Goal: Task Accomplishment & Management: Use online tool/utility

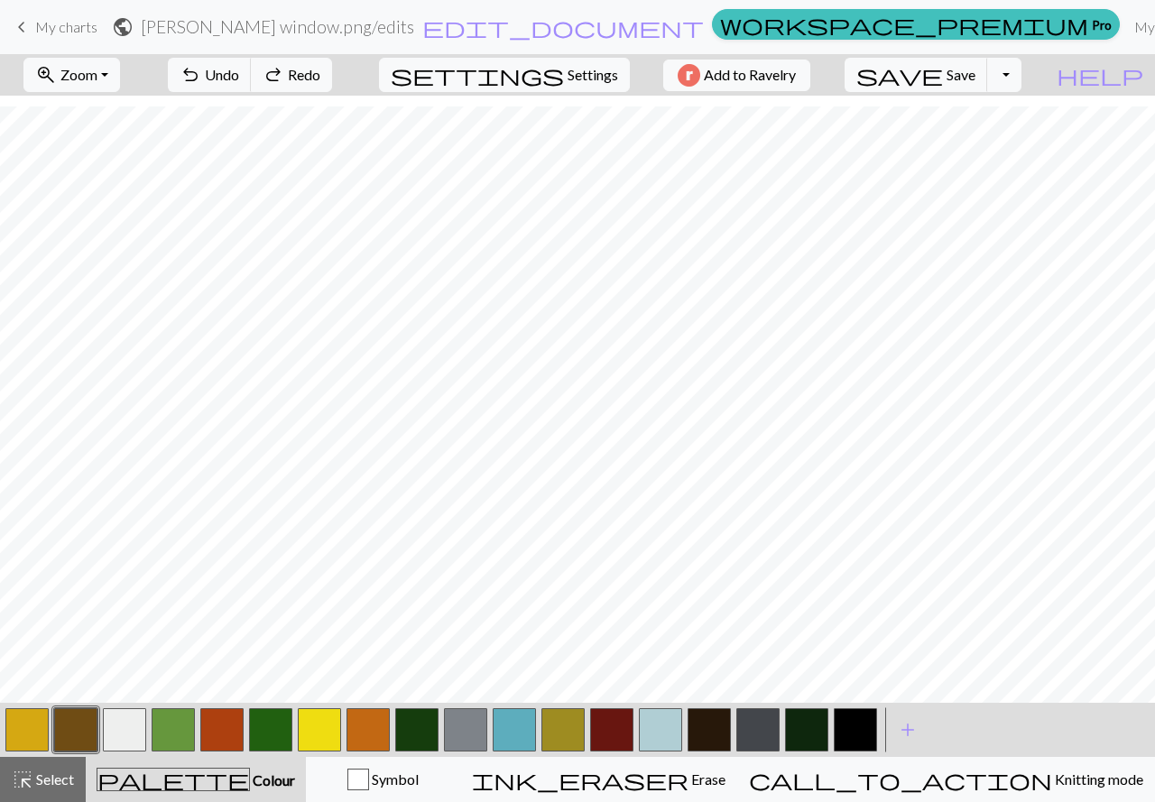
click at [585, 70] on span "Settings" at bounding box center [592, 75] width 51 height 22
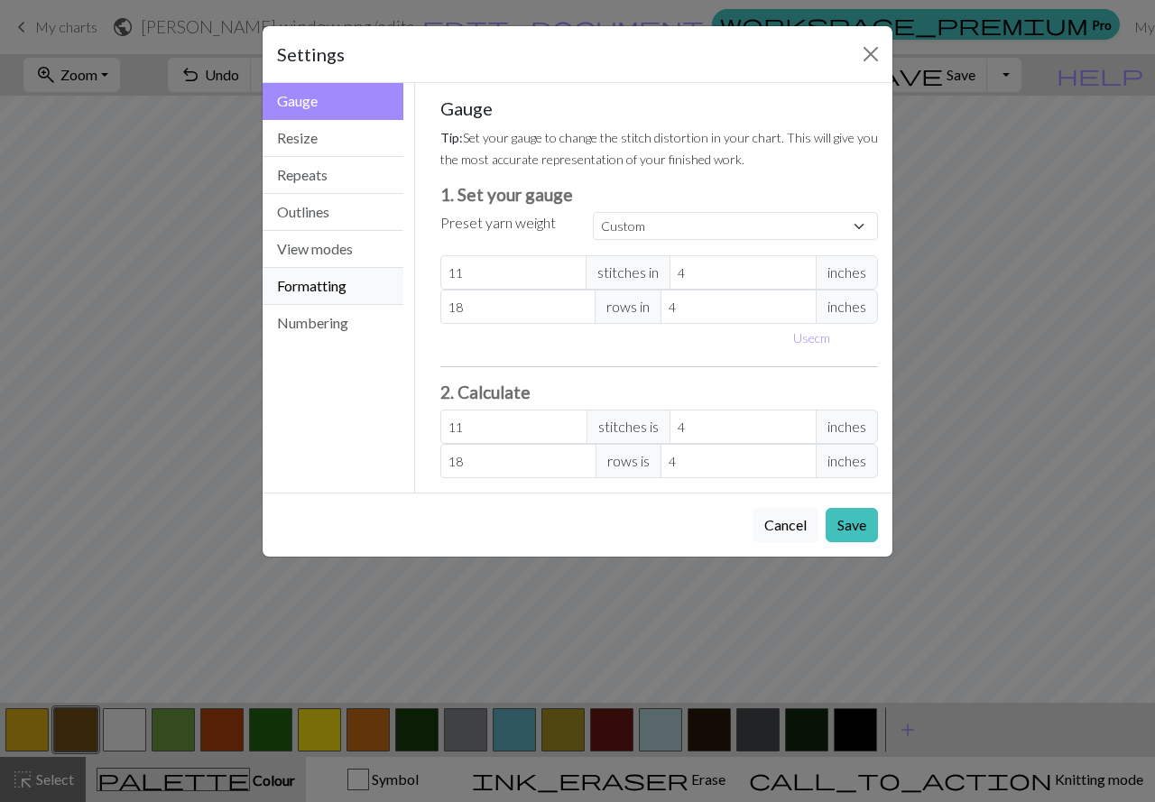
click at [316, 290] on button "Formatting" at bounding box center [332, 286] width 141 height 37
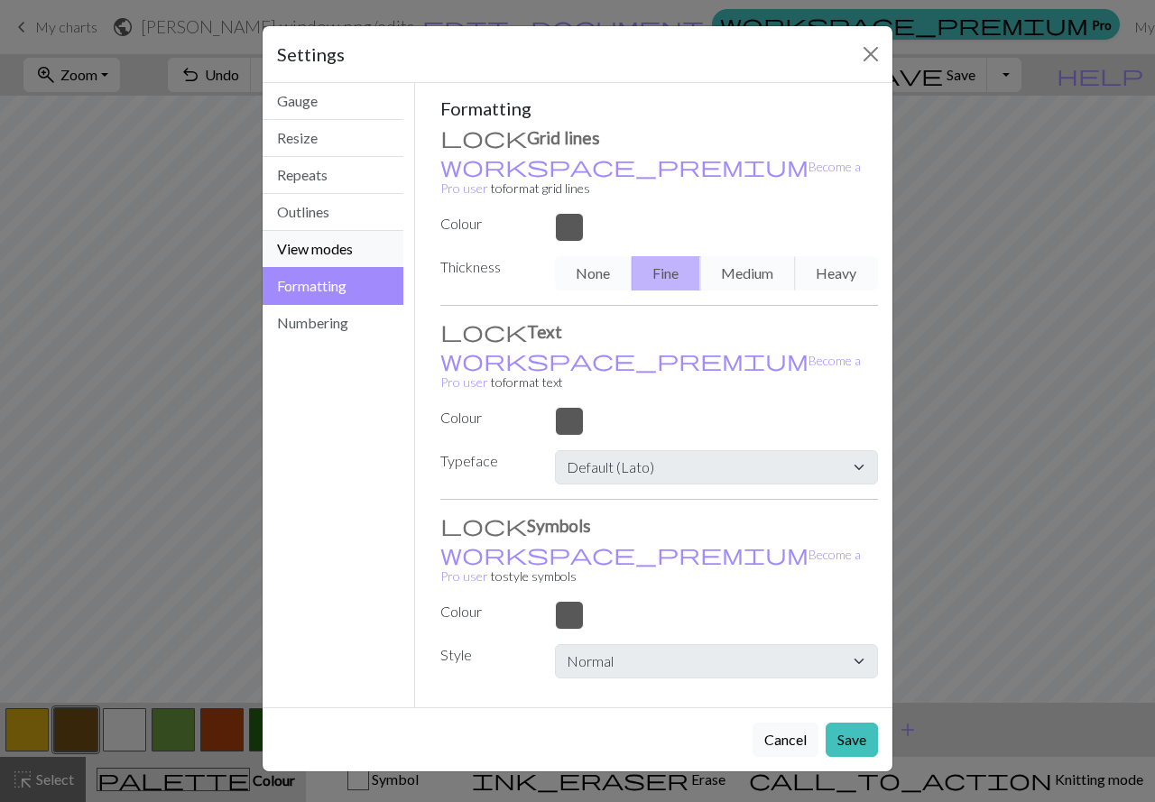
click at [313, 254] on button "View modes" at bounding box center [332, 249] width 141 height 37
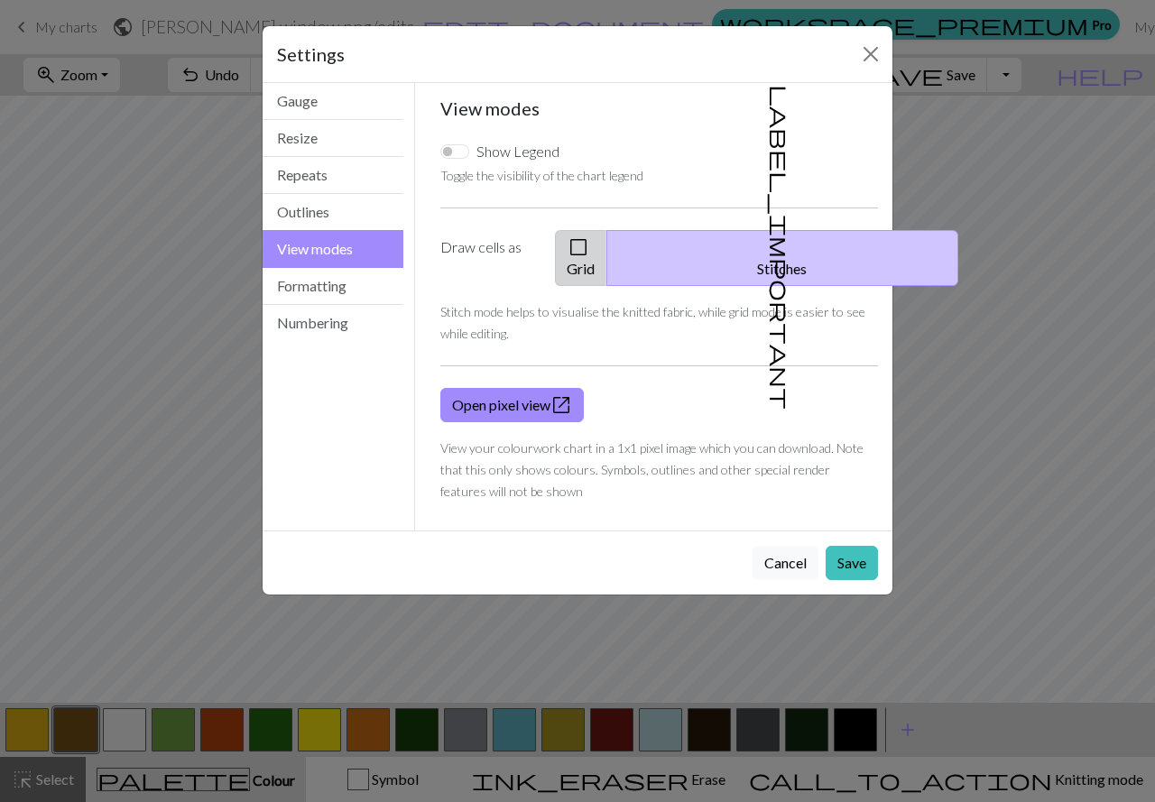
click at [589, 240] on span "check_box_outline_blank" at bounding box center [578, 247] width 22 height 25
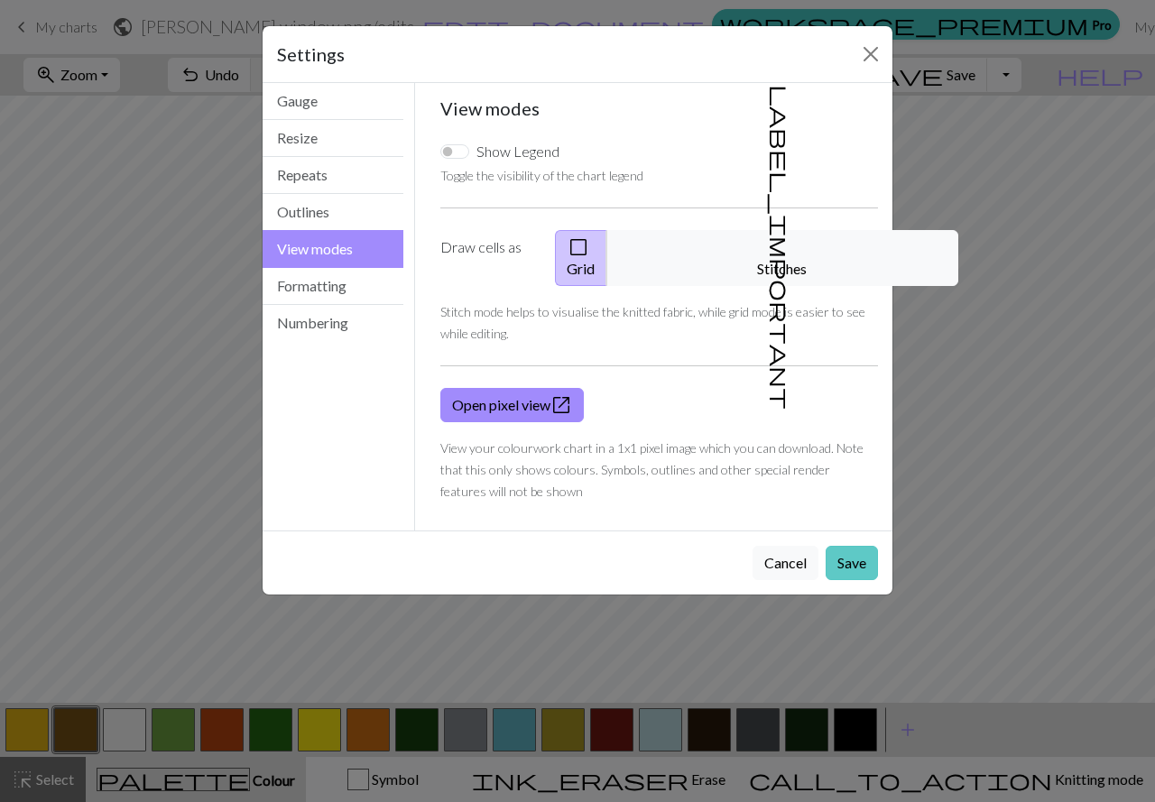
click at [847, 546] on button "Save" at bounding box center [851, 563] width 52 height 34
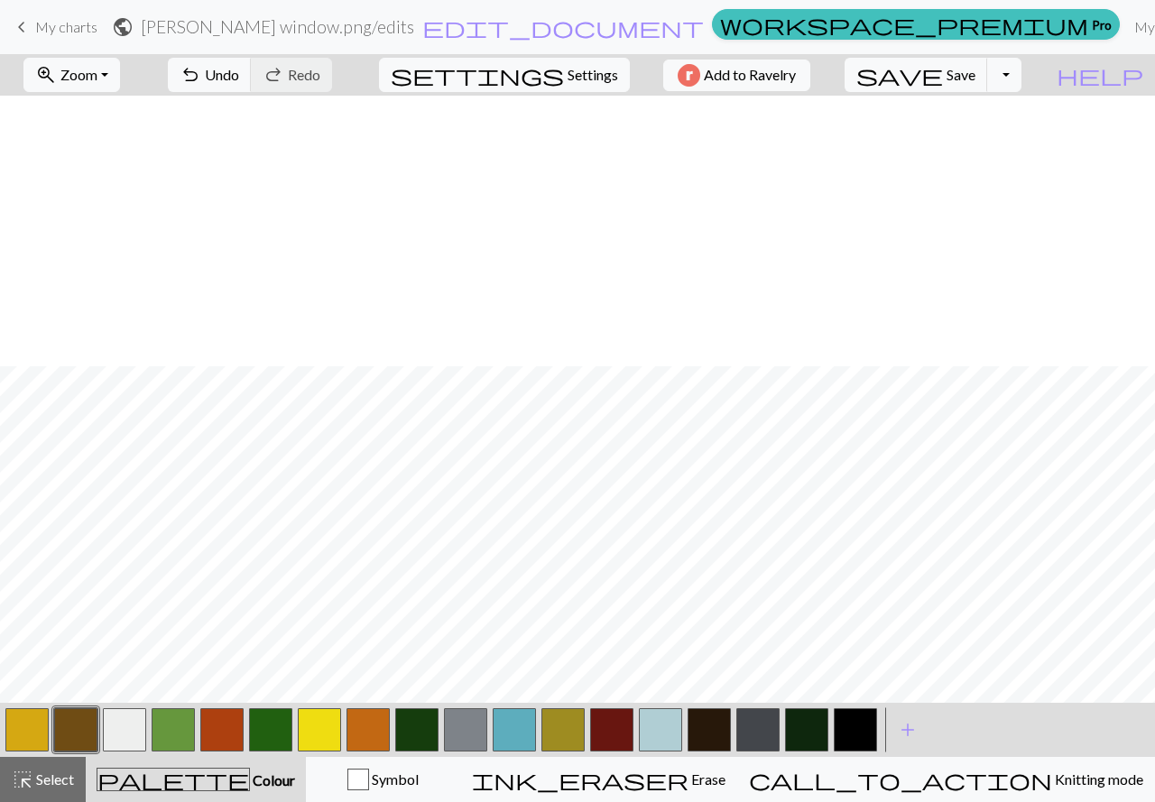
scroll to position [281, 0]
click at [1021, 88] on button "Toggle Dropdown" at bounding box center [1004, 75] width 34 height 34
click at [201, 79] on span "undo" at bounding box center [190, 74] width 22 height 25
click at [21, 776] on span "highlight_alt" at bounding box center [23, 779] width 22 height 25
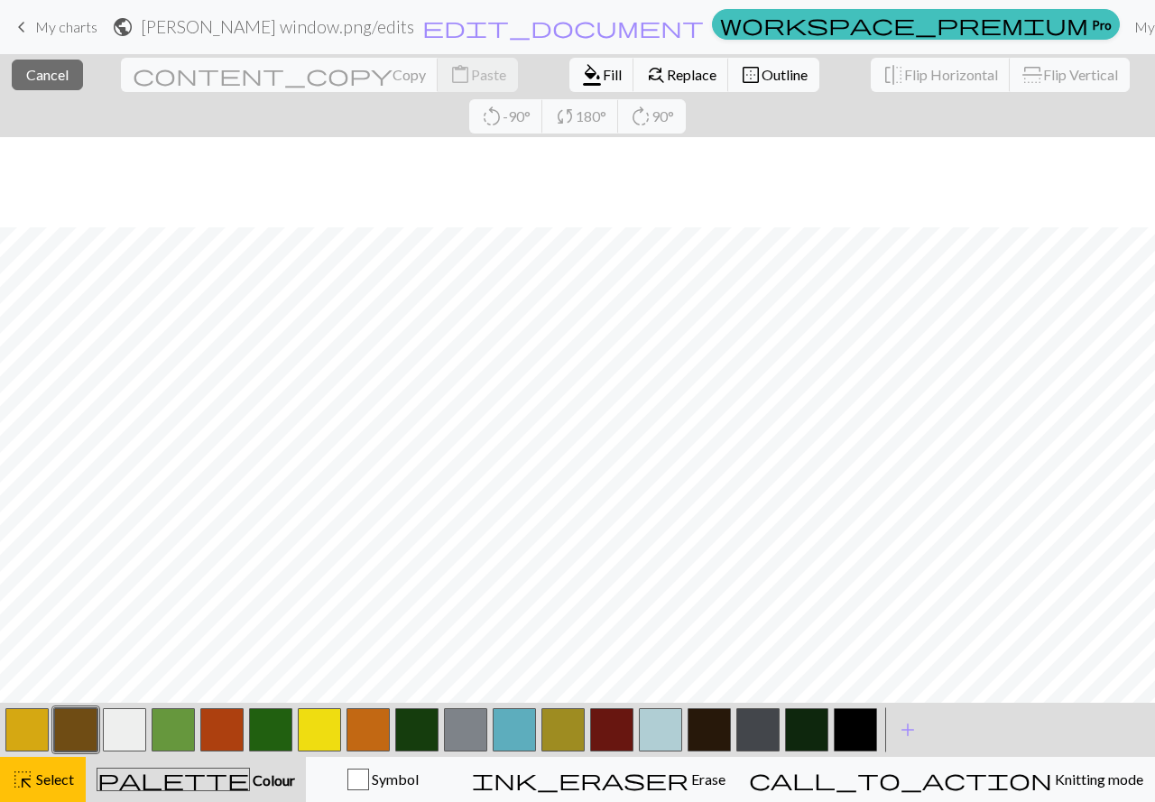
scroll to position [281, 0]
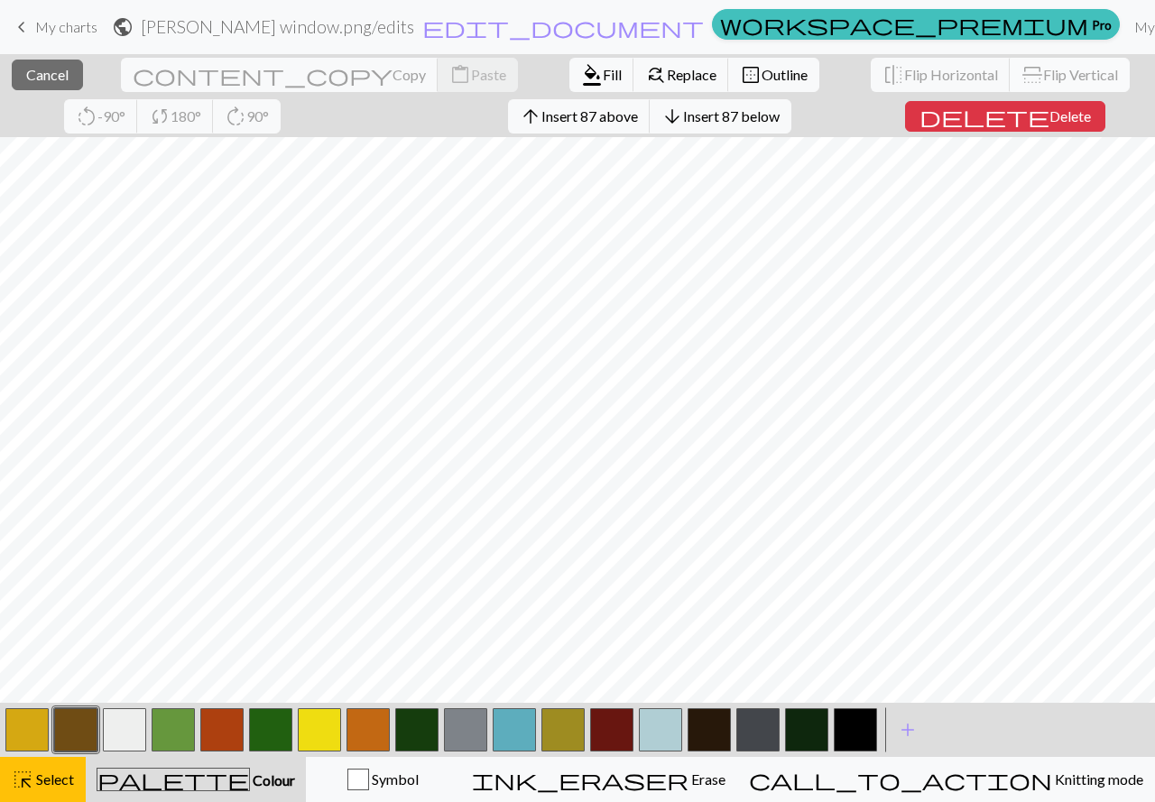
click at [1009, 64] on button "flip Flip Vertical" at bounding box center [1069, 75] width 120 height 34
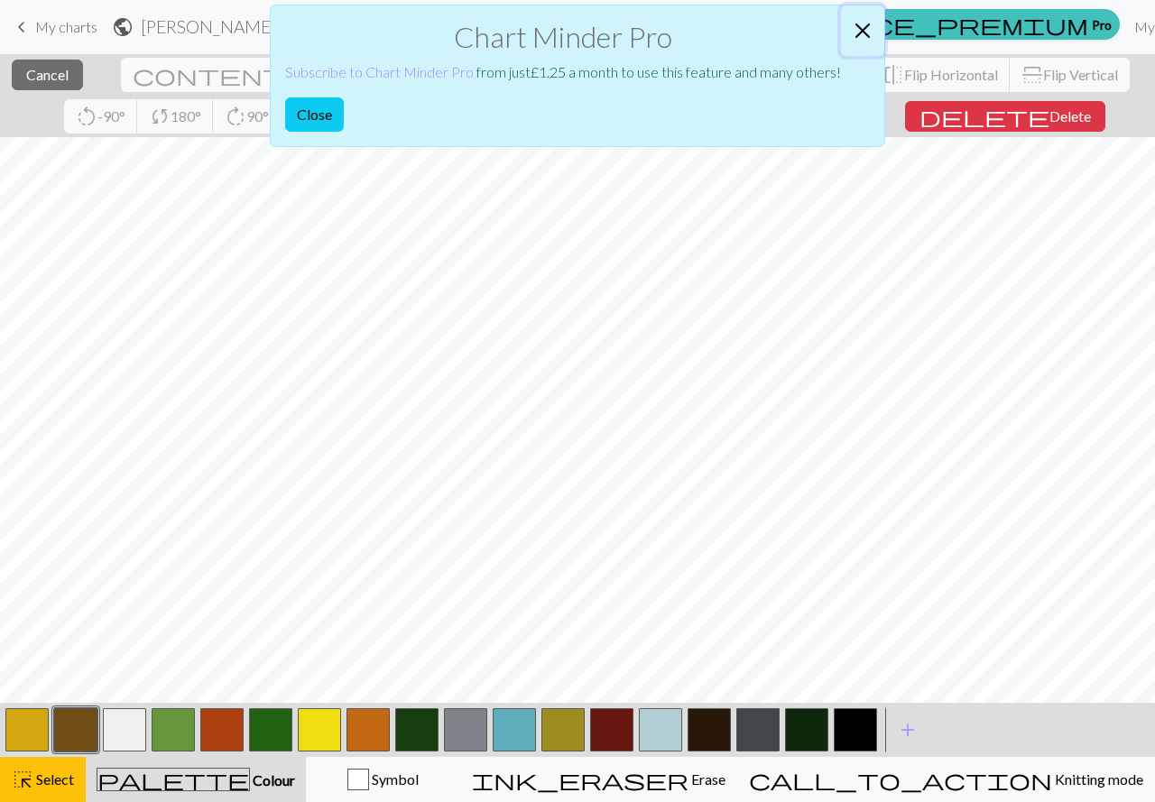
click at [861, 38] on button "Close" at bounding box center [862, 30] width 43 height 51
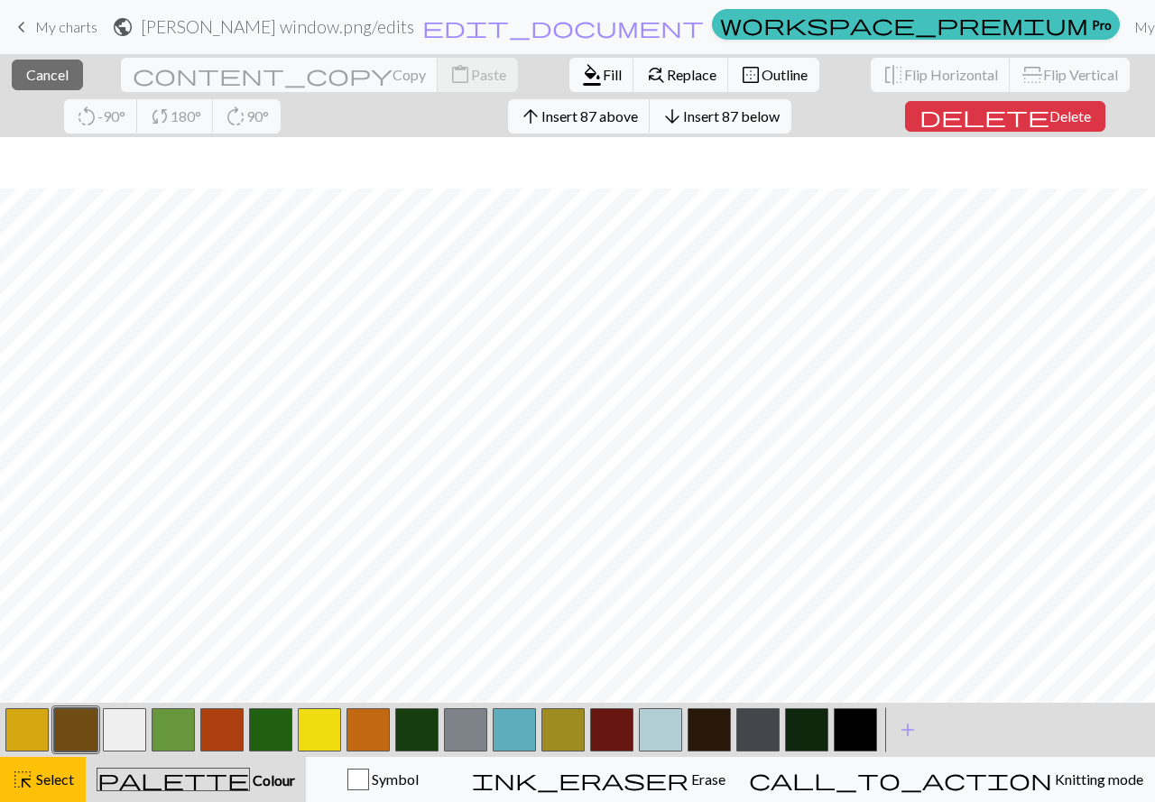
scroll to position [323, 0]
click at [55, 80] on span "Cancel" at bounding box center [47, 74] width 42 height 17
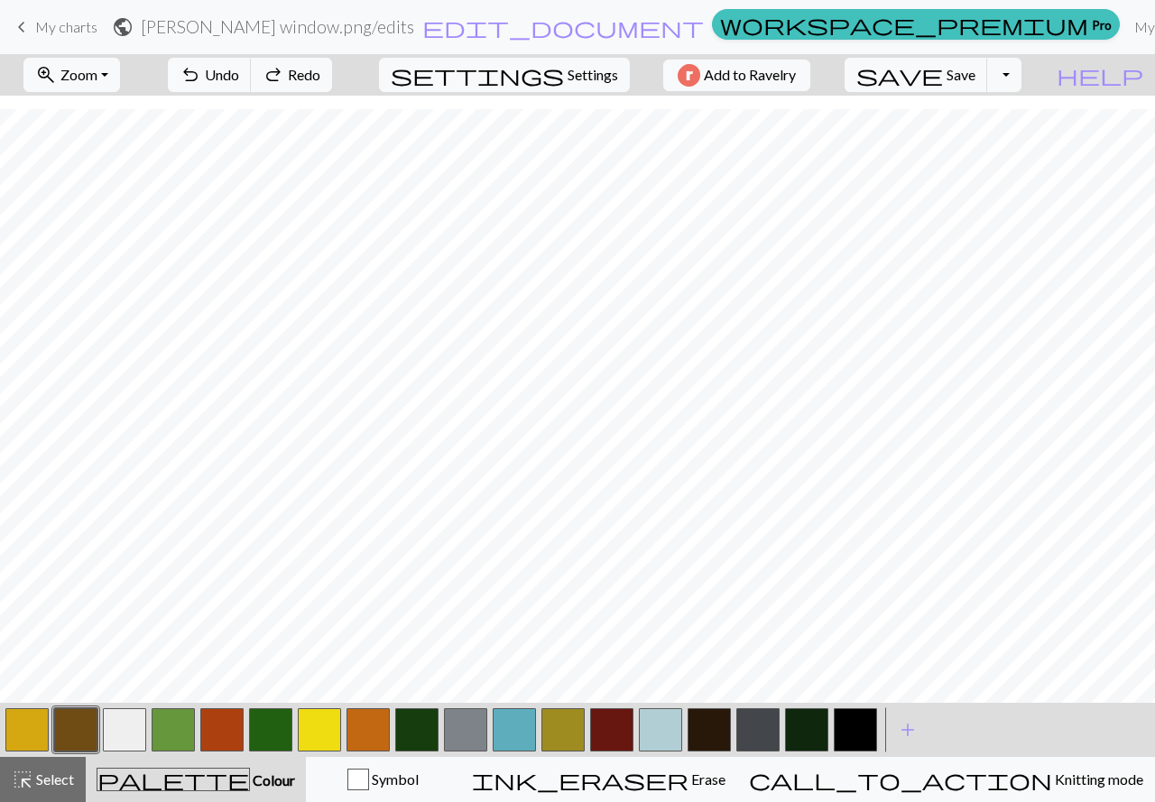
scroll to position [281, 0]
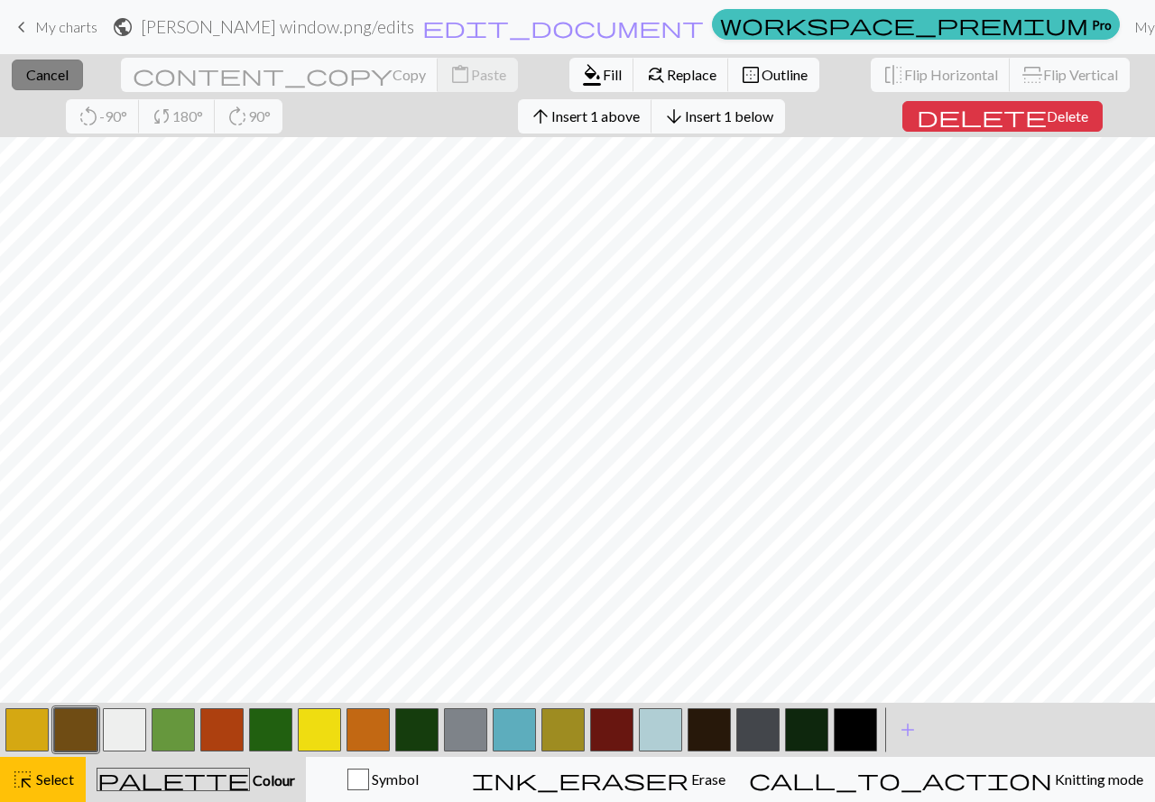
click at [49, 81] on span "Cancel" at bounding box center [47, 74] width 42 height 17
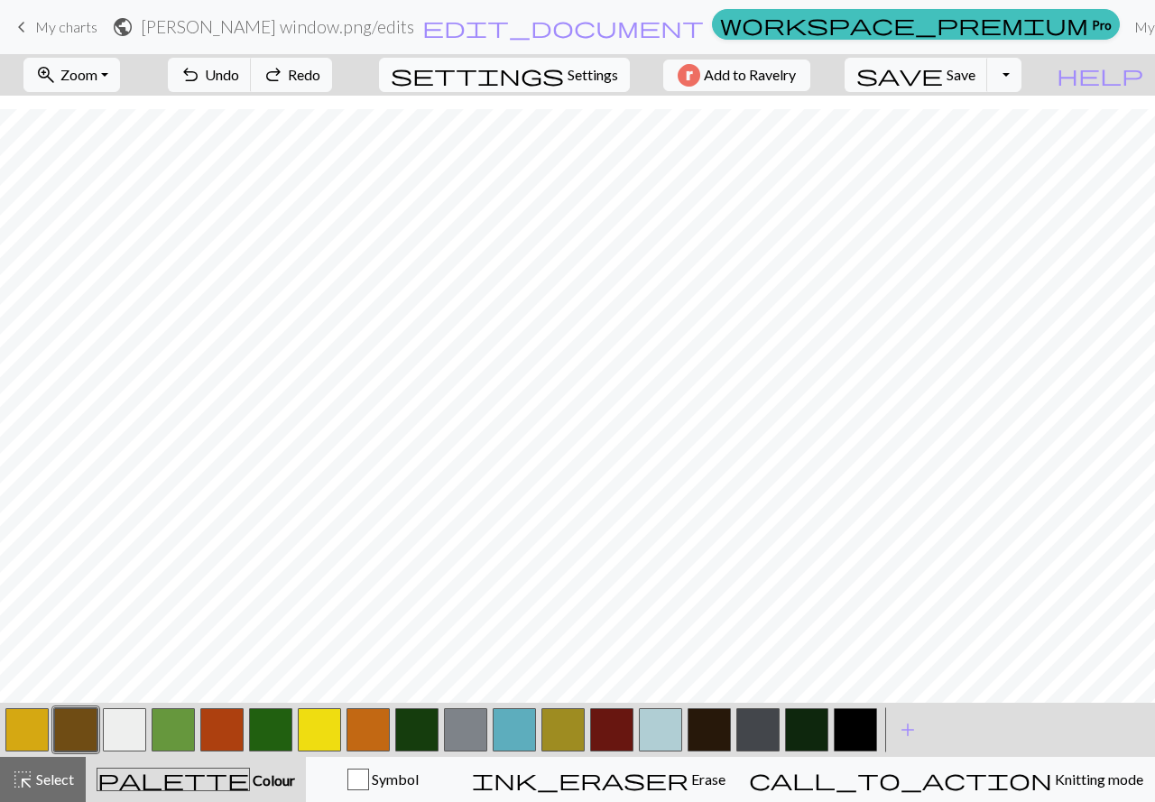
click at [579, 63] on button "settings Settings" at bounding box center [504, 75] width 251 height 34
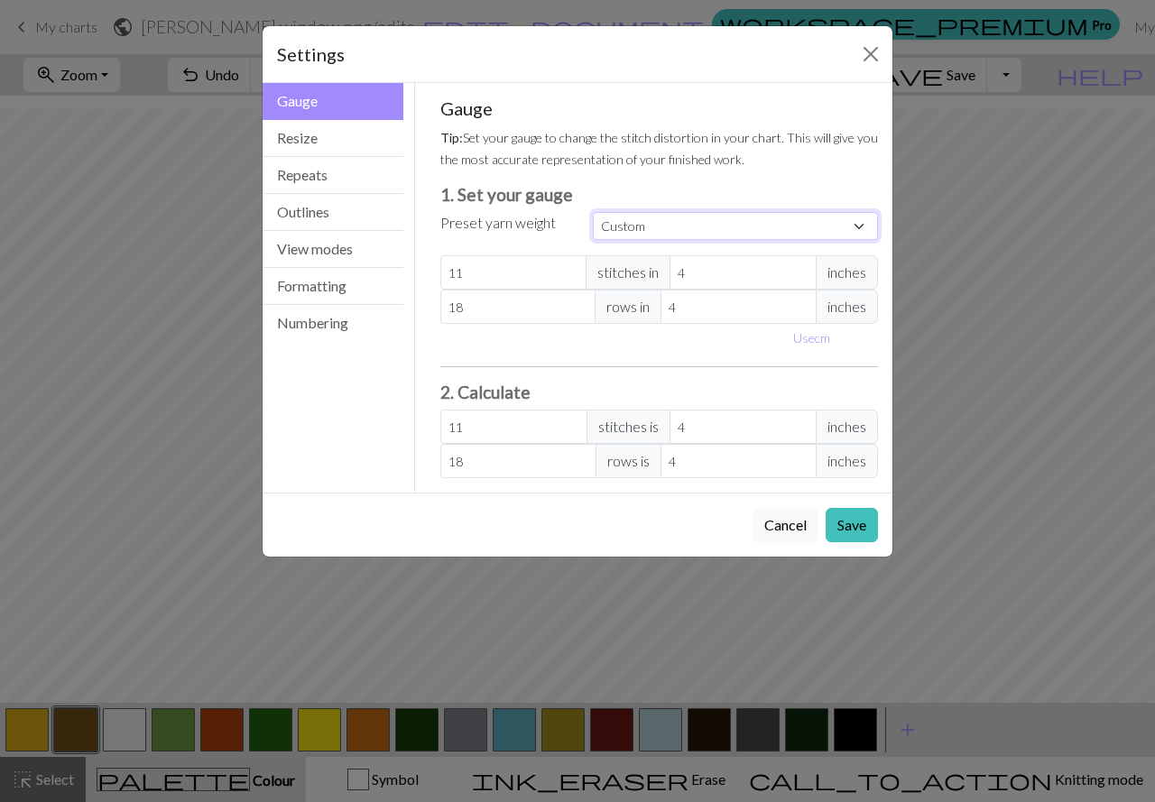
click at [752, 228] on select "Custom Square Lace Light Fingering Fingering Sport Double knit Worsted Aran Bul…" at bounding box center [735, 226] width 285 height 28
select select "sport"
click at [593, 212] on select "Custom Square Lace Light Fingering Fingering Sport Double knit Worsted Aran Bul…" at bounding box center [735, 226] width 285 height 28
type input "24"
type input "34"
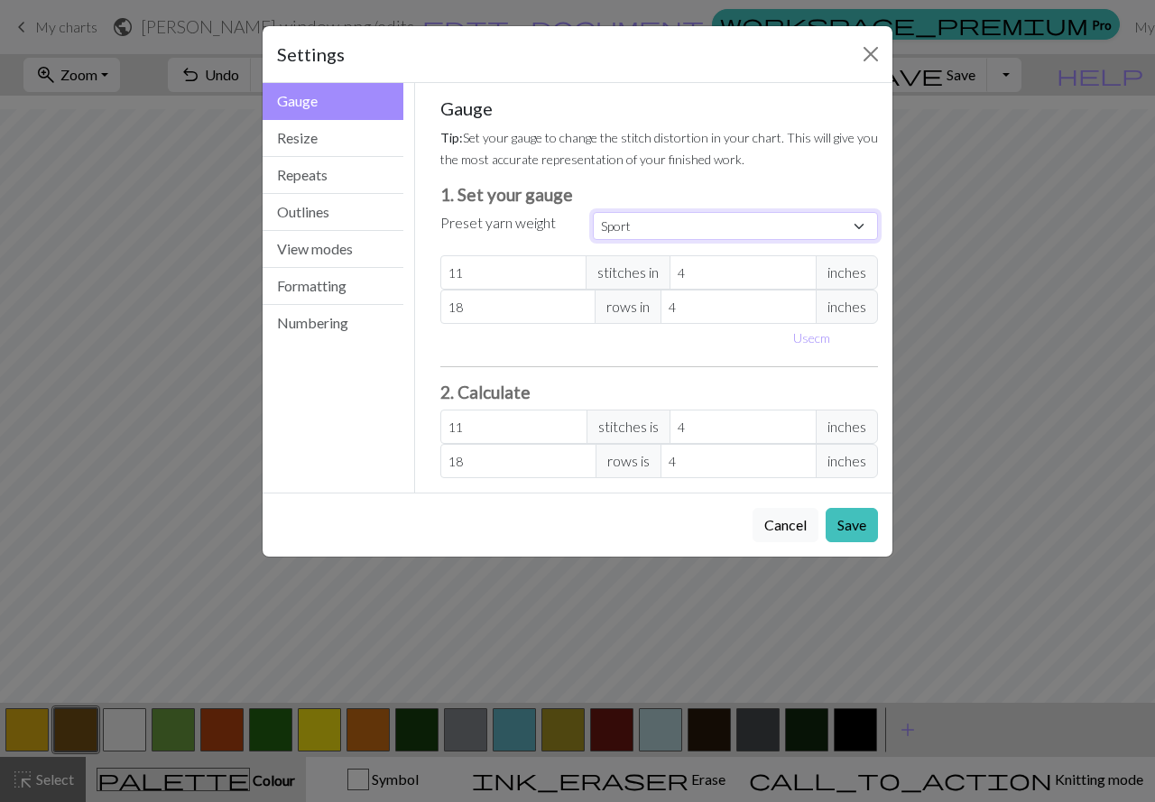
type input "24"
type input "34"
click at [849, 530] on button "Save" at bounding box center [851, 525] width 52 height 34
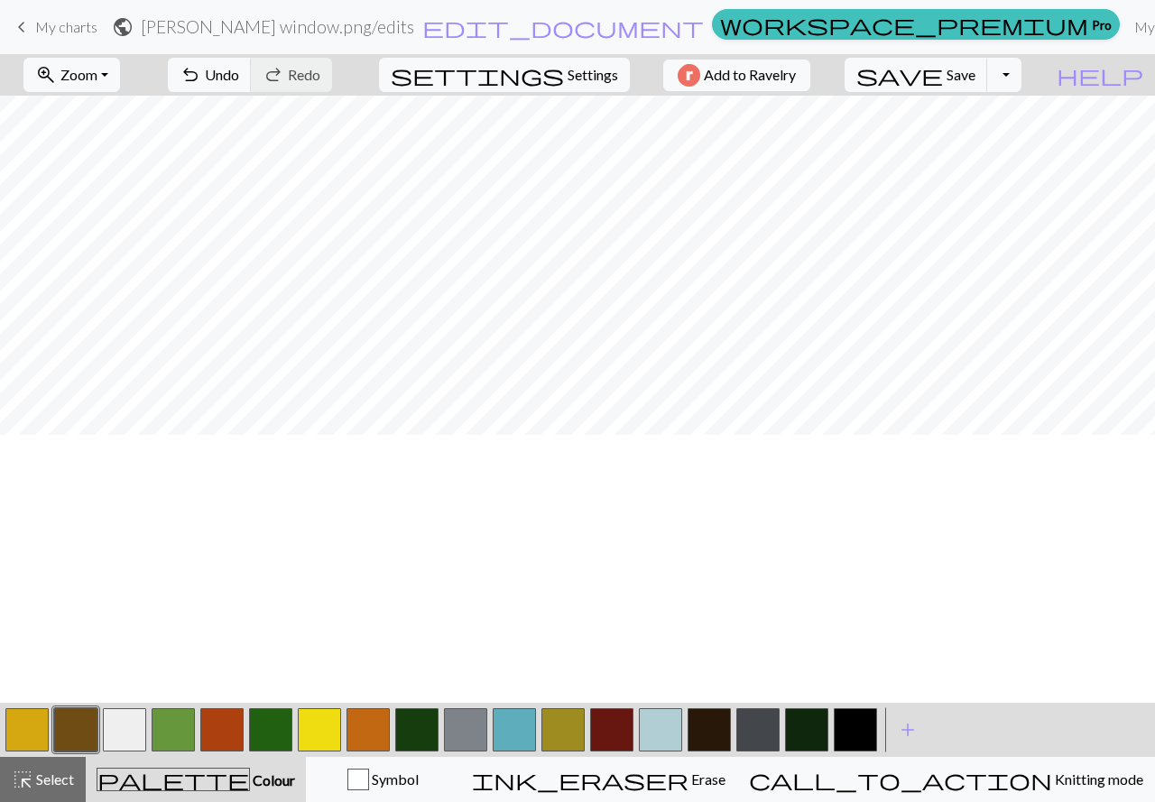
scroll to position [0, 0]
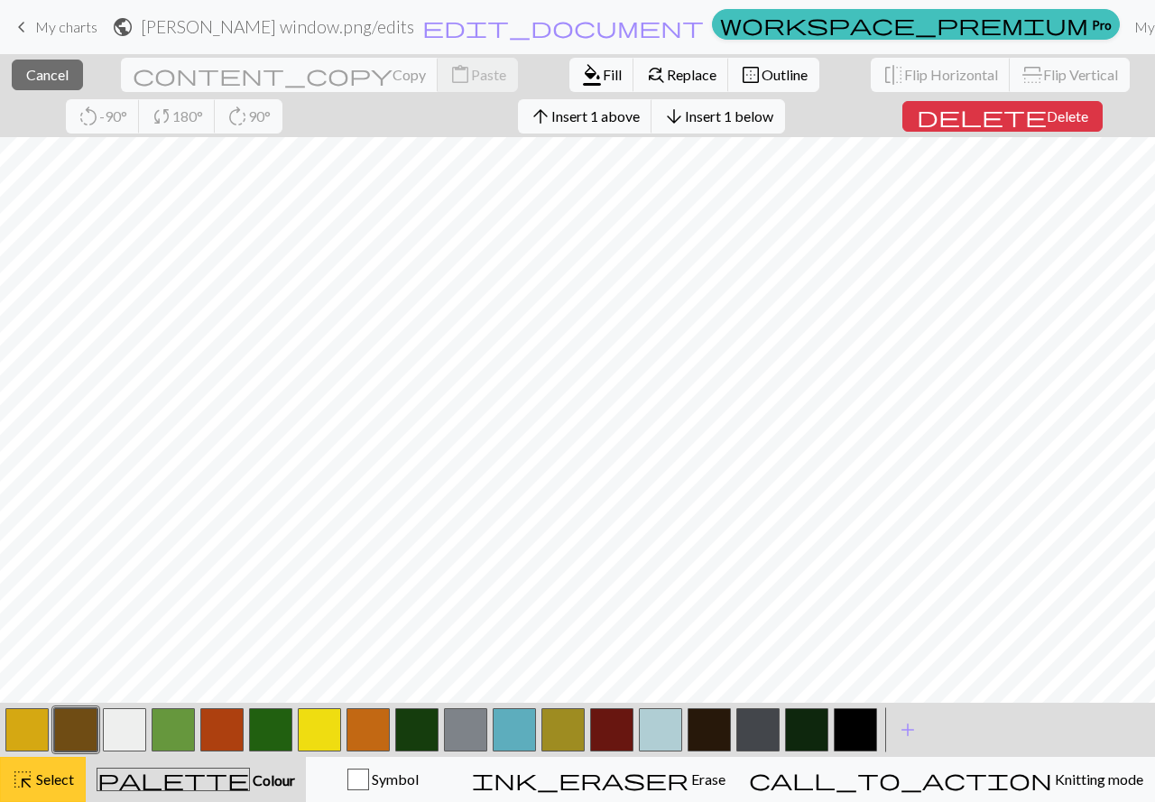
click at [52, 786] on span "Select" at bounding box center [53, 778] width 41 height 17
click at [51, 790] on button "highlight_alt Select Select" at bounding box center [43, 779] width 86 height 45
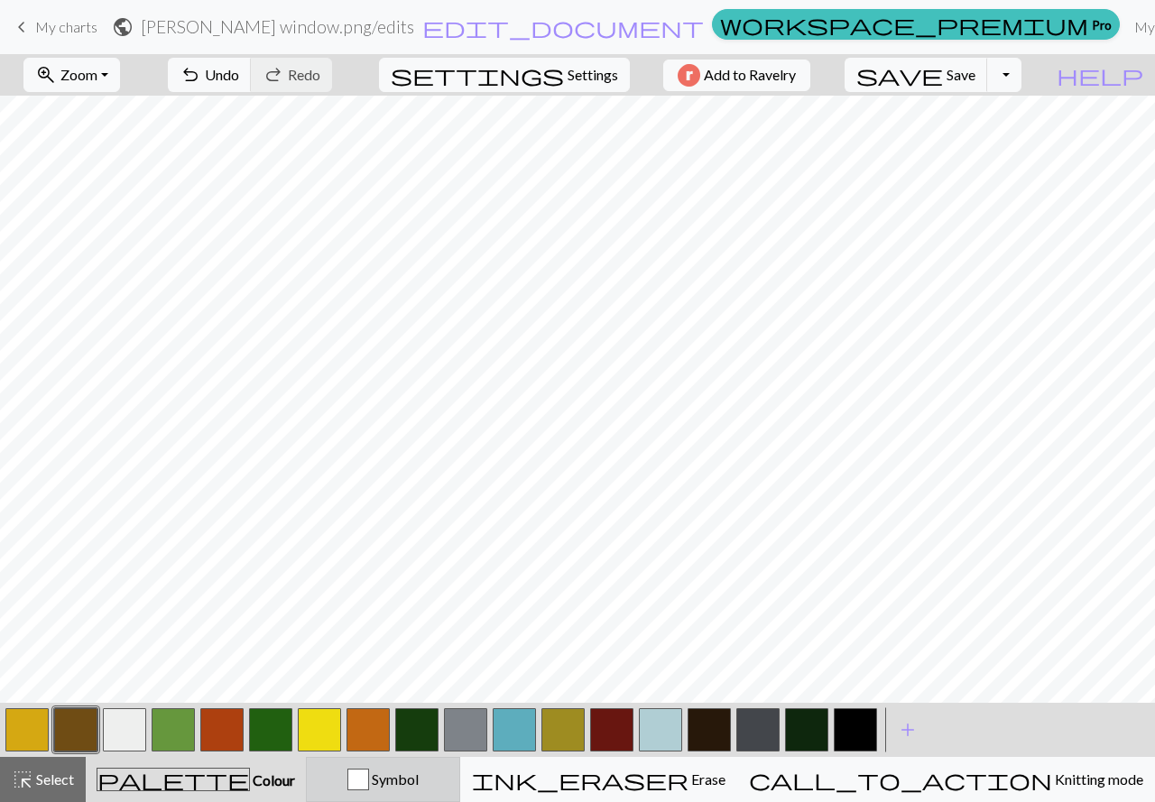
click at [437, 771] on div "Symbol" at bounding box center [382, 779] width 131 height 22
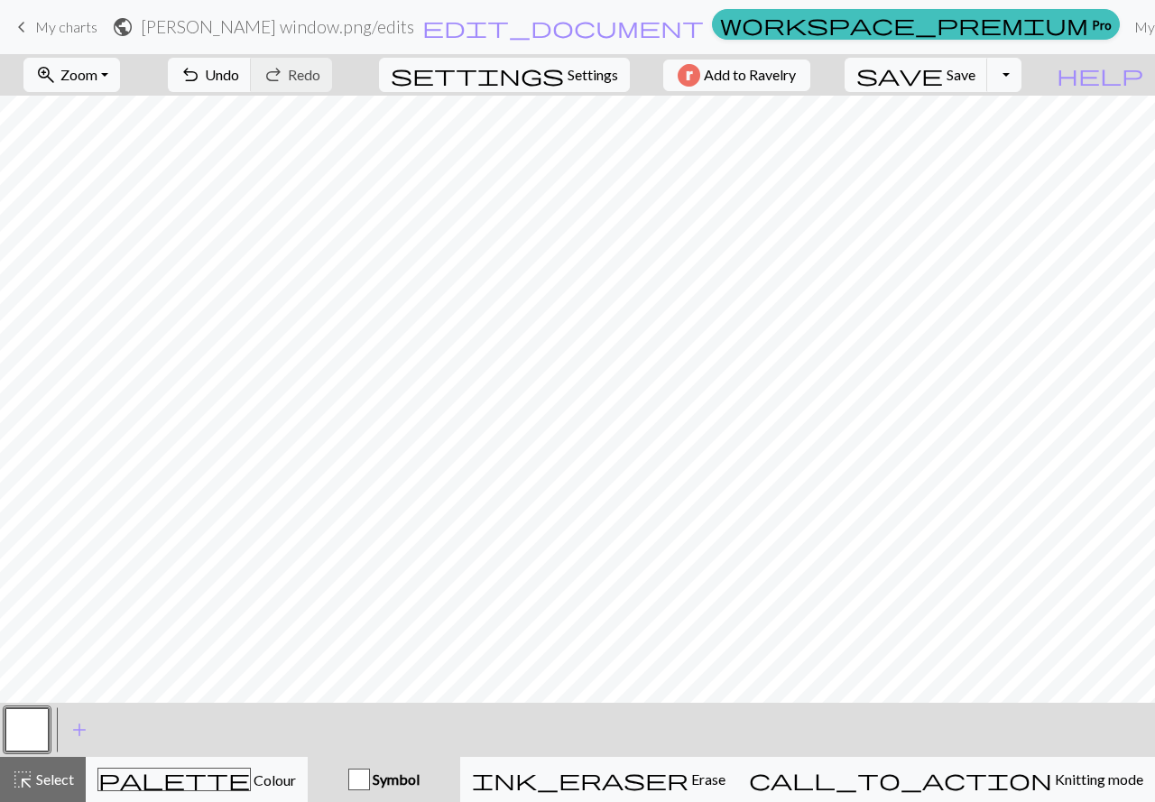
click at [460, 766] on button "Symbol" at bounding box center [384, 779] width 152 height 45
click at [85, 726] on span "add" at bounding box center [80, 729] width 22 height 25
click at [72, 726] on button "button" at bounding box center [75, 729] width 43 height 43
click at [81, 741] on button "button" at bounding box center [75, 729] width 43 height 43
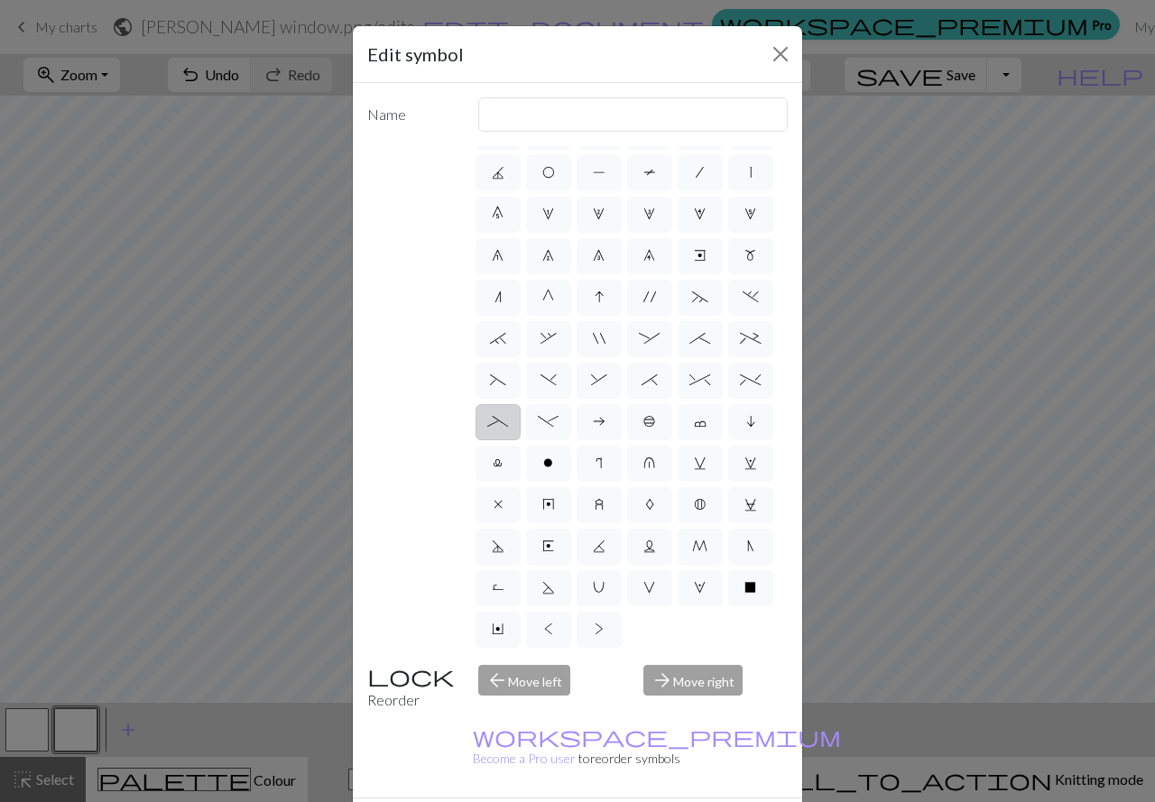
scroll to position [201, 0]
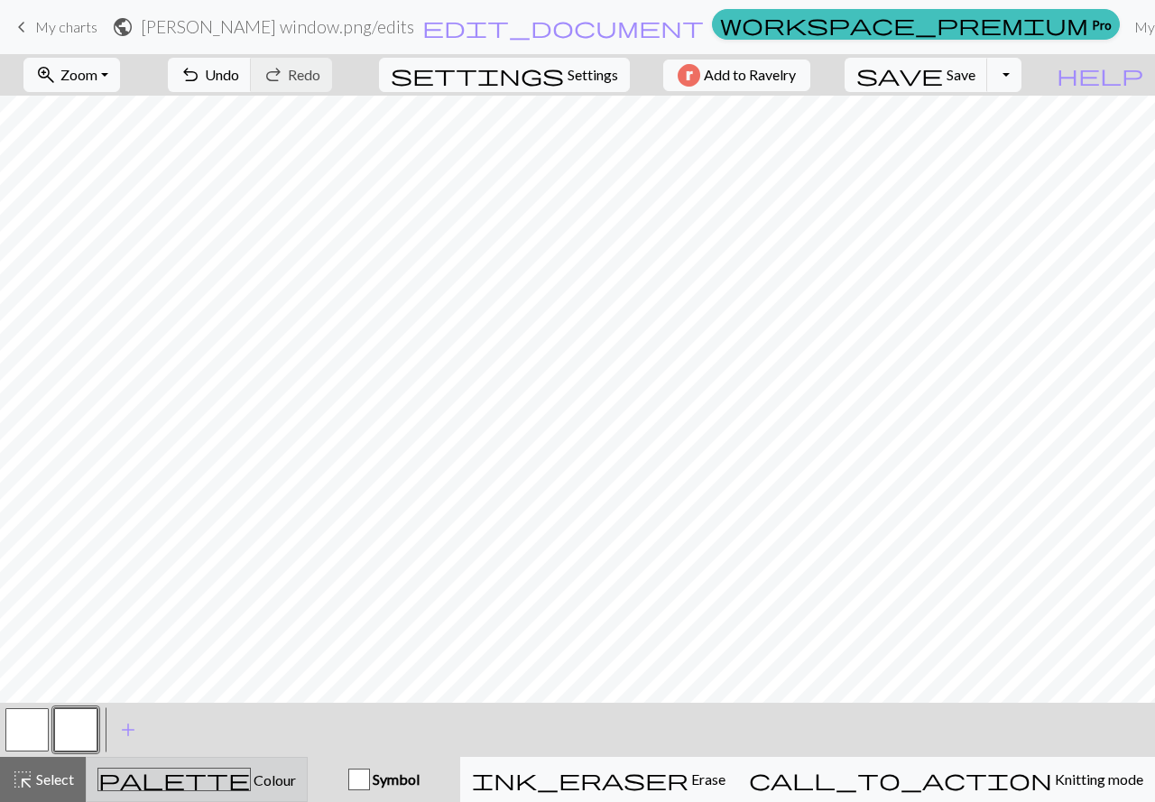
click at [212, 766] on button "palette Colour Colour" at bounding box center [197, 779] width 222 height 45
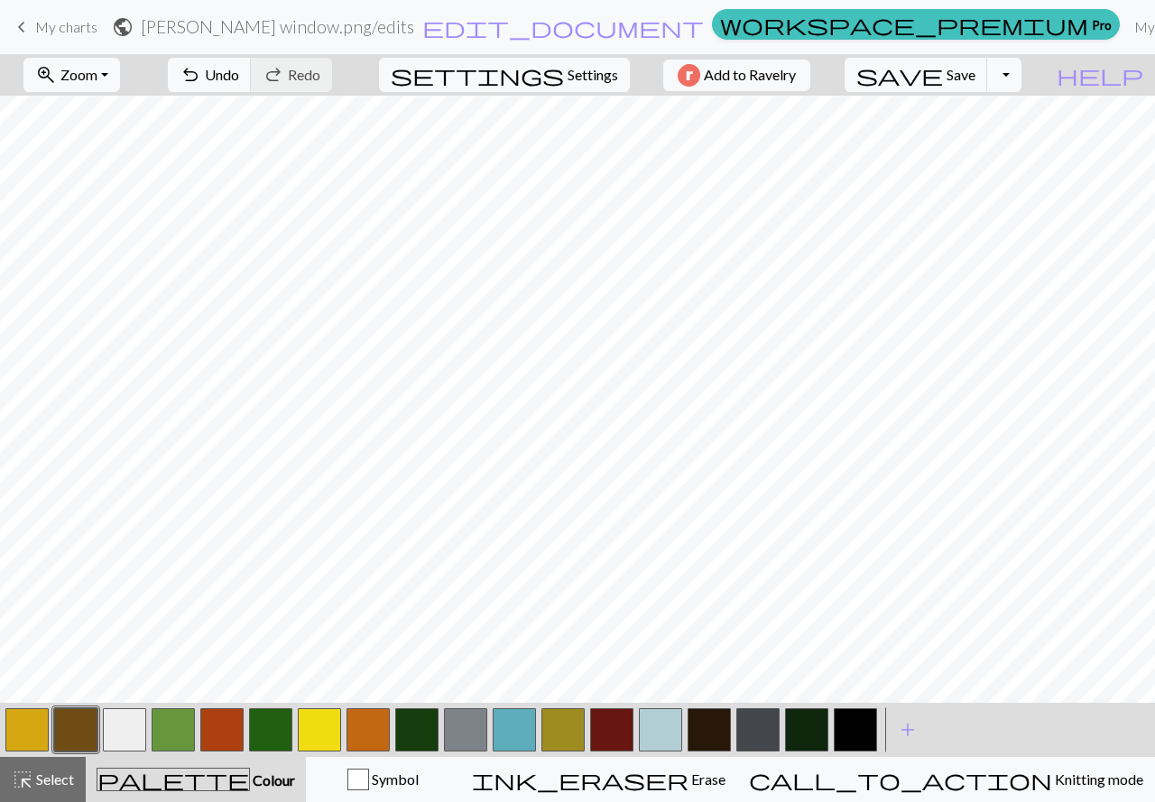
click at [48, 727] on button "button" at bounding box center [26, 729] width 43 height 43
click at [27, 729] on button "button" at bounding box center [26, 729] width 43 height 43
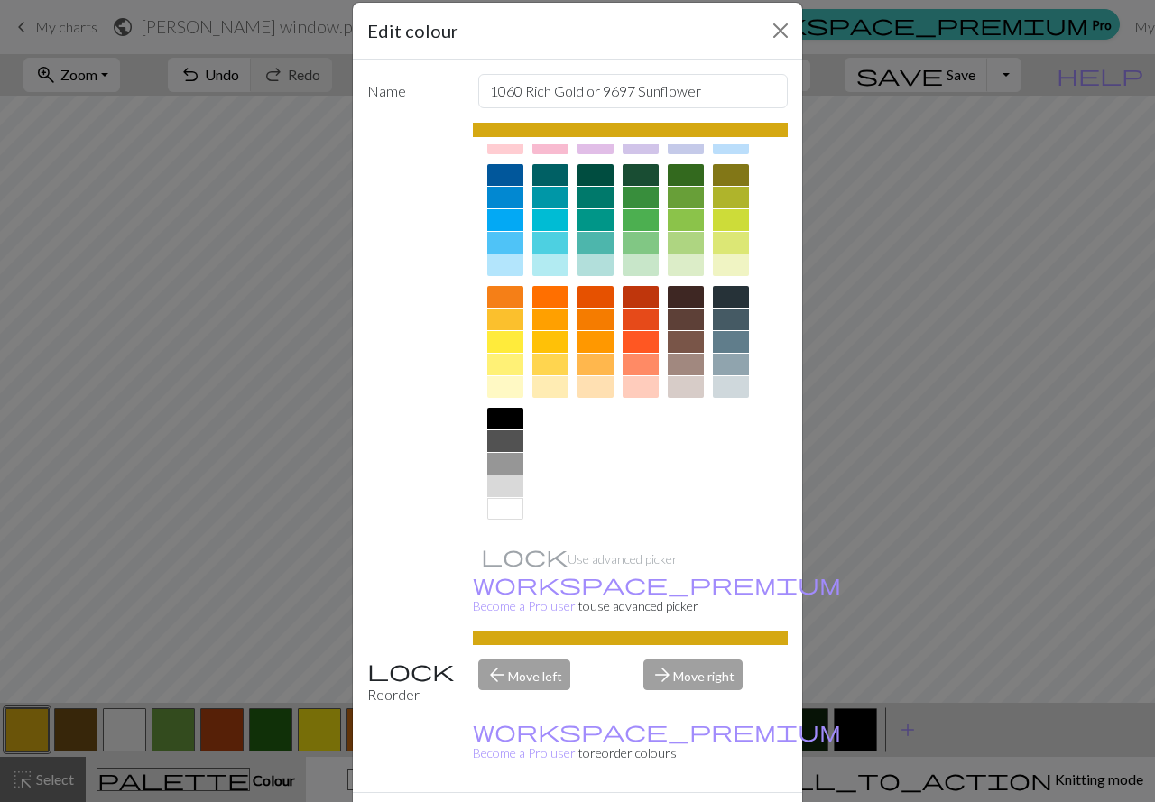
scroll to position [45, 0]
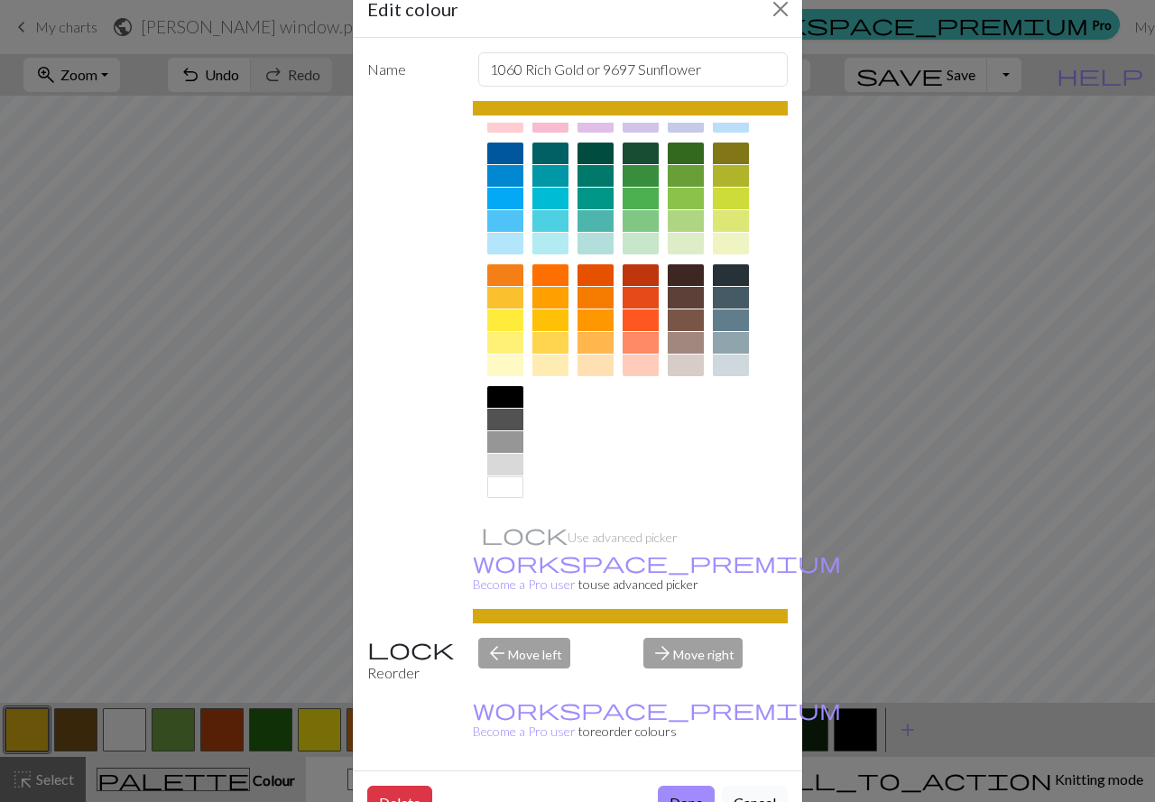
click at [736, 786] on button "Cancel" at bounding box center [755, 803] width 66 height 34
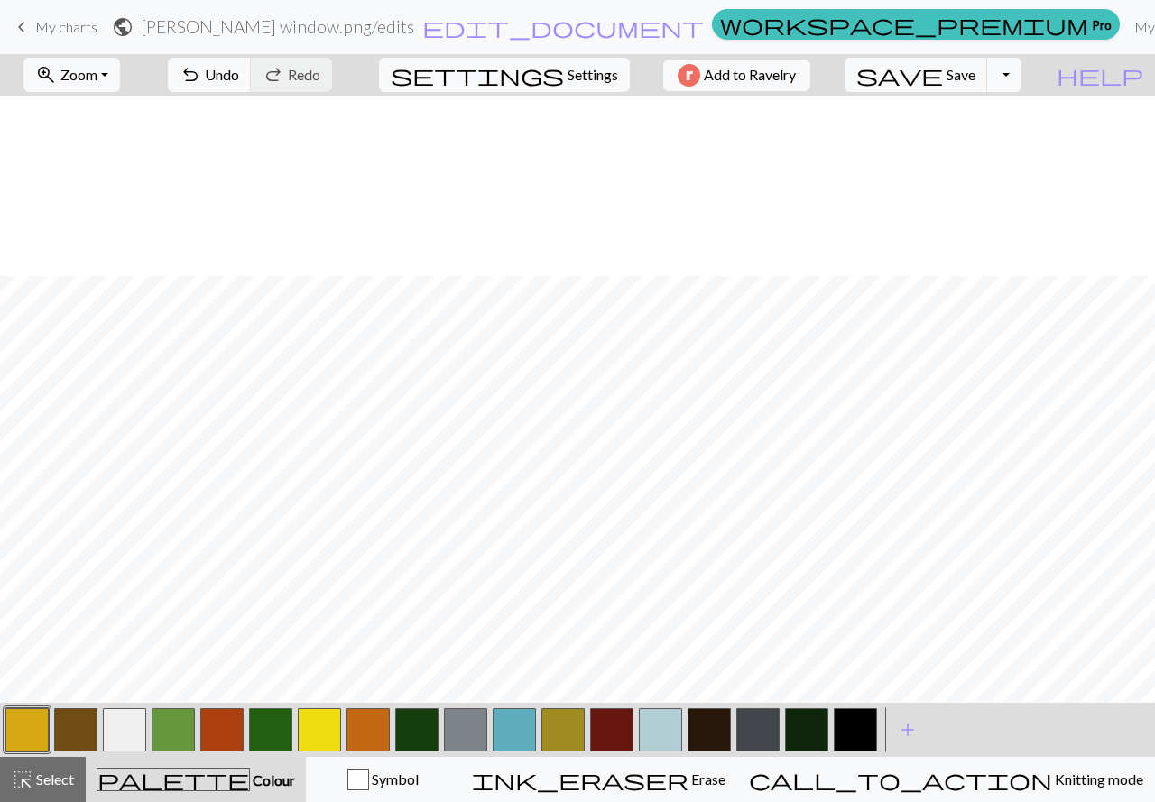
scroll to position [281, 0]
click at [698, 738] on button "button" at bounding box center [708, 729] width 43 height 43
click at [814, 740] on button "button" at bounding box center [806, 729] width 43 height 43
click at [721, 733] on button "button" at bounding box center [708, 729] width 43 height 43
click at [1021, 77] on button "Toggle Dropdown" at bounding box center [1004, 75] width 34 height 34
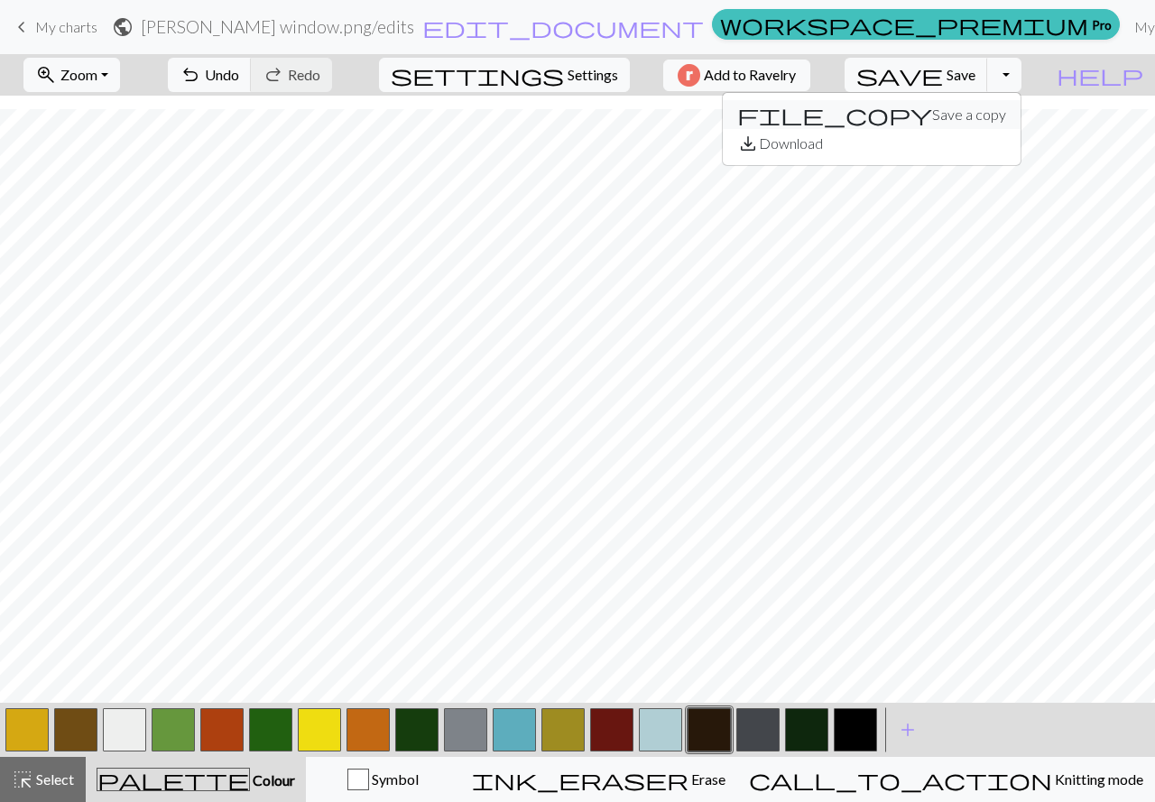
click at [1004, 116] on button "file_copy Save a copy" at bounding box center [871, 114] width 298 height 29
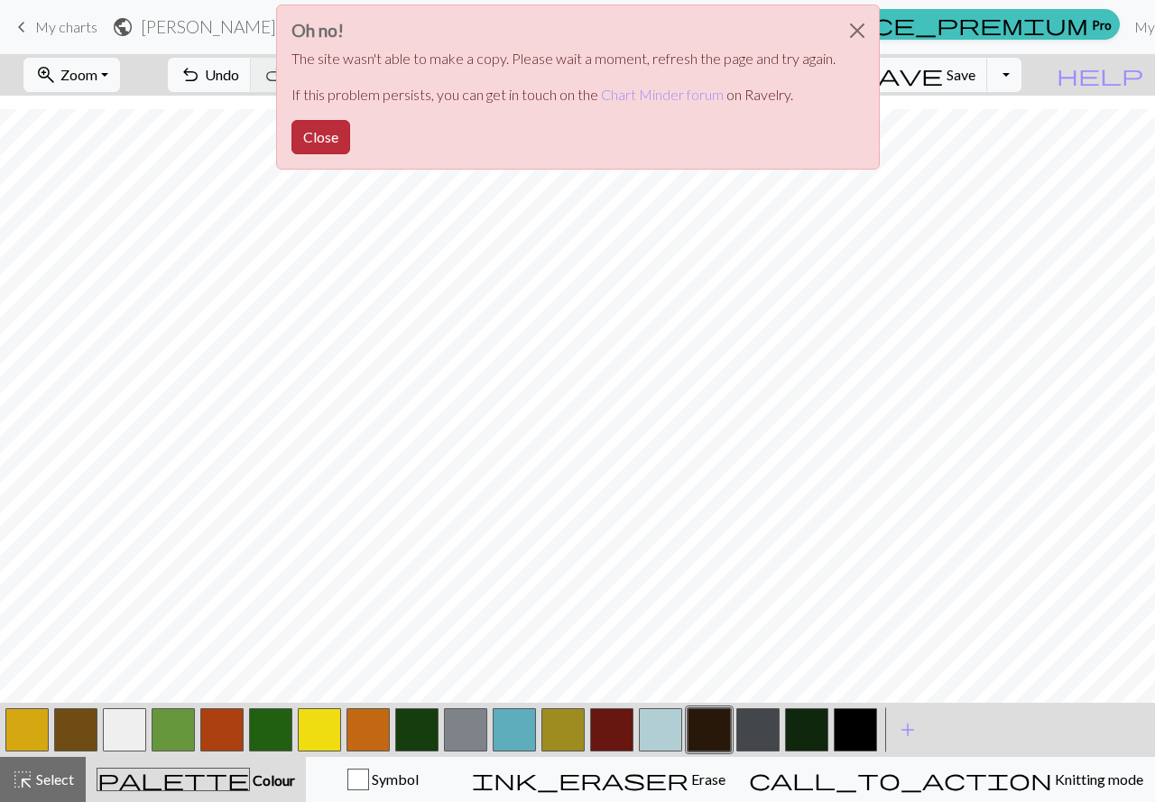
click at [317, 136] on button "Close" at bounding box center [320, 137] width 59 height 34
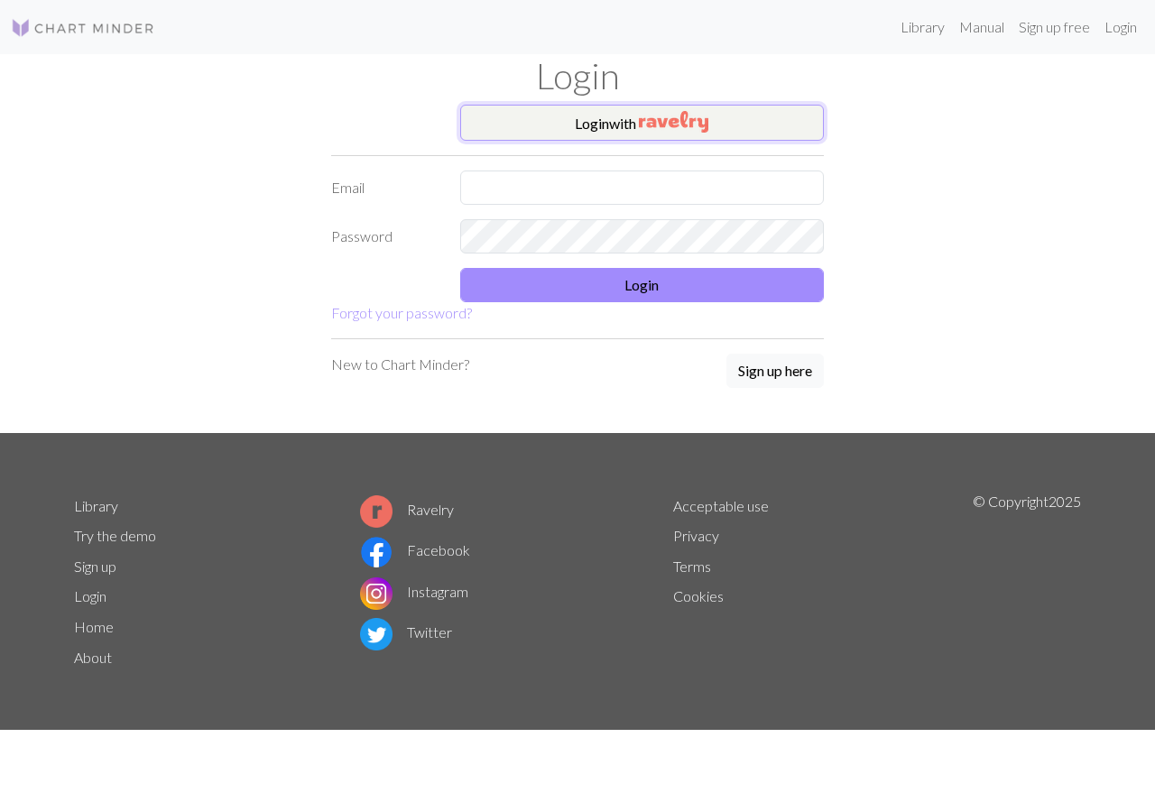
click at [662, 116] on img "button" at bounding box center [673, 122] width 69 height 22
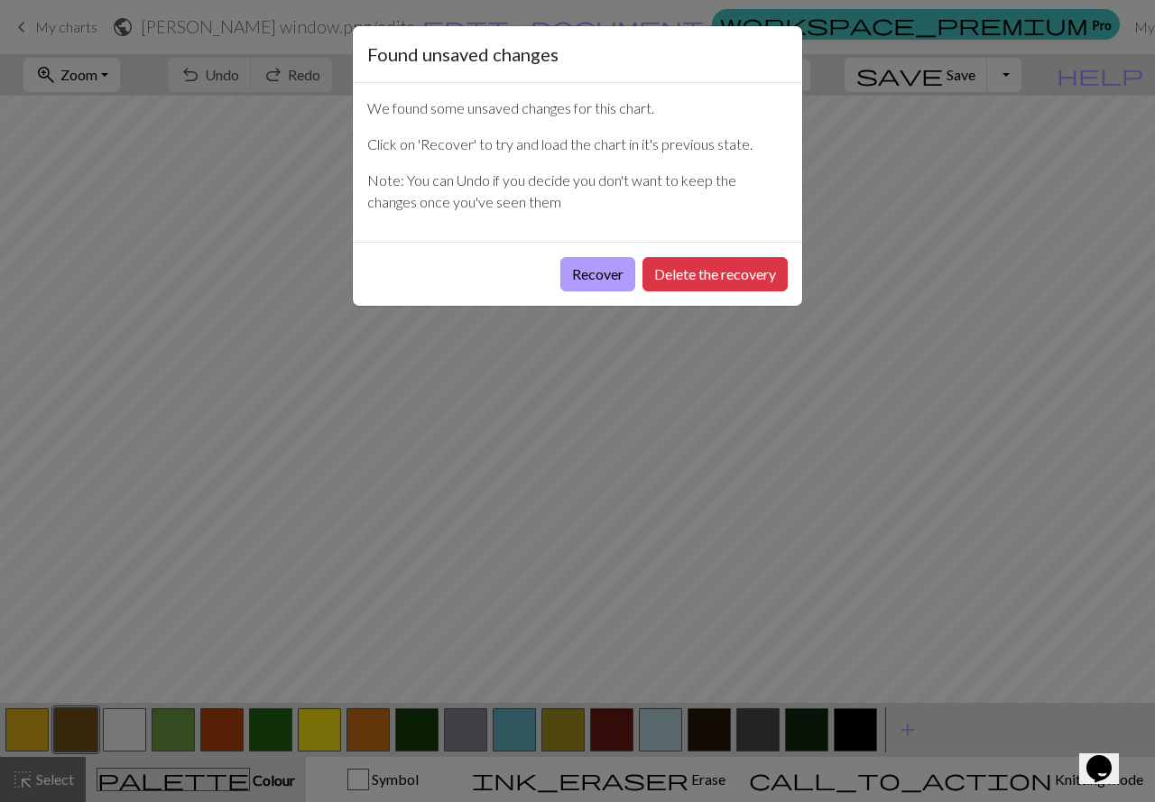
click at [601, 270] on button "Recover" at bounding box center [597, 274] width 75 height 34
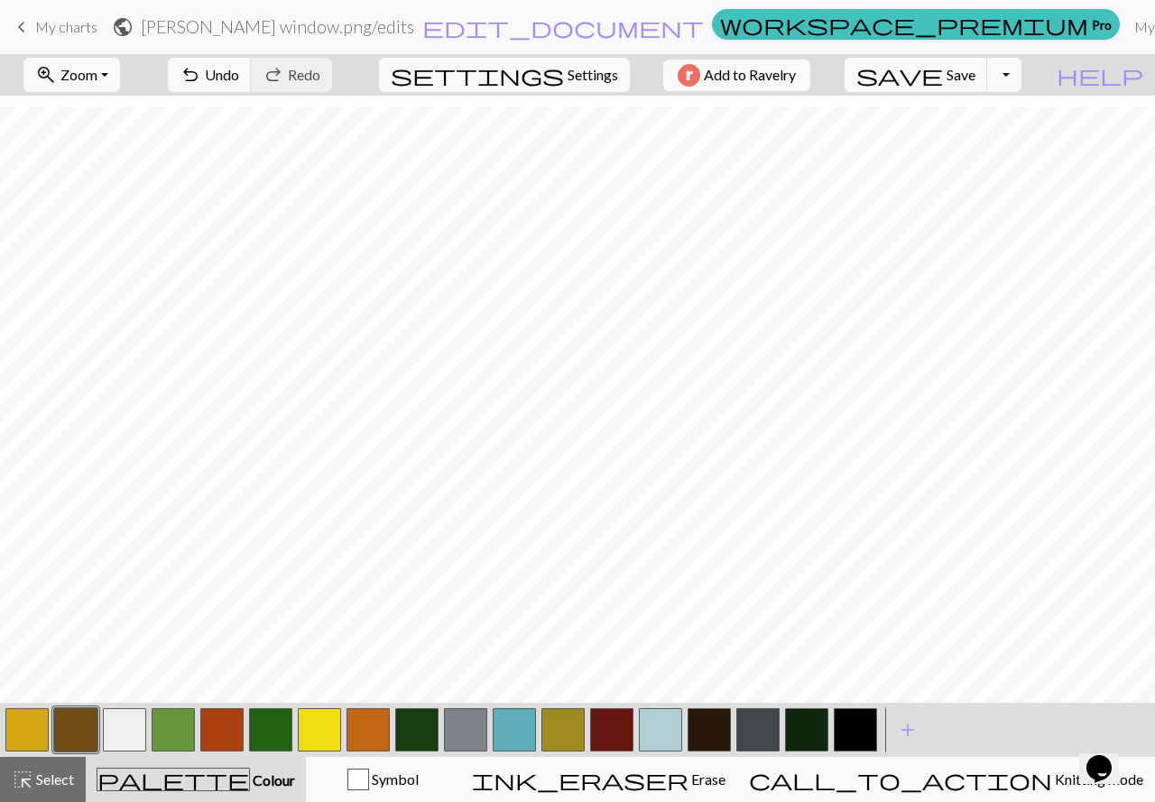
scroll to position [631, 0]
click at [97, 71] on span "Zoom" at bounding box center [78, 74] width 37 height 17
click at [109, 171] on button "Fit height" at bounding box center [95, 172] width 143 height 29
click at [1021, 63] on button "Toggle Dropdown" at bounding box center [1004, 75] width 34 height 34
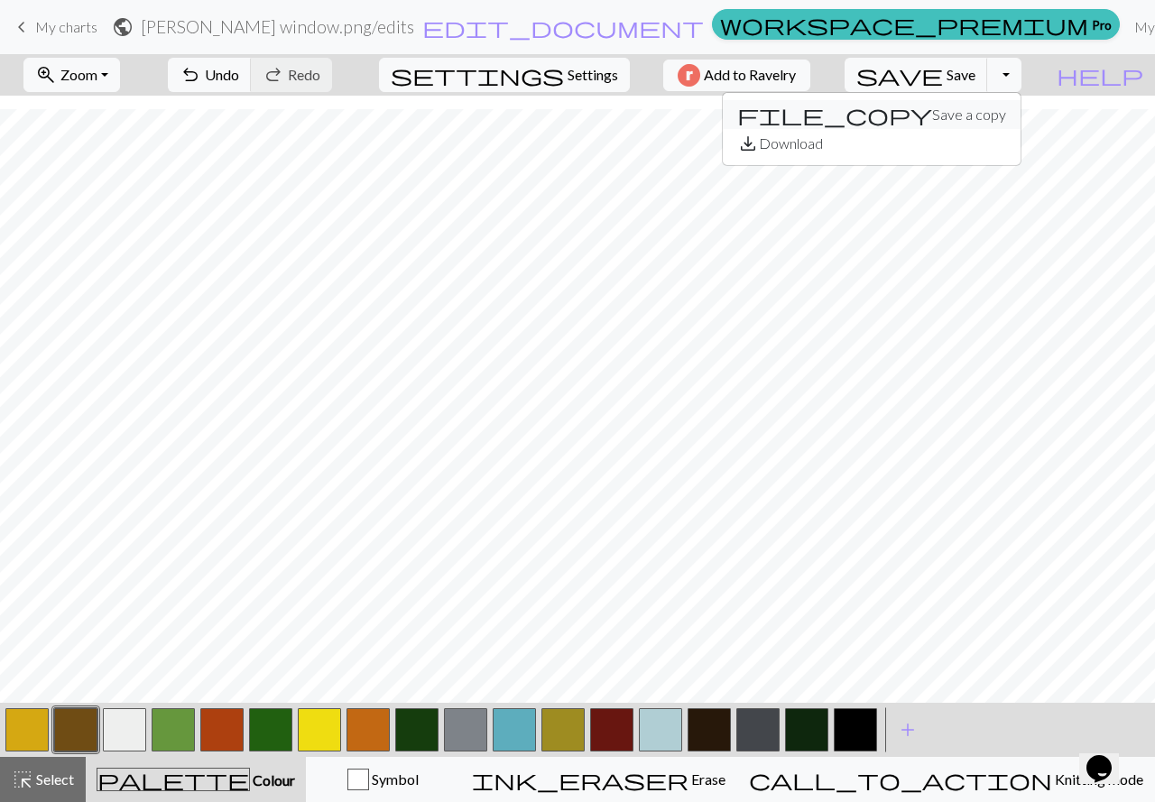
click at [997, 111] on button "file_copy Save a copy" at bounding box center [871, 114] width 298 height 29
click at [943, 78] on span "save" at bounding box center [899, 74] width 87 height 25
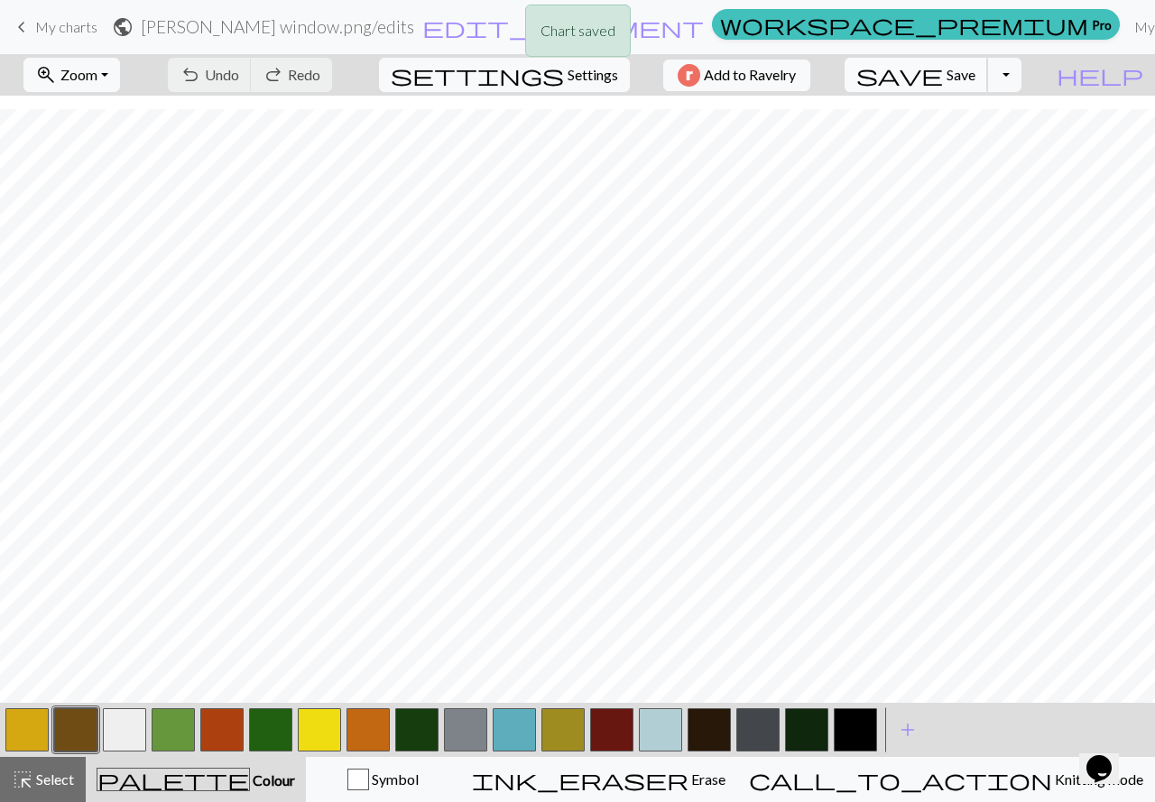
click at [975, 72] on span "Save" at bounding box center [960, 74] width 29 height 17
click at [1021, 76] on button "Toggle Dropdown" at bounding box center [1004, 75] width 34 height 34
click at [998, 119] on button "file_copy Save a copy" at bounding box center [871, 114] width 298 height 29
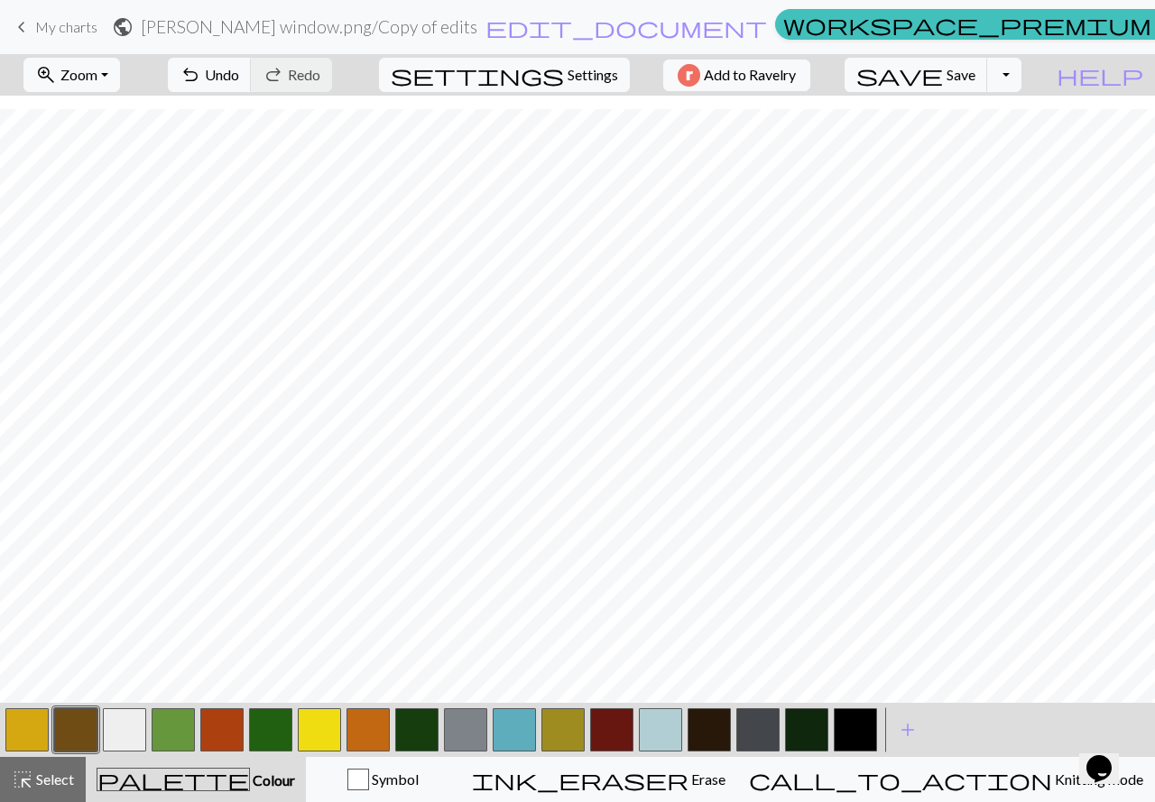
click at [477, 29] on h2 "nipper window.png / Copy of edits" at bounding box center [309, 26] width 336 height 21
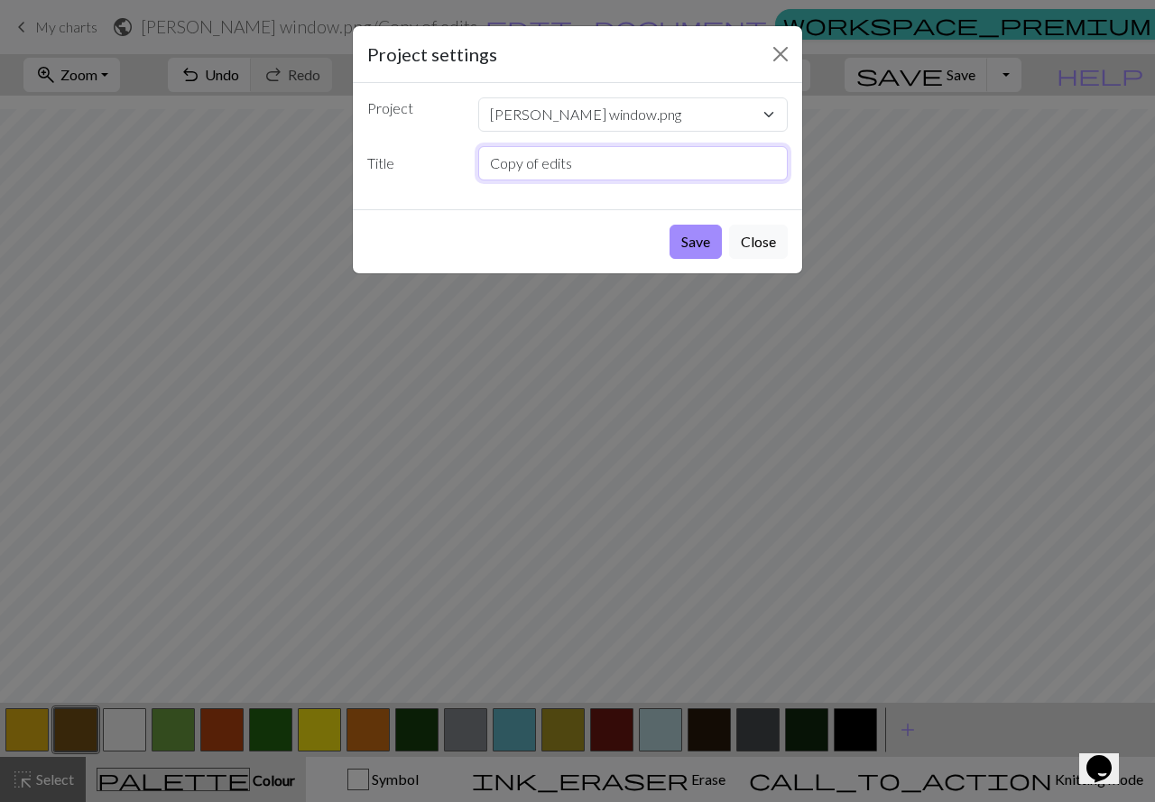
drag, startPoint x: 628, startPoint y: 163, endPoint x: 339, endPoint y: 174, distance: 288.8
click at [339, 174] on div "Project settings Project nipper window.png nipper window.png 1000044303.jpg Cop…" at bounding box center [577, 401] width 1155 height 802
type input "no words"
click at [669, 225] on button "Save" at bounding box center [695, 242] width 52 height 34
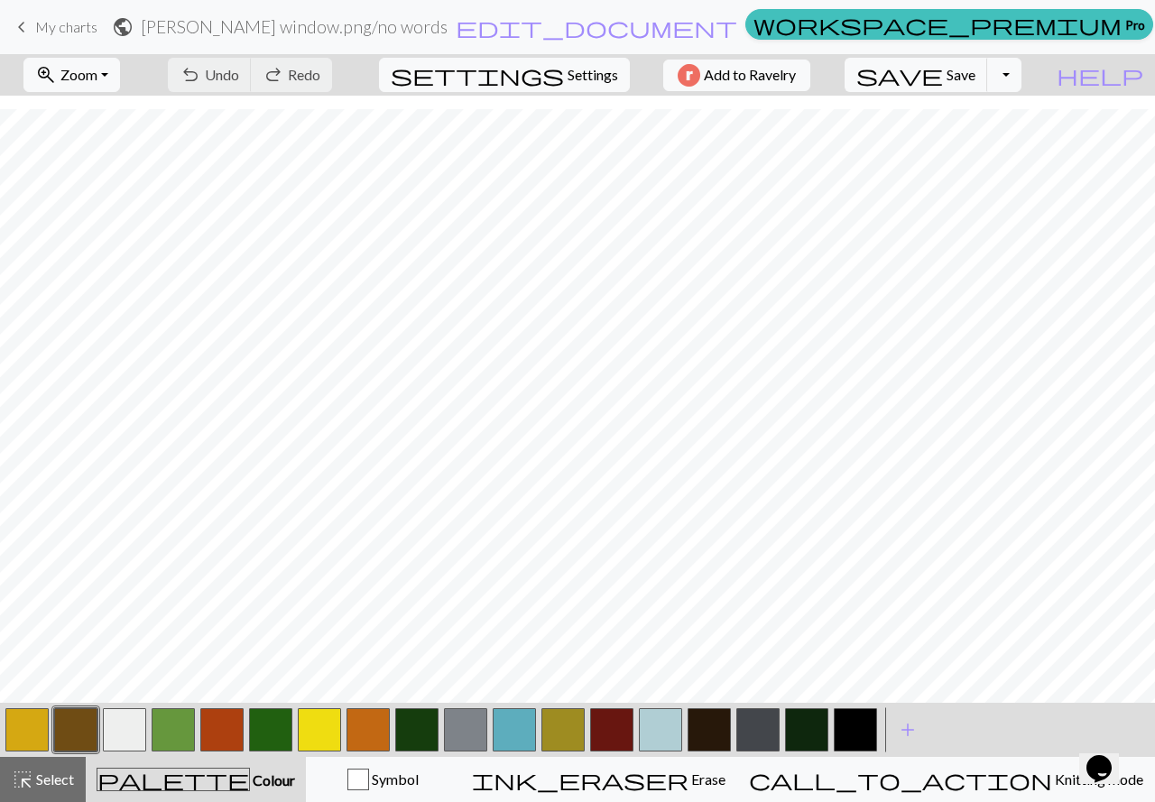
click at [708, 726] on button "button" at bounding box center [708, 729] width 43 height 43
click at [39, 795] on button "highlight_alt Select Select" at bounding box center [43, 779] width 86 height 45
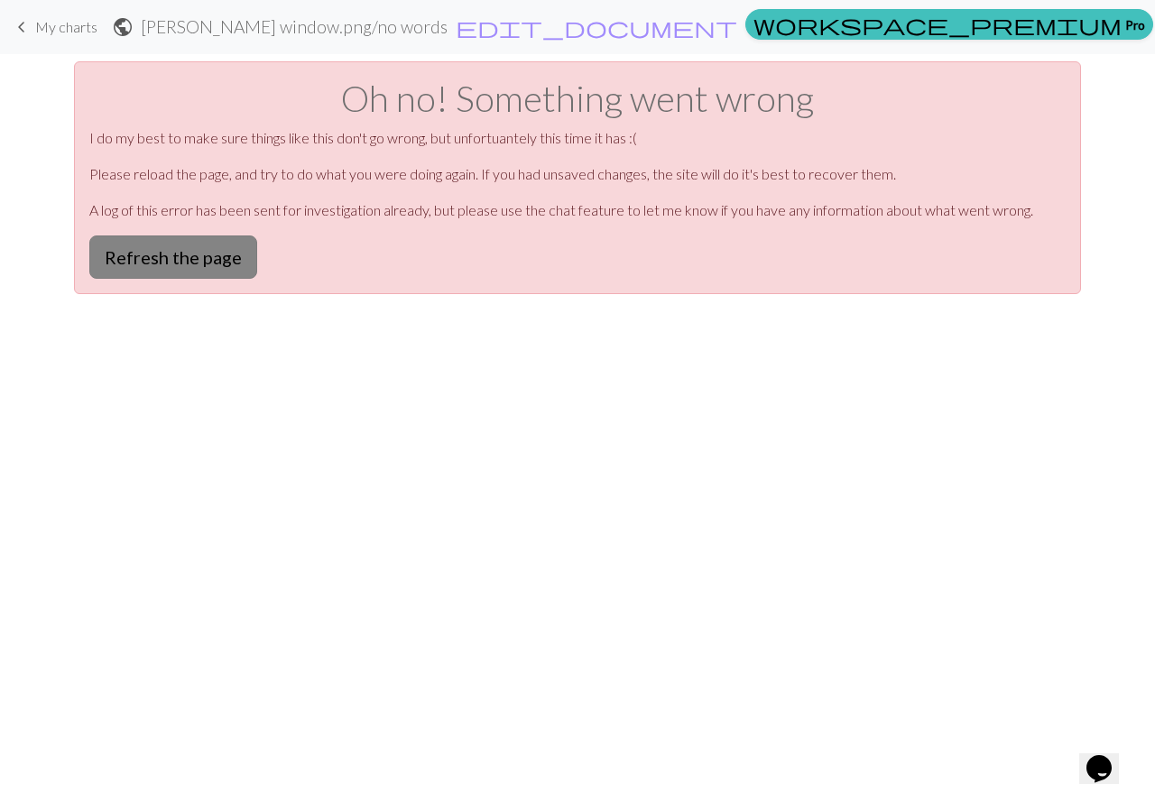
click at [176, 241] on button "Refresh the page" at bounding box center [173, 256] width 168 height 43
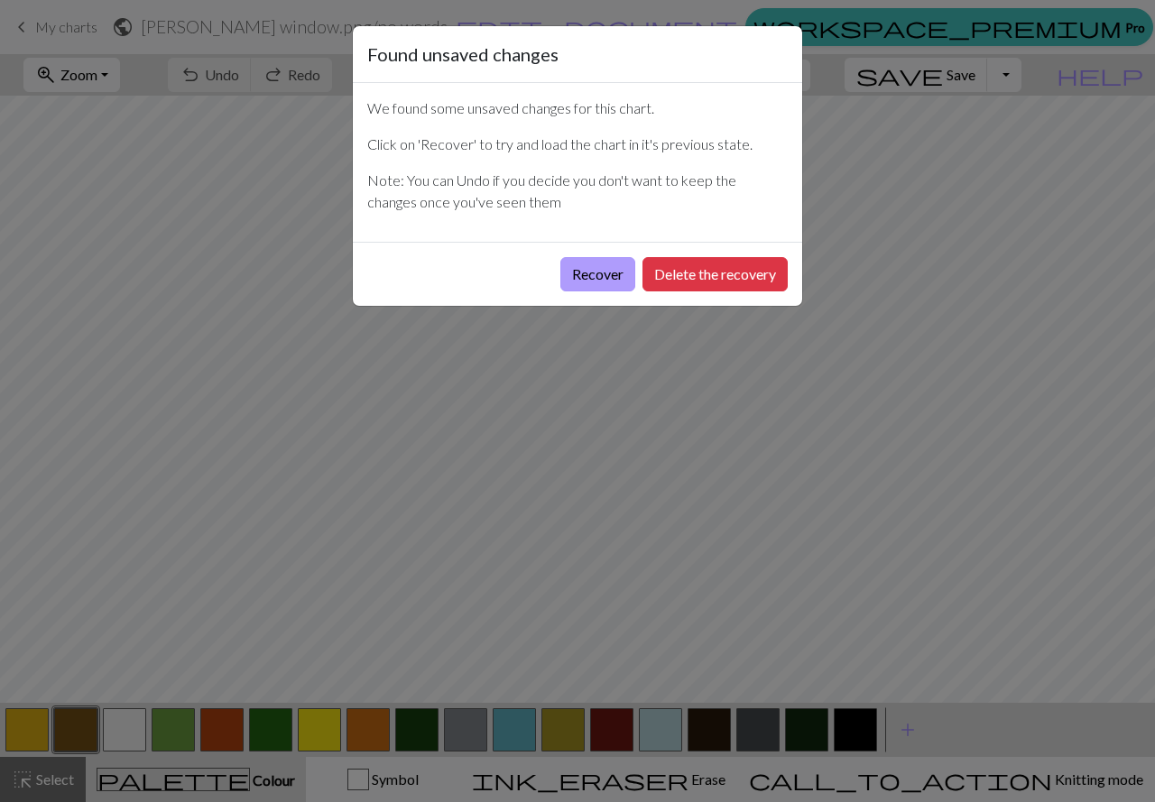
click at [597, 266] on button "Recover" at bounding box center [597, 274] width 75 height 34
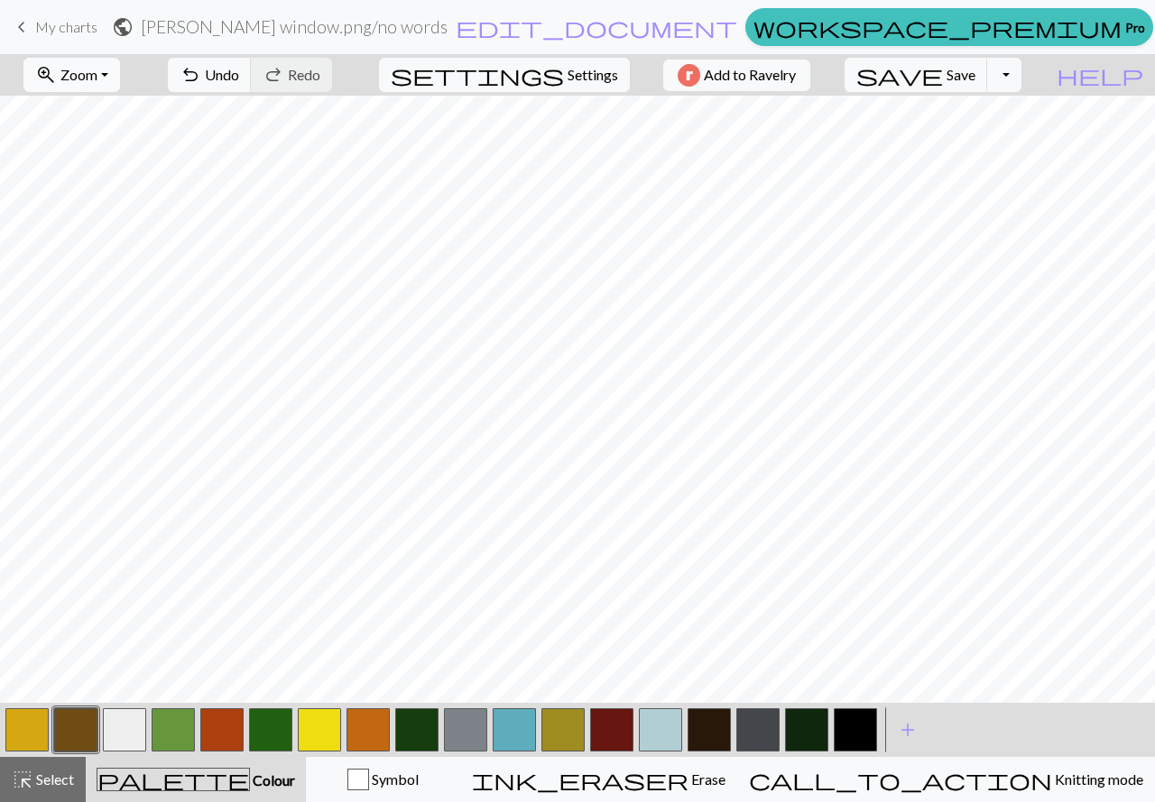
click at [120, 78] on button "zoom_in Zoom Zoom" at bounding box center [71, 75] width 97 height 34
click at [126, 178] on button "Fit height" at bounding box center [95, 172] width 143 height 29
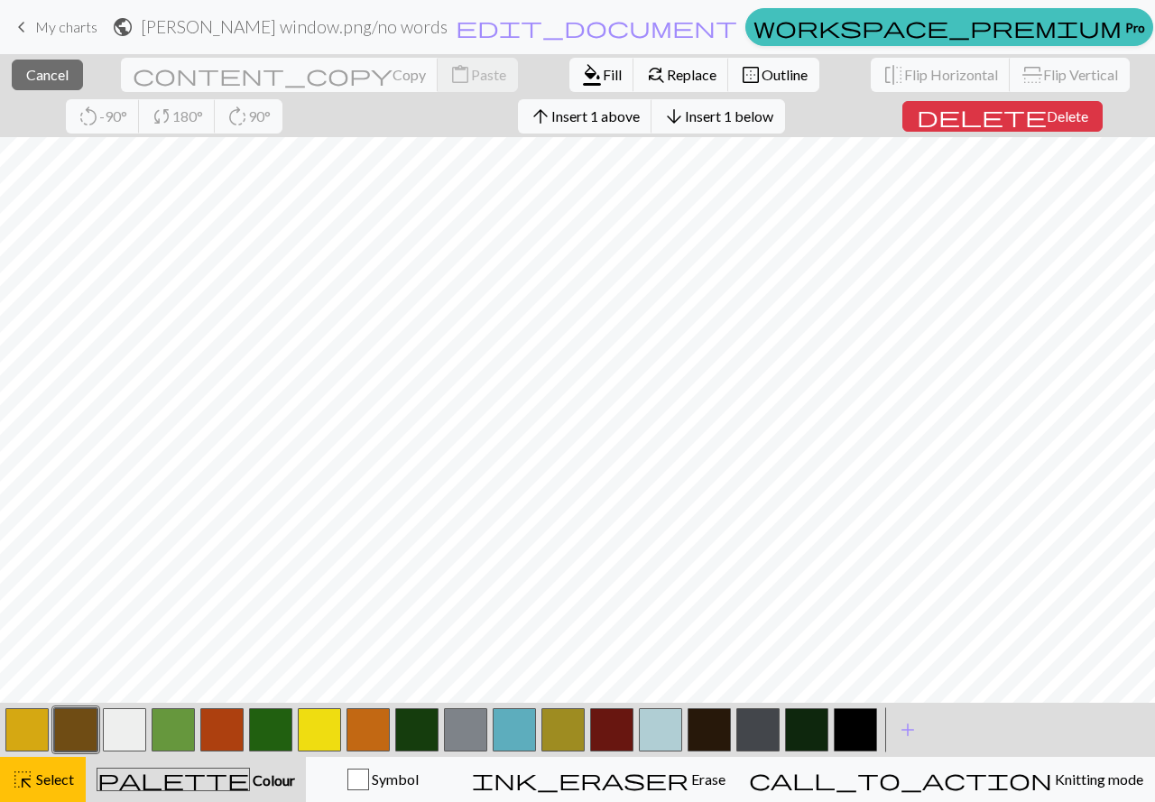
click at [711, 729] on button "button" at bounding box center [708, 729] width 43 height 43
click at [581, 68] on span "format_color_fill" at bounding box center [592, 74] width 22 height 25
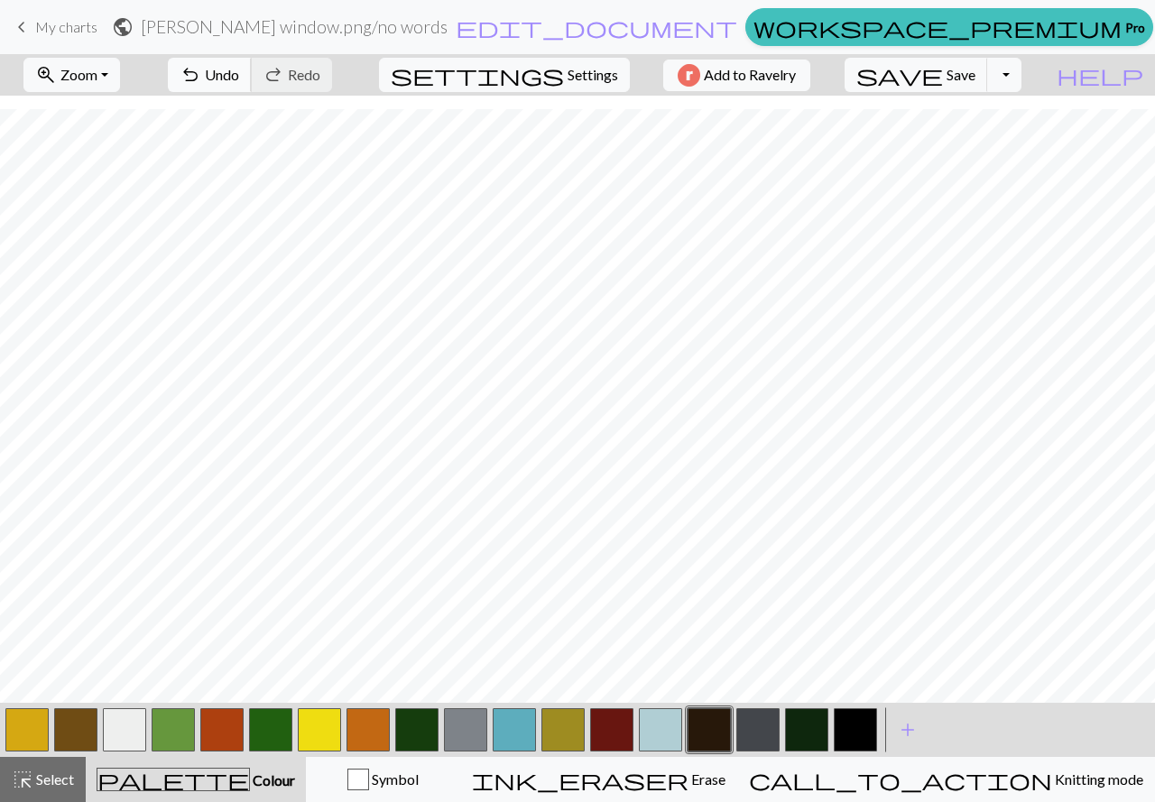
click at [239, 66] on span "Undo" at bounding box center [222, 74] width 34 height 17
click at [28, 789] on span "highlight_alt" at bounding box center [23, 779] width 22 height 25
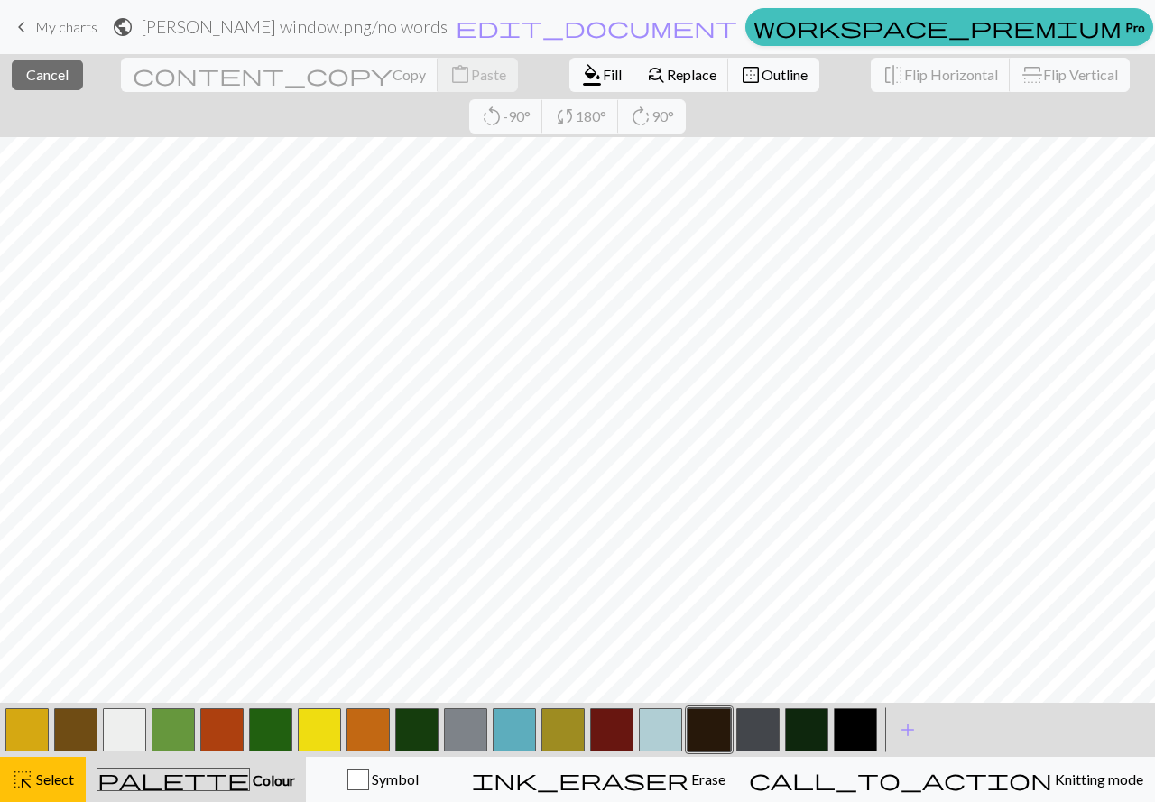
click at [700, 741] on button "button" at bounding box center [708, 729] width 43 height 43
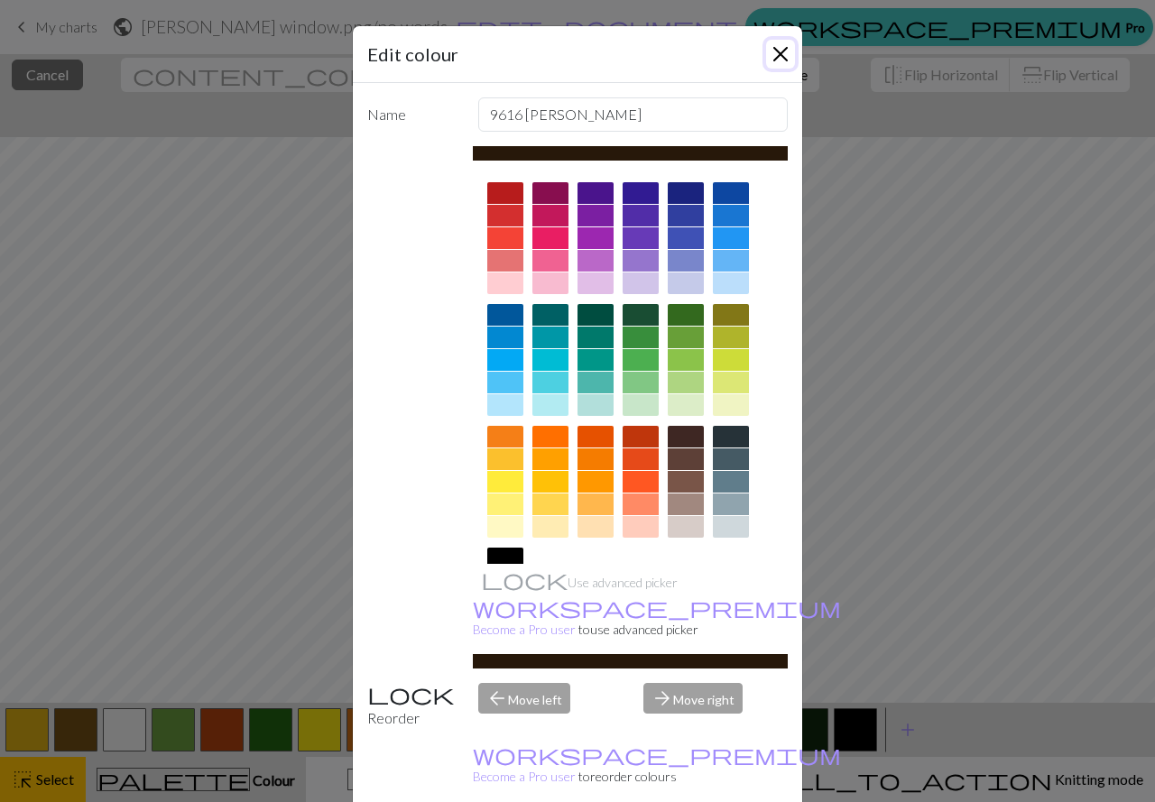
click at [774, 51] on button "Close" at bounding box center [780, 54] width 29 height 29
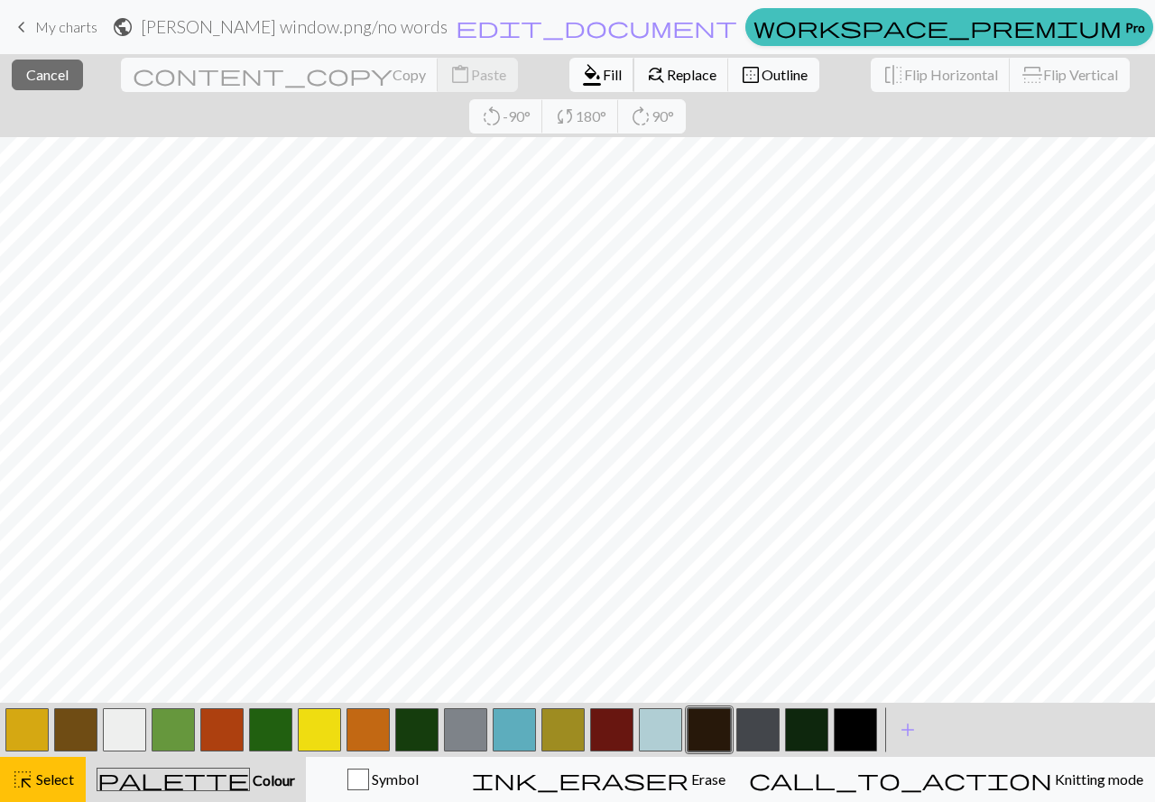
click at [581, 79] on span "format_color_fill" at bounding box center [592, 74] width 22 height 25
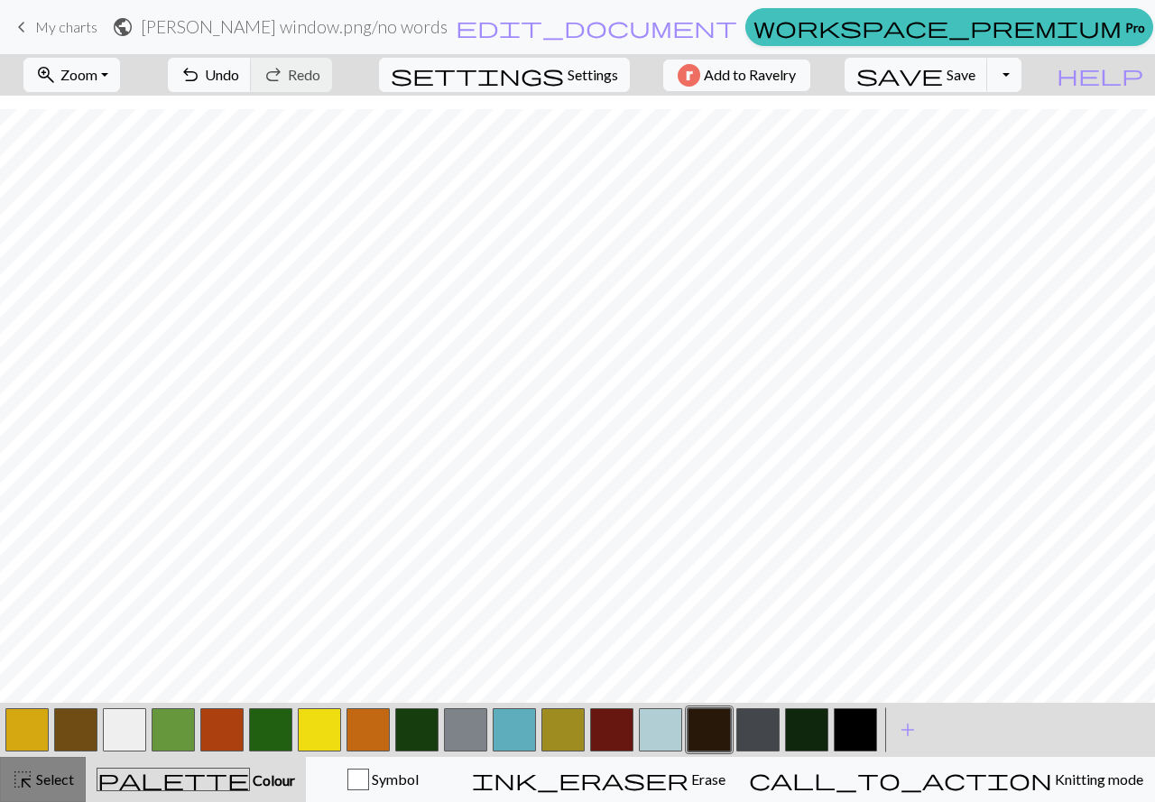
click at [58, 764] on button "highlight_alt Select Select" at bounding box center [43, 779] width 86 height 45
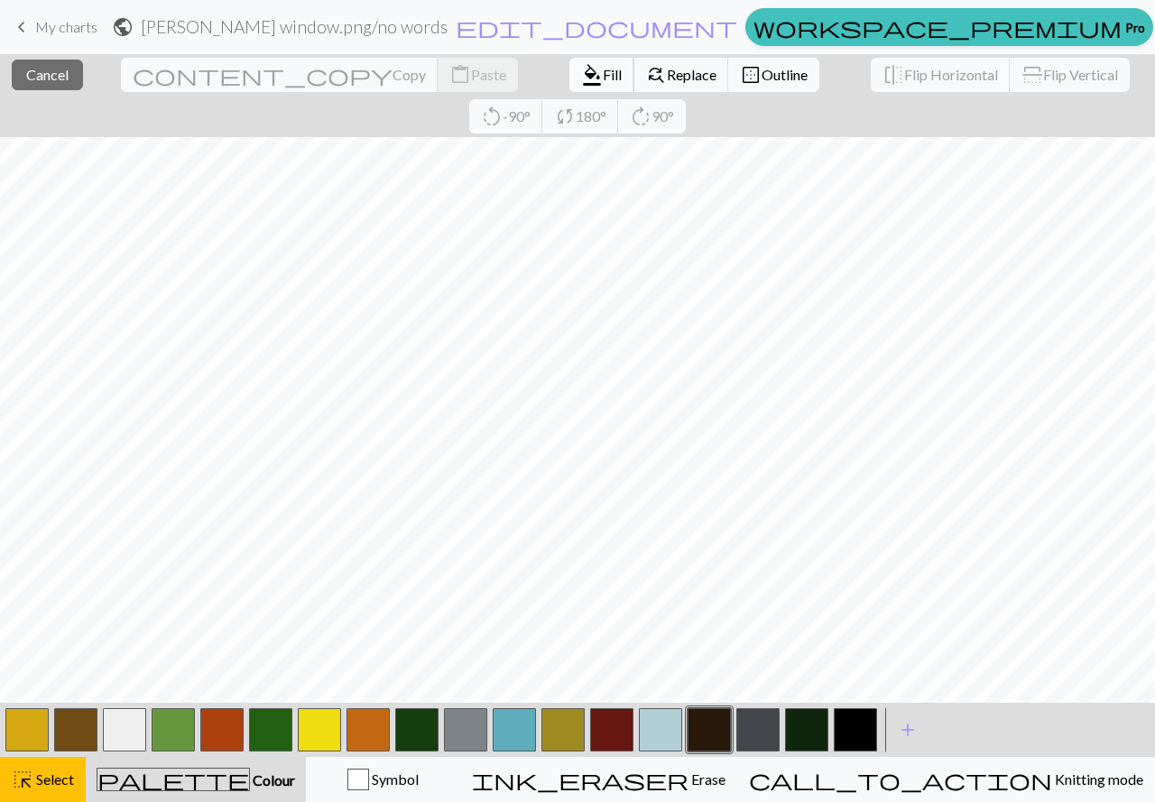
click at [569, 83] on button "format_color_fill Fill" at bounding box center [601, 75] width 65 height 34
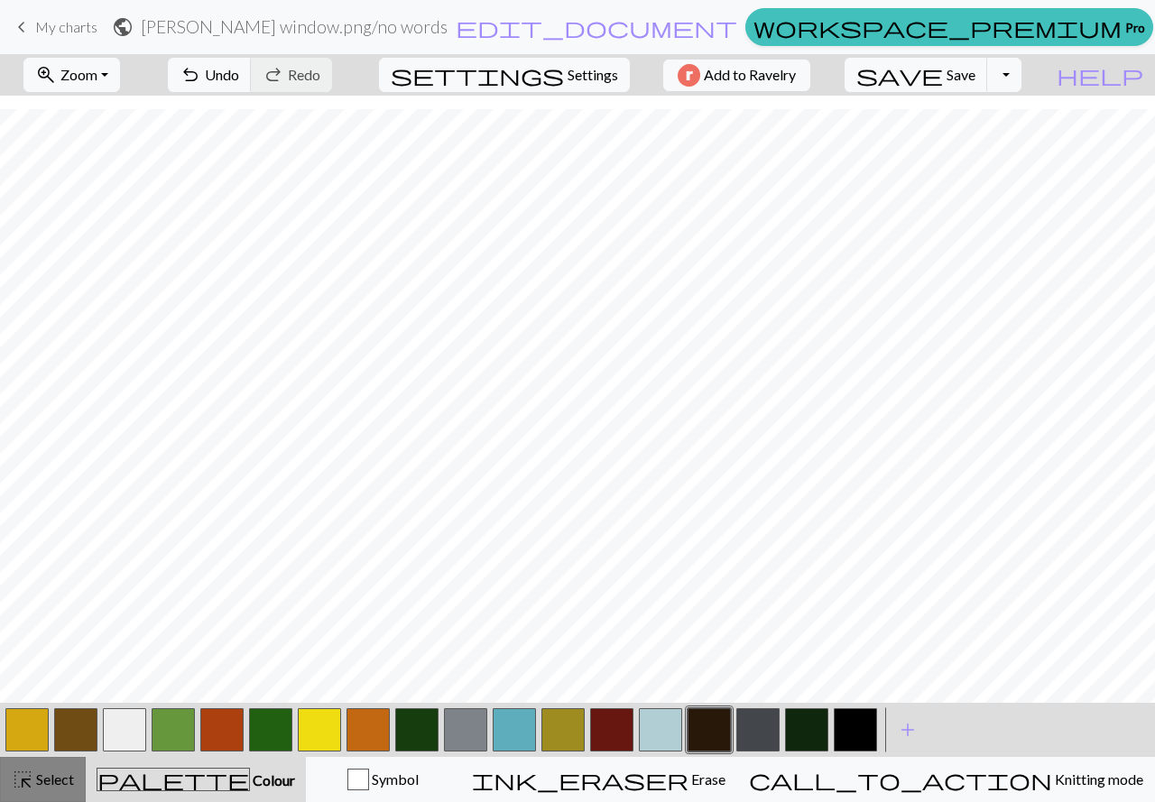
click at [16, 789] on span "highlight_alt" at bounding box center [23, 779] width 22 height 25
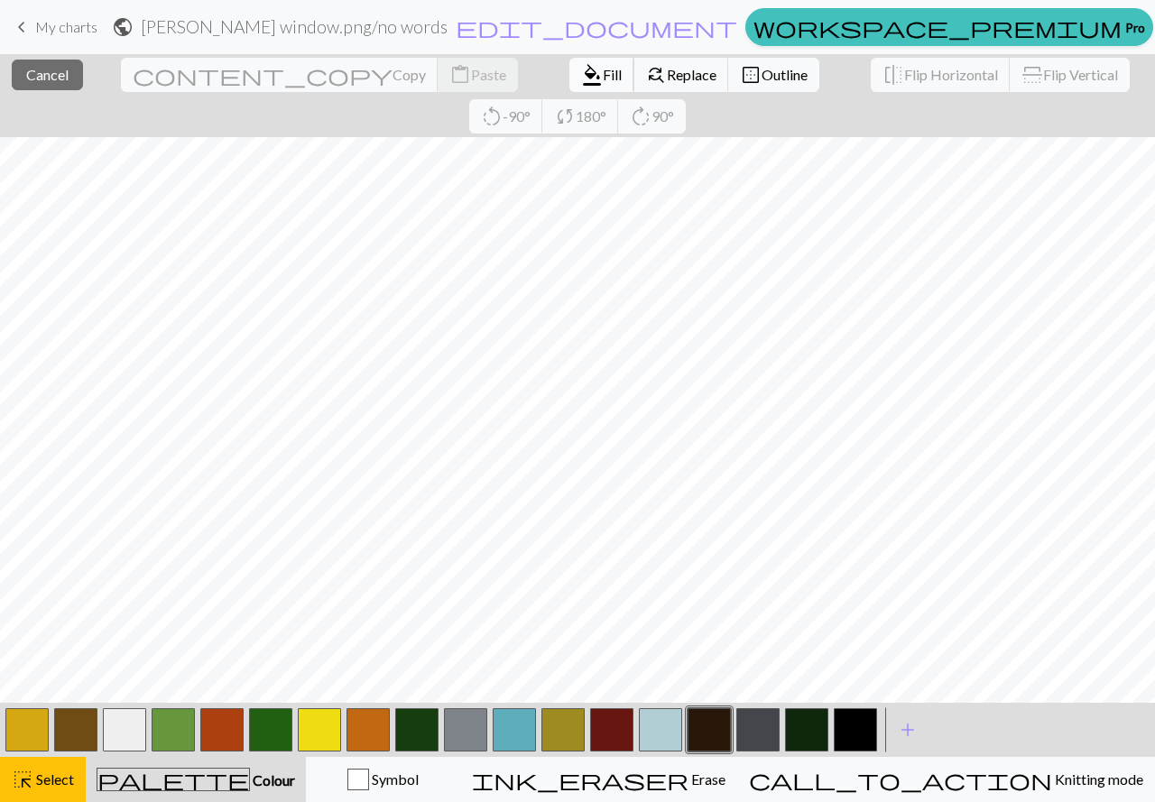
click at [603, 67] on span "Fill" at bounding box center [612, 74] width 19 height 17
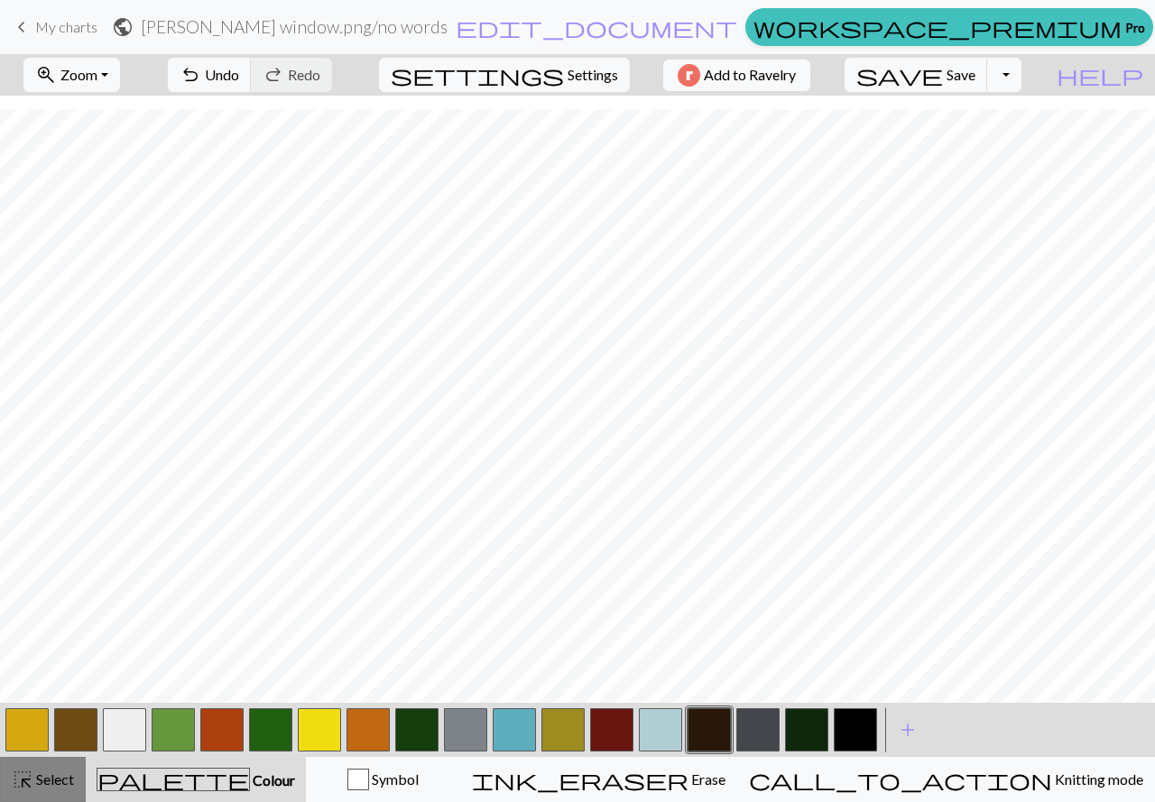
click at [51, 775] on span "Select" at bounding box center [53, 778] width 41 height 17
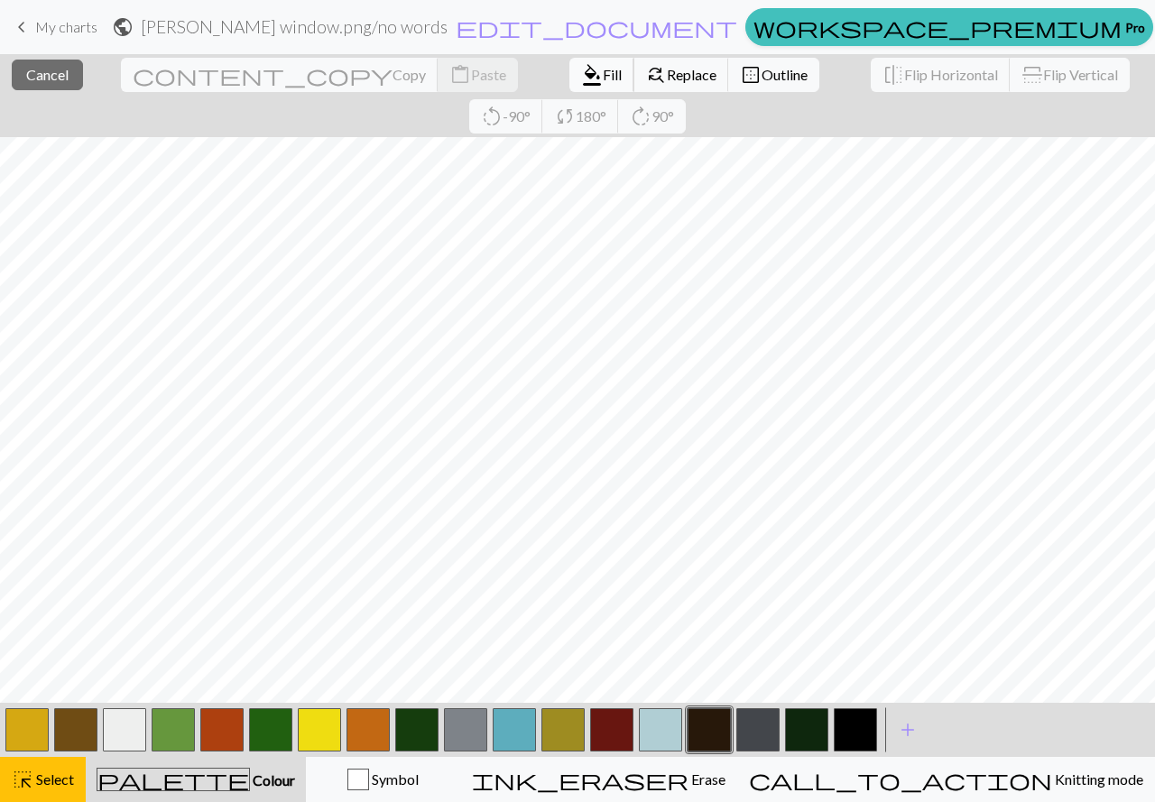
click at [603, 69] on span "Fill" at bounding box center [612, 74] width 19 height 17
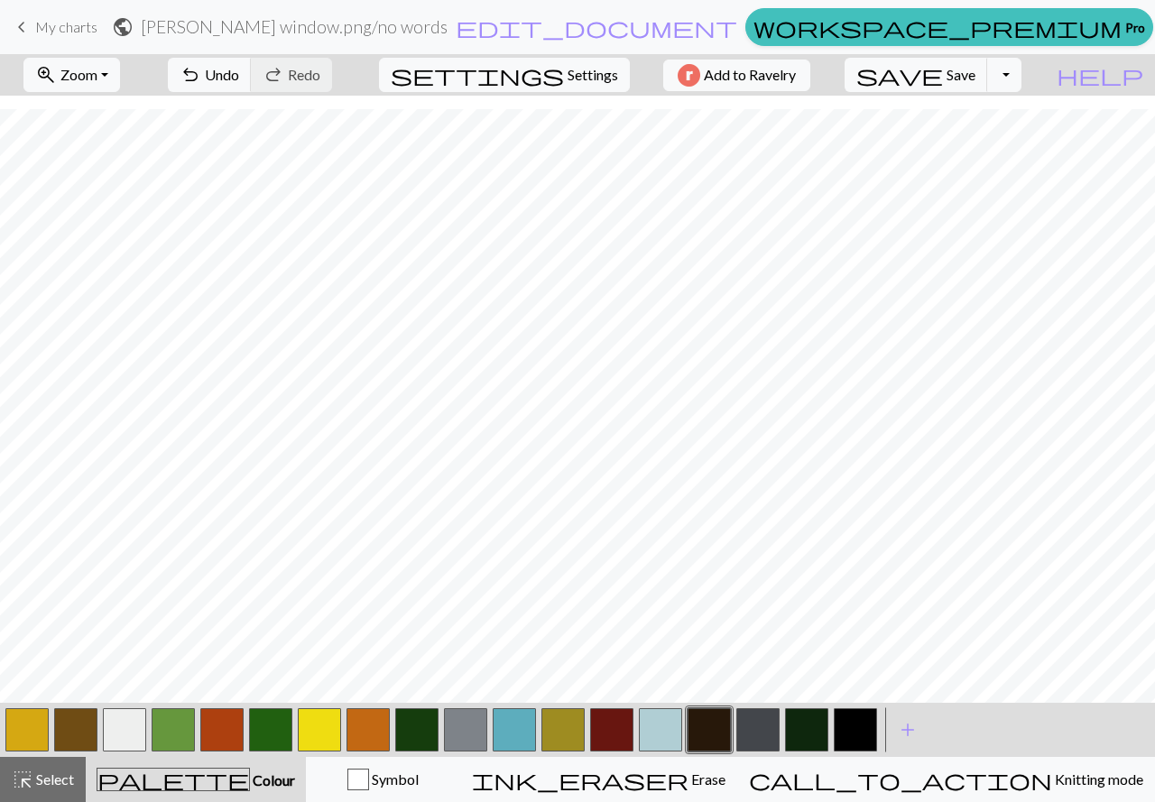
click at [76, 730] on button "button" at bounding box center [75, 729] width 43 height 43
click at [609, 729] on button "button" at bounding box center [611, 729] width 43 height 43
click at [847, 731] on button "button" at bounding box center [854, 729] width 43 height 43
click at [604, 728] on button "button" at bounding box center [611, 729] width 43 height 43
click at [868, 722] on button "button" at bounding box center [854, 729] width 43 height 43
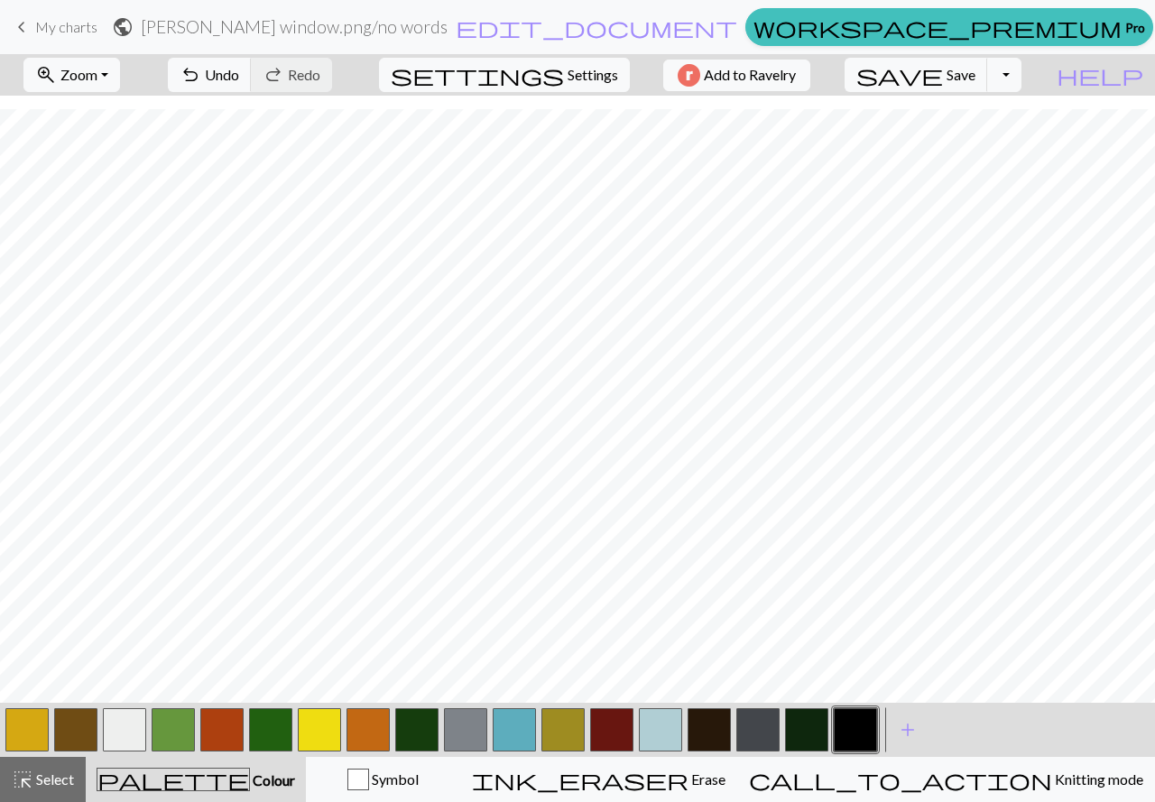
click at [717, 726] on button "button" at bounding box center [708, 729] width 43 height 43
click at [622, 732] on button "button" at bounding box center [611, 729] width 43 height 43
click at [719, 722] on button "button" at bounding box center [708, 729] width 43 height 43
click at [626, 722] on button "button" at bounding box center [611, 729] width 43 height 43
click at [703, 729] on button "button" at bounding box center [708, 729] width 43 height 43
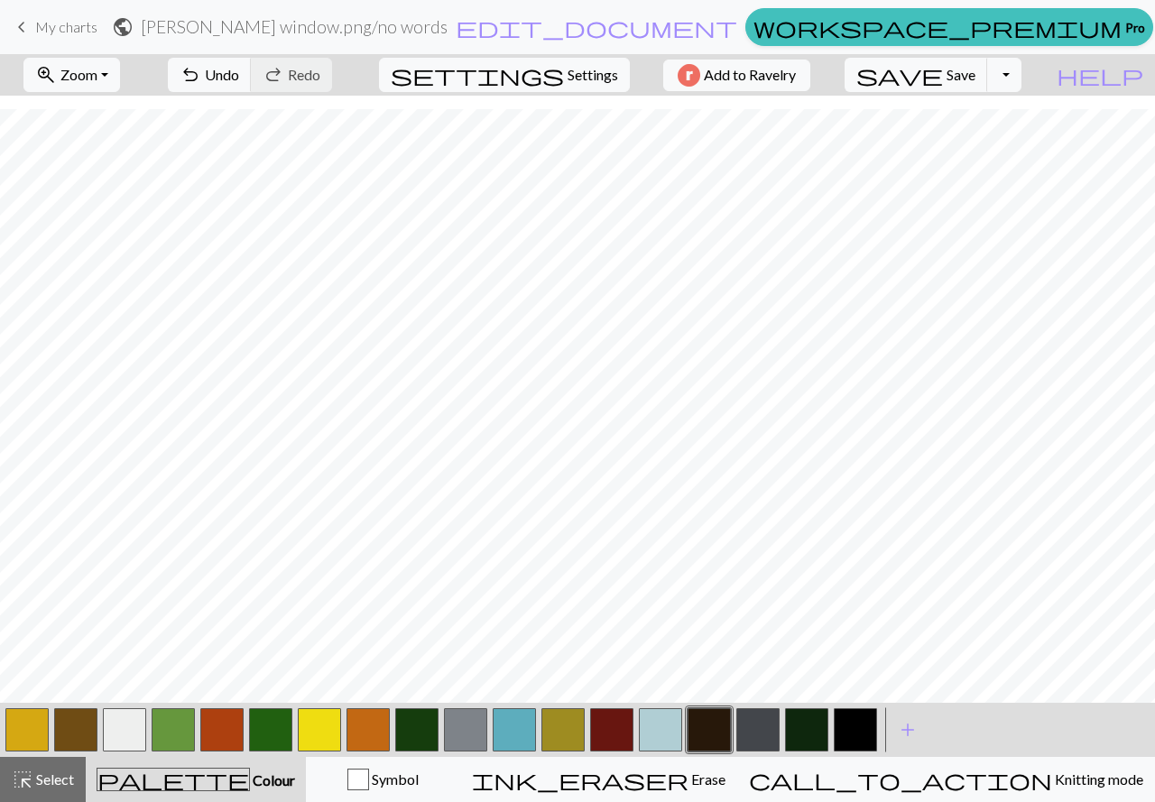
drag, startPoint x: 74, startPoint y: 733, endPoint x: 101, endPoint y: 713, distance: 33.6
click at [74, 733] on button "button" at bounding box center [75, 729] width 43 height 43
click at [620, 722] on button "button" at bounding box center [611, 729] width 43 height 43
click at [207, 744] on button "button" at bounding box center [221, 729] width 43 height 43
click at [216, 732] on button "button" at bounding box center [221, 729] width 43 height 43
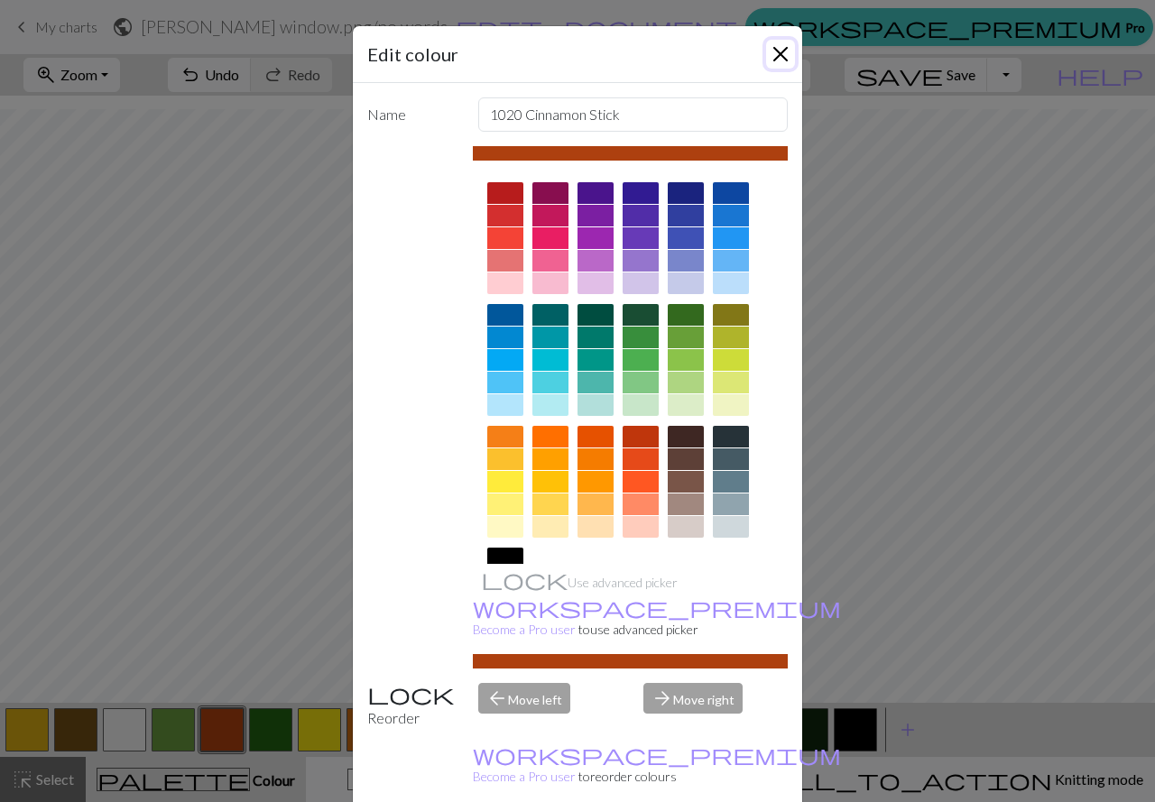
click at [768, 58] on button "Close" at bounding box center [780, 54] width 29 height 29
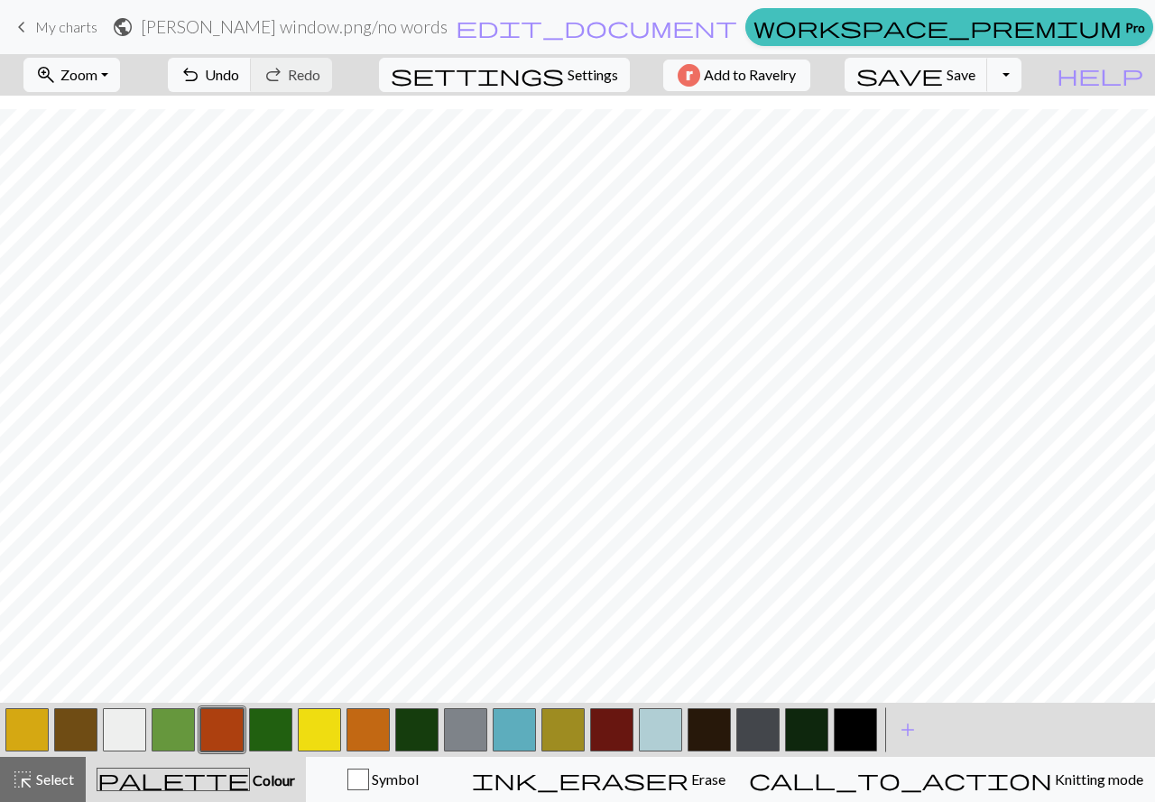
click at [321, 726] on button "button" at bounding box center [319, 729] width 43 height 43
drag, startPoint x: 373, startPoint y: 714, endPoint x: 434, endPoint y: 690, distance: 66.0
click at [373, 713] on button "button" at bounding box center [367, 729] width 43 height 43
click at [654, 719] on button "button" at bounding box center [660, 729] width 43 height 43
drag, startPoint x: 133, startPoint y: 712, endPoint x: 141, endPoint y: 694, distance: 19.4
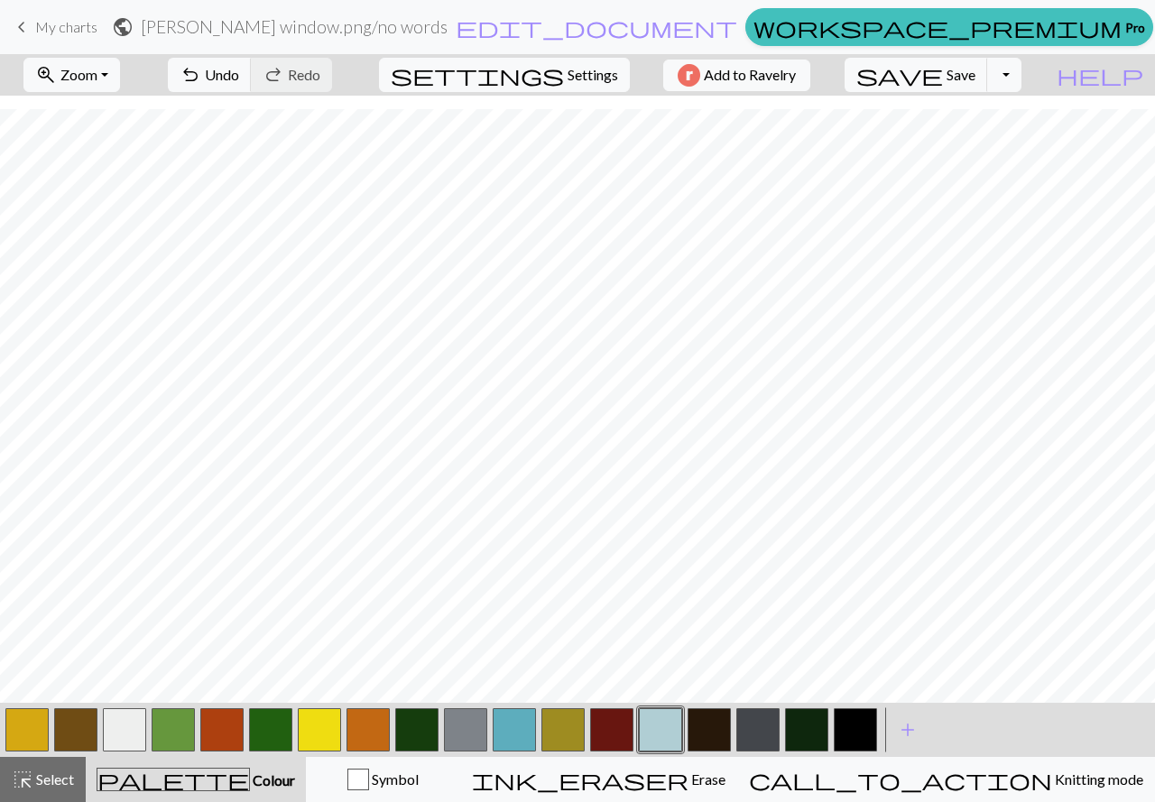
click at [133, 711] on button "button" at bounding box center [124, 729] width 43 height 43
click at [377, 720] on button "button" at bounding box center [367, 729] width 43 height 43
drag, startPoint x: 612, startPoint y: 741, endPoint x: 560, endPoint y: 719, distance: 55.8
click at [612, 740] on button "button" at bounding box center [611, 729] width 43 height 43
click at [363, 741] on button "button" at bounding box center [367, 729] width 43 height 43
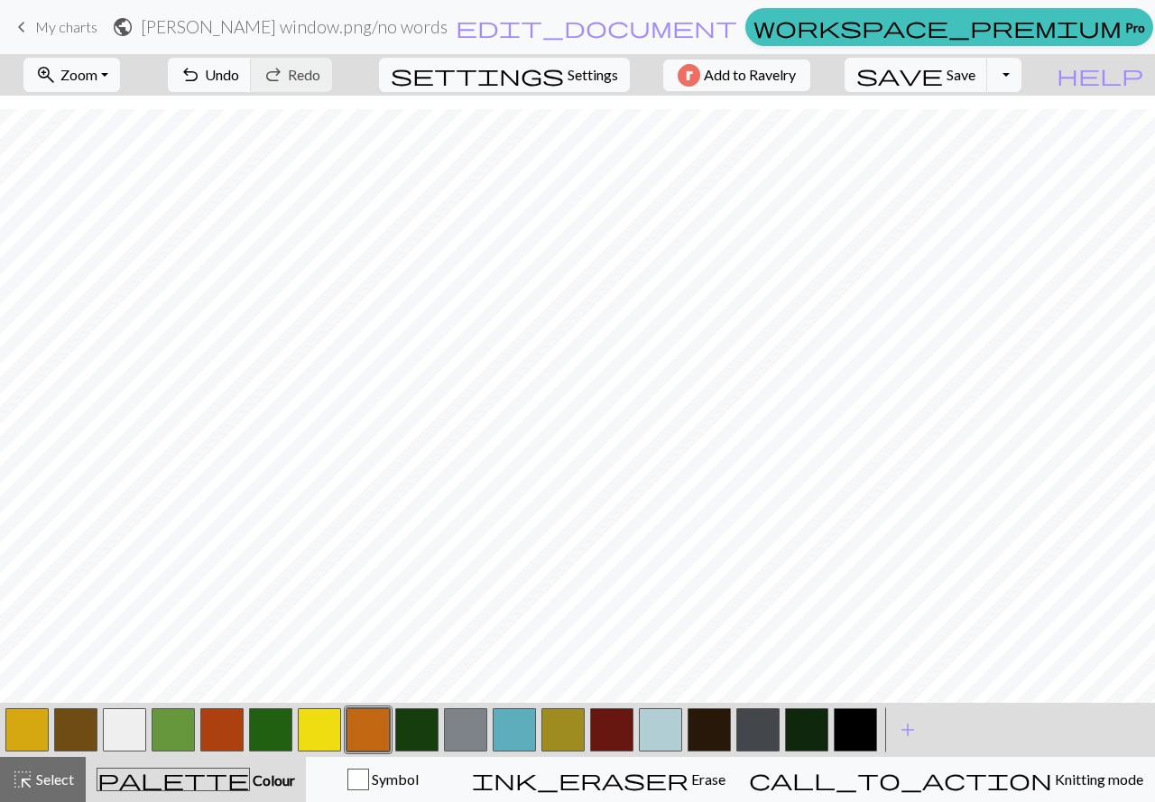
click at [234, 727] on button "button" at bounding box center [221, 729] width 43 height 43
click at [713, 721] on button "button" at bounding box center [708, 729] width 43 height 43
click at [975, 76] on span "Save" at bounding box center [960, 74] width 29 height 17
drag, startPoint x: 369, startPoint y: 722, endPoint x: 370, endPoint y: 710, distance: 12.7
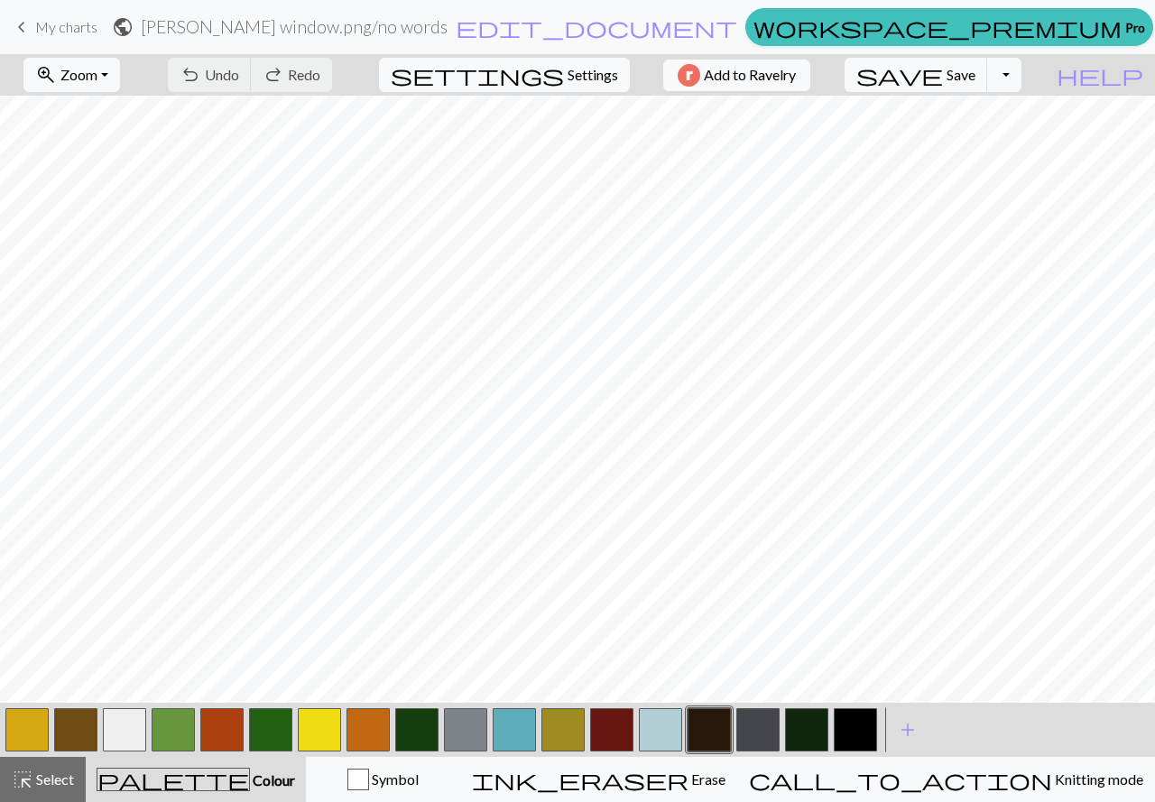
click at [366, 720] on button "button" at bounding box center [367, 729] width 43 height 43
click at [256, 721] on button "button" at bounding box center [270, 729] width 43 height 43
click at [239, 80] on span "Undo" at bounding box center [222, 74] width 34 height 17
click at [406, 731] on button "button" at bounding box center [416, 729] width 43 height 43
click at [557, 732] on button "button" at bounding box center [562, 729] width 43 height 43
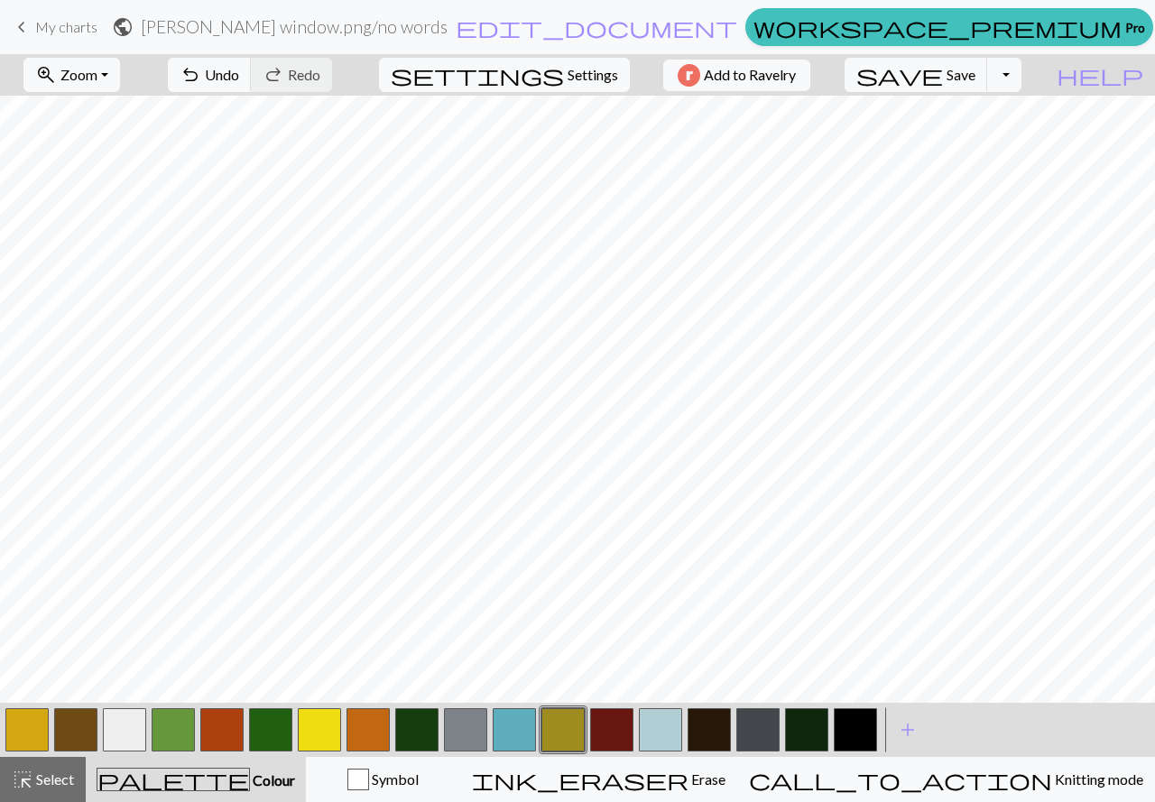
click at [175, 730] on button "button" at bounding box center [173, 729] width 43 height 43
click at [239, 72] on span "Undo" at bounding box center [222, 74] width 34 height 17
click at [582, 724] on button "button" at bounding box center [562, 729] width 43 height 43
click at [201, 64] on span "undo" at bounding box center [190, 74] width 22 height 25
click at [409, 741] on button "button" at bounding box center [416, 729] width 43 height 43
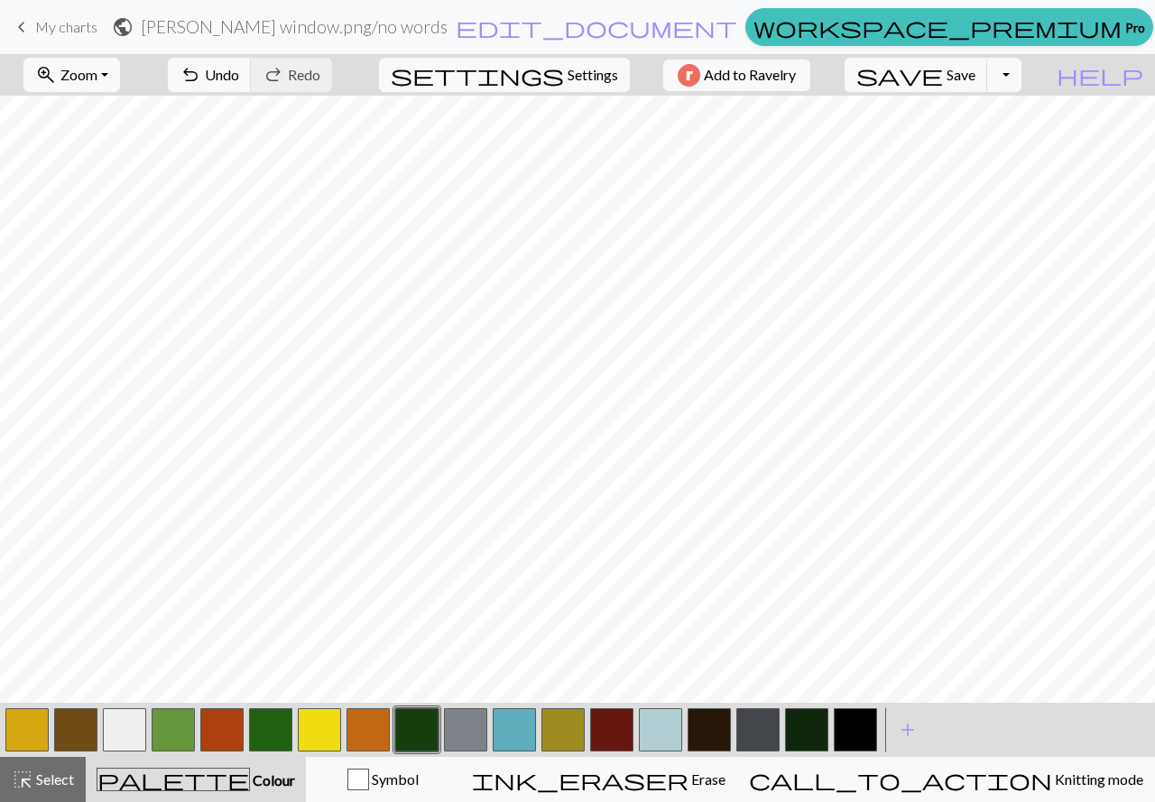
click at [16, 735] on button "button" at bounding box center [26, 729] width 43 height 43
click at [420, 734] on button "button" at bounding box center [416, 729] width 43 height 43
click at [137, 734] on button "button" at bounding box center [124, 729] width 43 height 43
click at [239, 69] on span "Undo" at bounding box center [222, 74] width 34 height 17
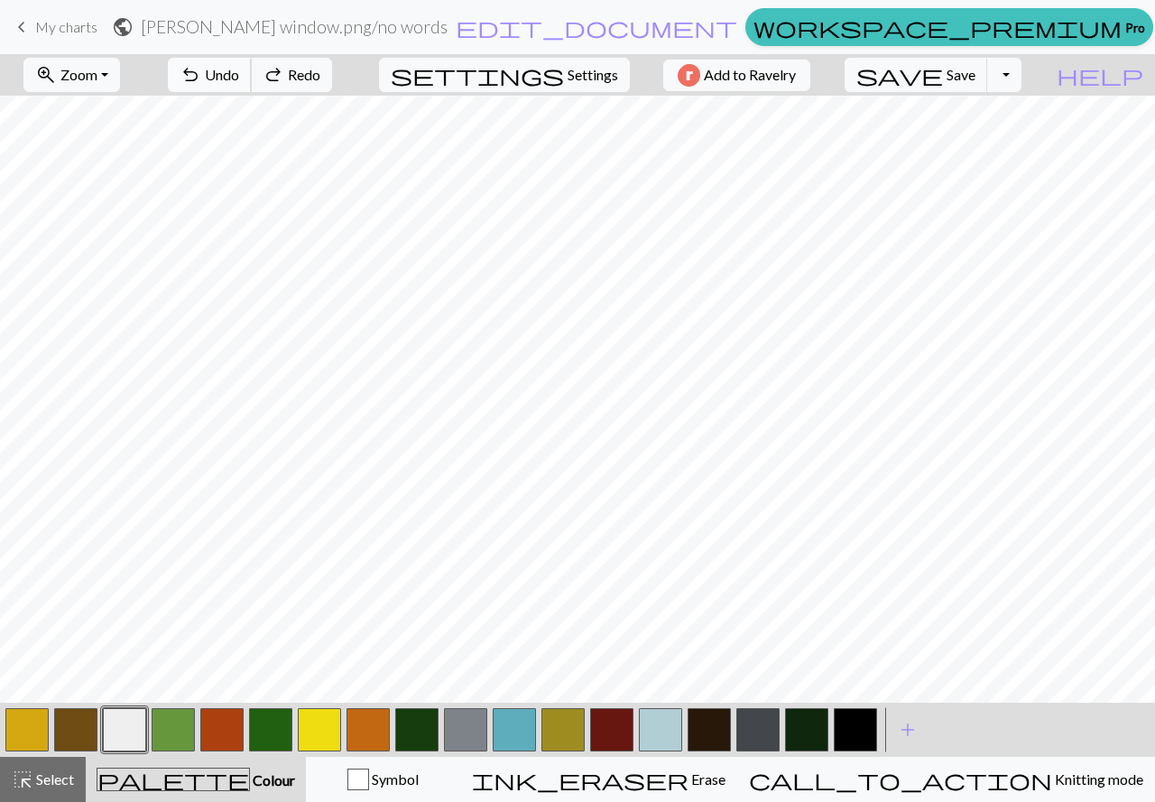
click at [239, 69] on span "Undo" at bounding box center [222, 74] width 34 height 17
click at [326, 741] on button "button" at bounding box center [319, 729] width 43 height 43
click at [170, 741] on button "button" at bounding box center [173, 729] width 43 height 43
click at [558, 732] on button "button" at bounding box center [562, 729] width 43 height 43
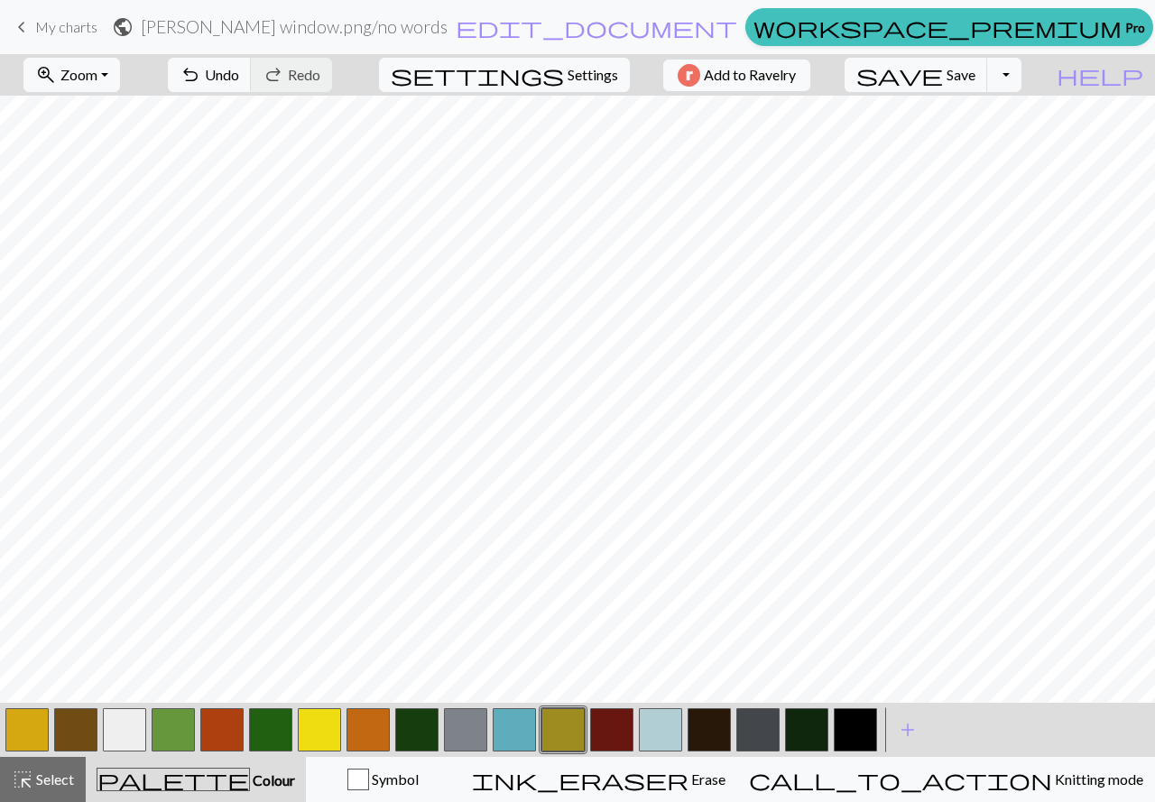
click at [478, 732] on button "button" at bounding box center [465, 729] width 43 height 43
click at [470, 734] on button "button" at bounding box center [465, 729] width 43 height 43
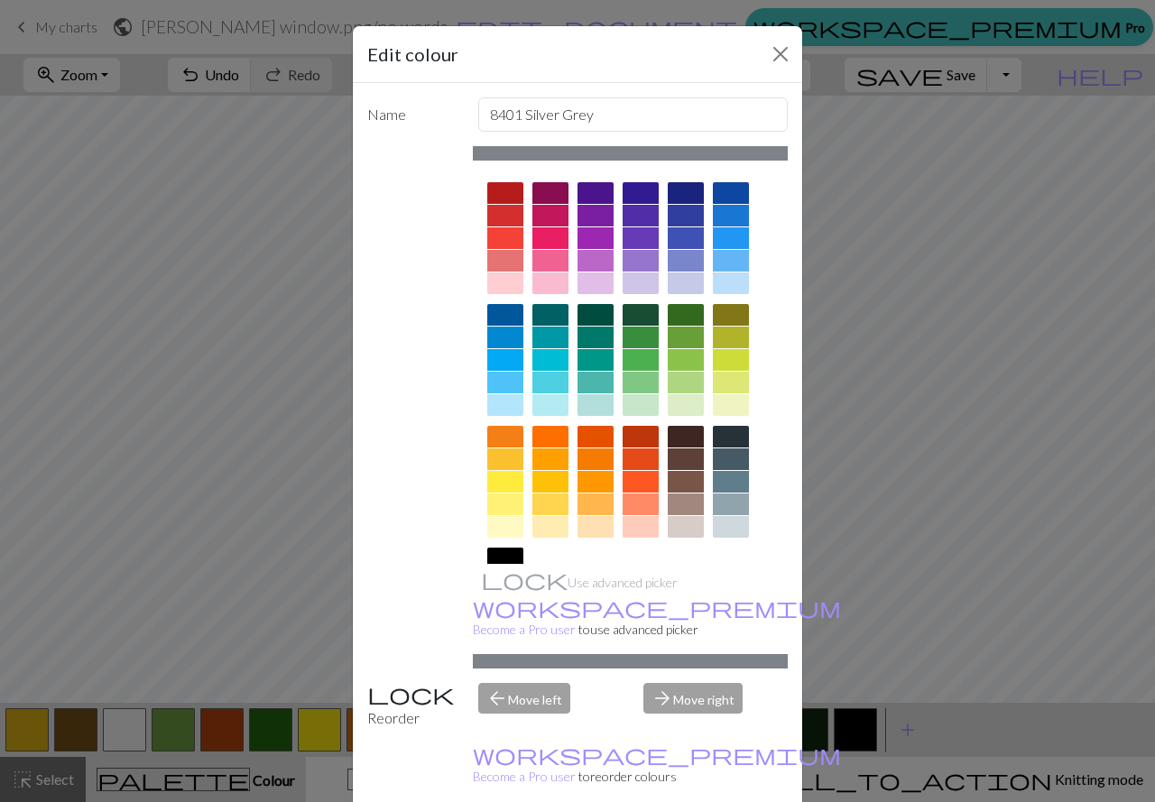
drag, startPoint x: 584, startPoint y: 235, endPoint x: 599, endPoint y: 251, distance: 21.1
click at [584, 235] on div at bounding box center [595, 238] width 36 height 22
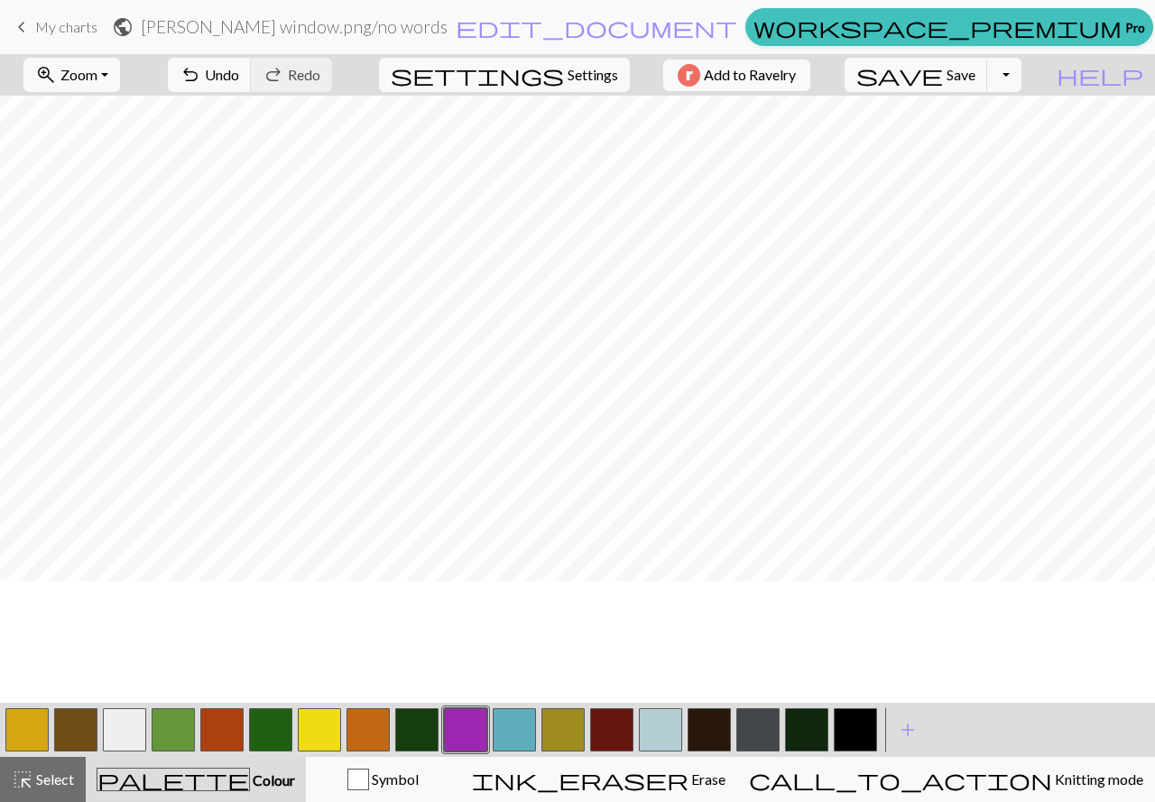
scroll to position [101, 0]
click at [239, 71] on span "Undo" at bounding box center [222, 74] width 34 height 17
click at [320, 69] on span "Redo" at bounding box center [304, 74] width 32 height 17
click at [239, 75] on span "Undo" at bounding box center [222, 74] width 34 height 17
click at [137, 733] on button "button" at bounding box center [124, 729] width 43 height 43
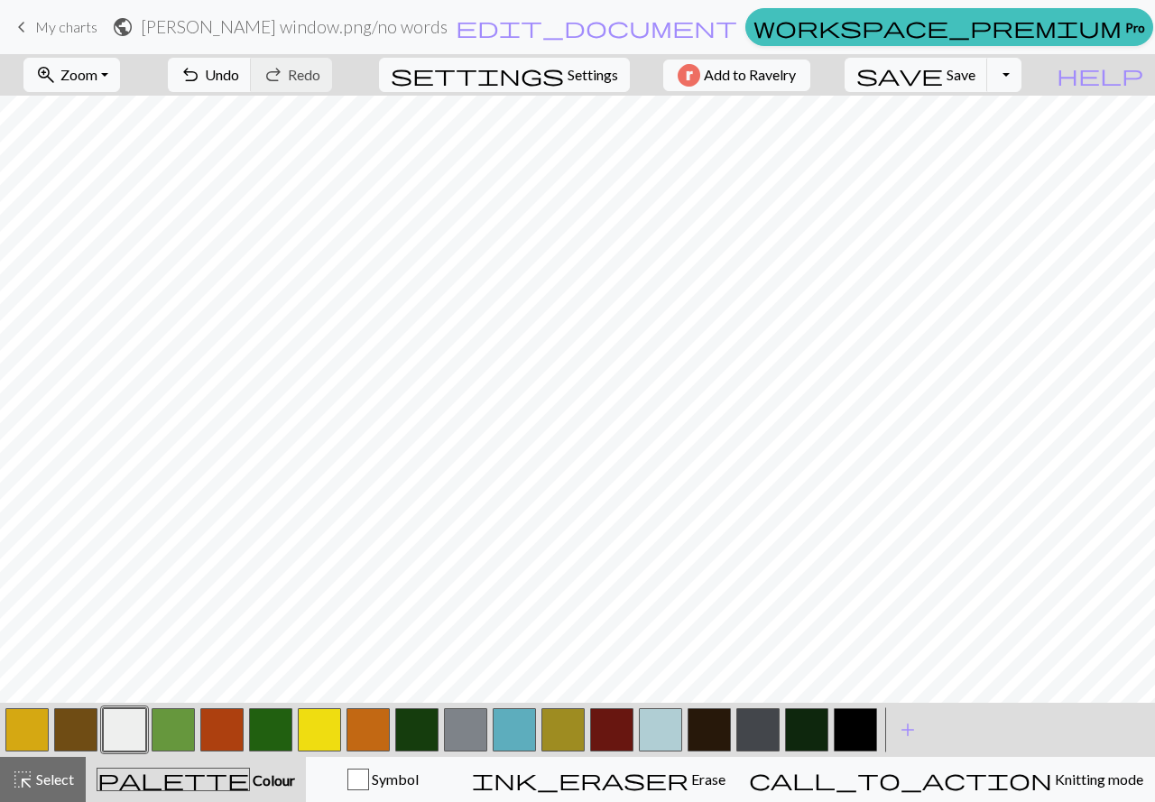
click at [746, 740] on button "button" at bounding box center [757, 729] width 43 height 43
click at [470, 727] on button "button" at bounding box center [465, 729] width 43 height 43
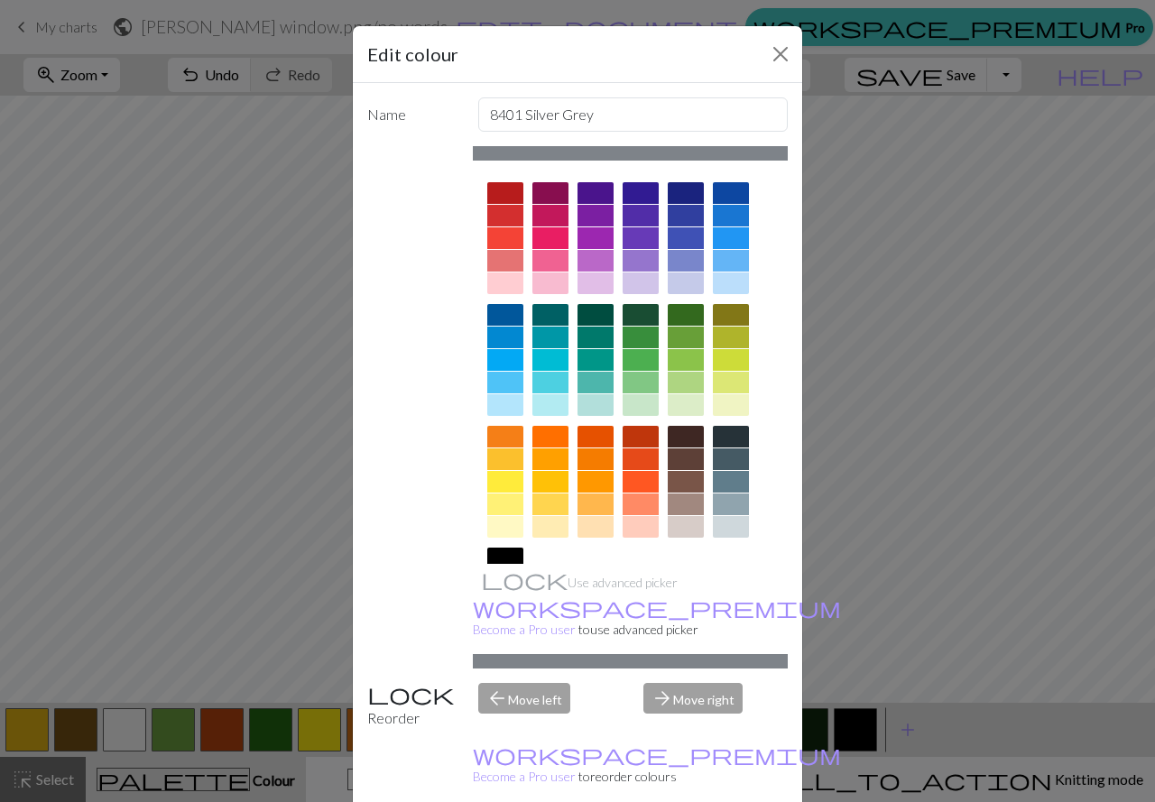
click at [596, 242] on div at bounding box center [595, 238] width 36 height 22
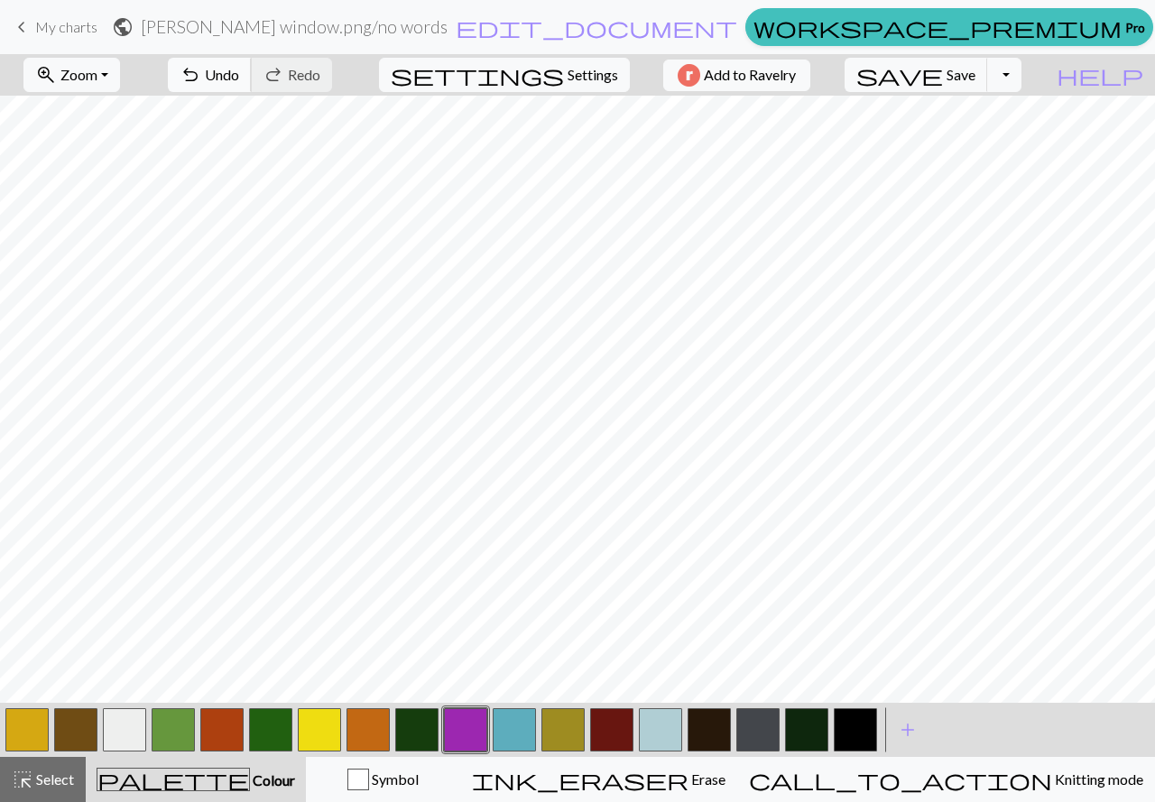
click at [239, 81] on span "Undo" at bounding box center [222, 74] width 34 height 17
click at [125, 738] on button "button" at bounding box center [124, 729] width 43 height 43
click at [660, 729] on button "button" at bounding box center [660, 729] width 43 height 43
click at [134, 739] on button "button" at bounding box center [124, 729] width 43 height 43
click at [461, 731] on button "button" at bounding box center [465, 729] width 43 height 43
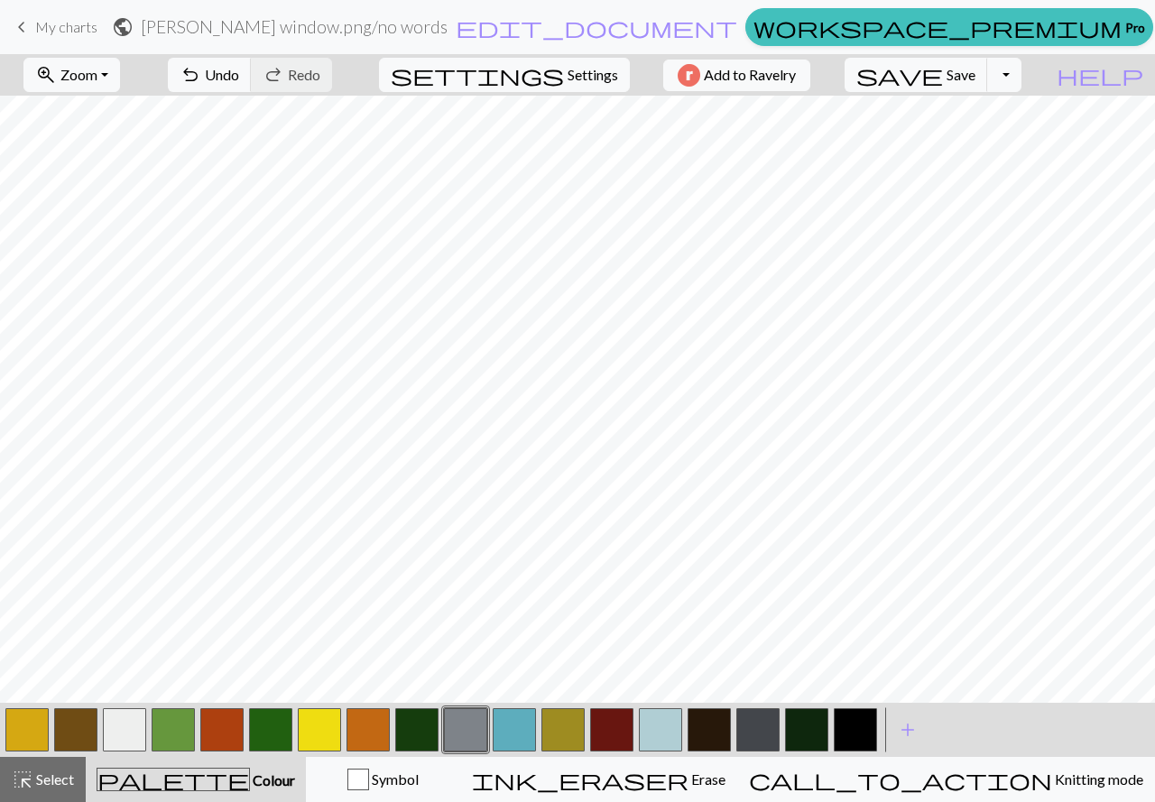
click at [461, 731] on button "button" at bounding box center [465, 729] width 43 height 43
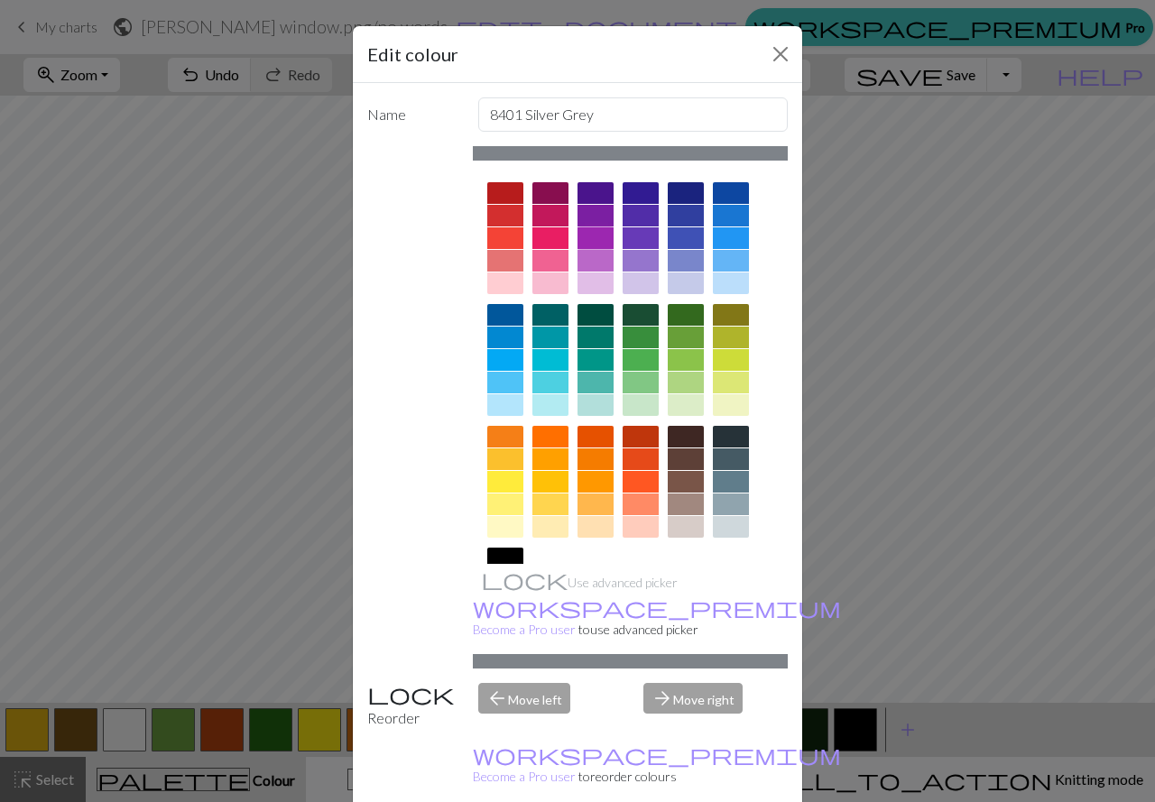
drag, startPoint x: 596, startPoint y: 239, endPoint x: 603, endPoint y: 255, distance: 17.8
click at [596, 239] on div at bounding box center [595, 238] width 36 height 22
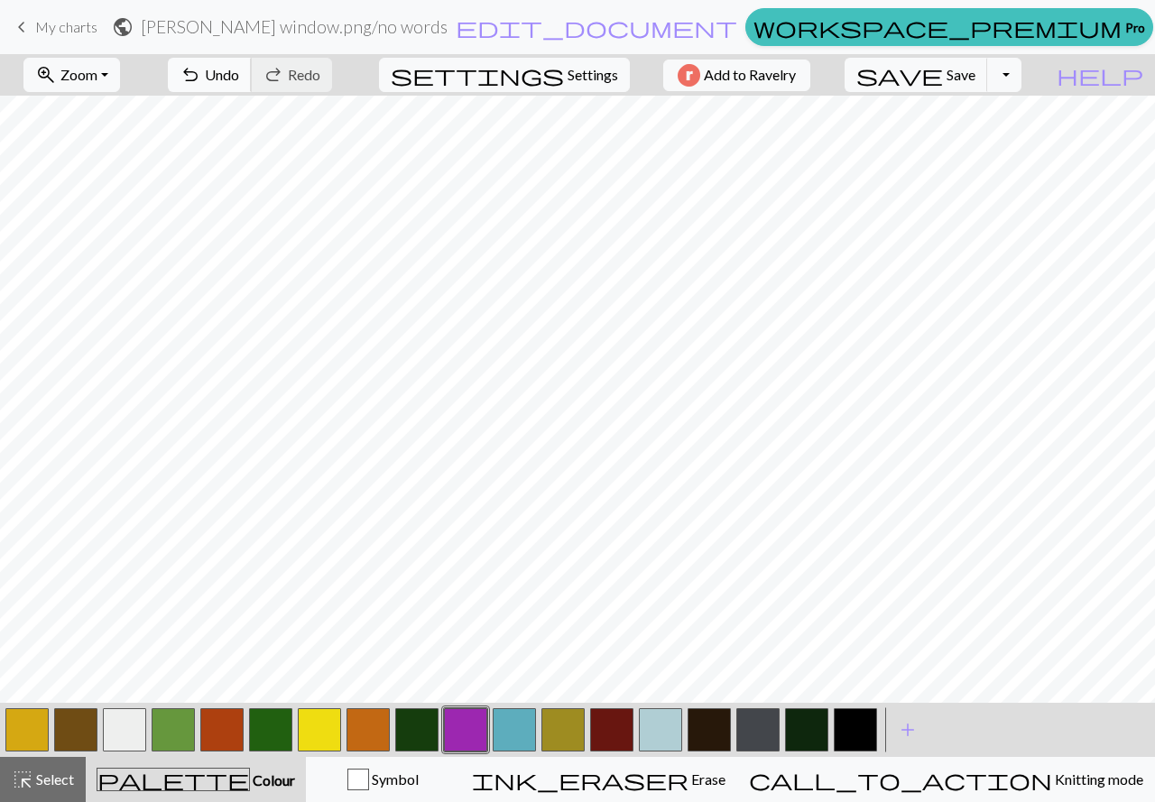
click at [239, 77] on span "Undo" at bounding box center [222, 74] width 34 height 17
click at [16, 736] on button "button" at bounding box center [26, 729] width 43 height 43
click at [658, 734] on button "button" at bounding box center [660, 729] width 43 height 43
drag, startPoint x: 124, startPoint y: 729, endPoint x: 170, endPoint y: 701, distance: 53.8
click at [124, 728] on button "button" at bounding box center [124, 729] width 43 height 43
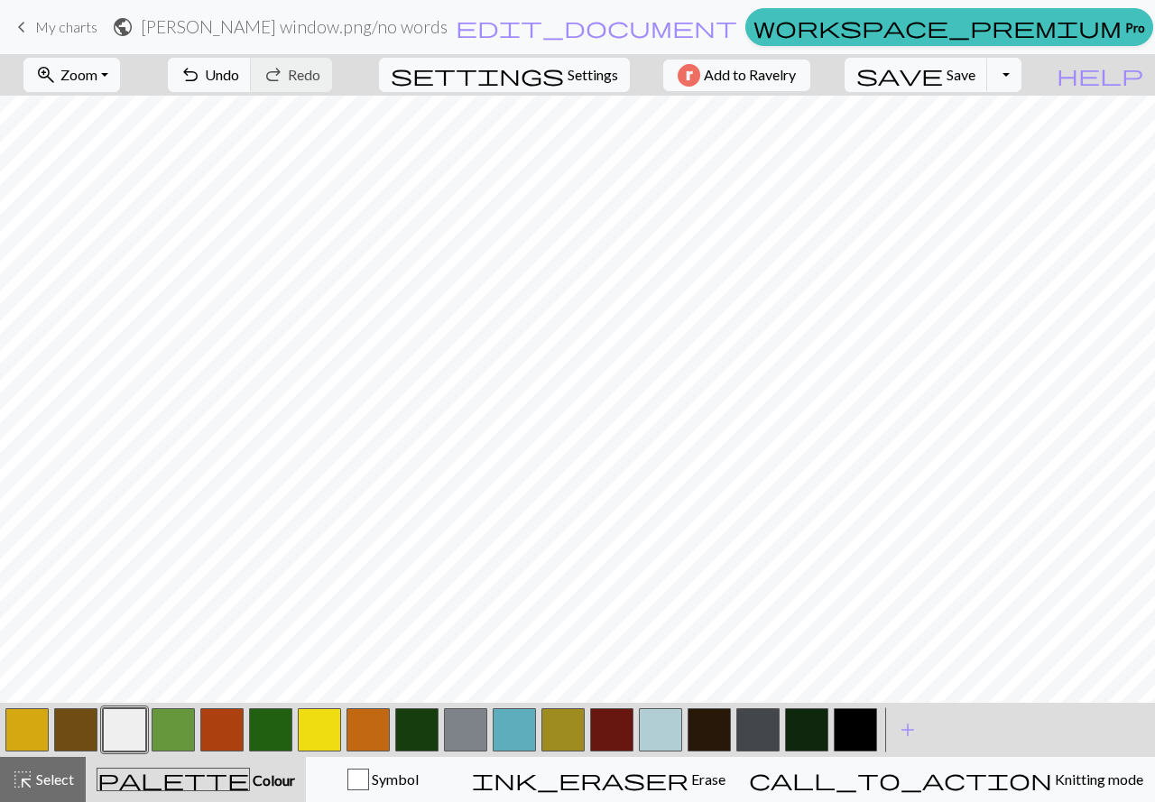
click at [474, 727] on button "button" at bounding box center [465, 729] width 43 height 43
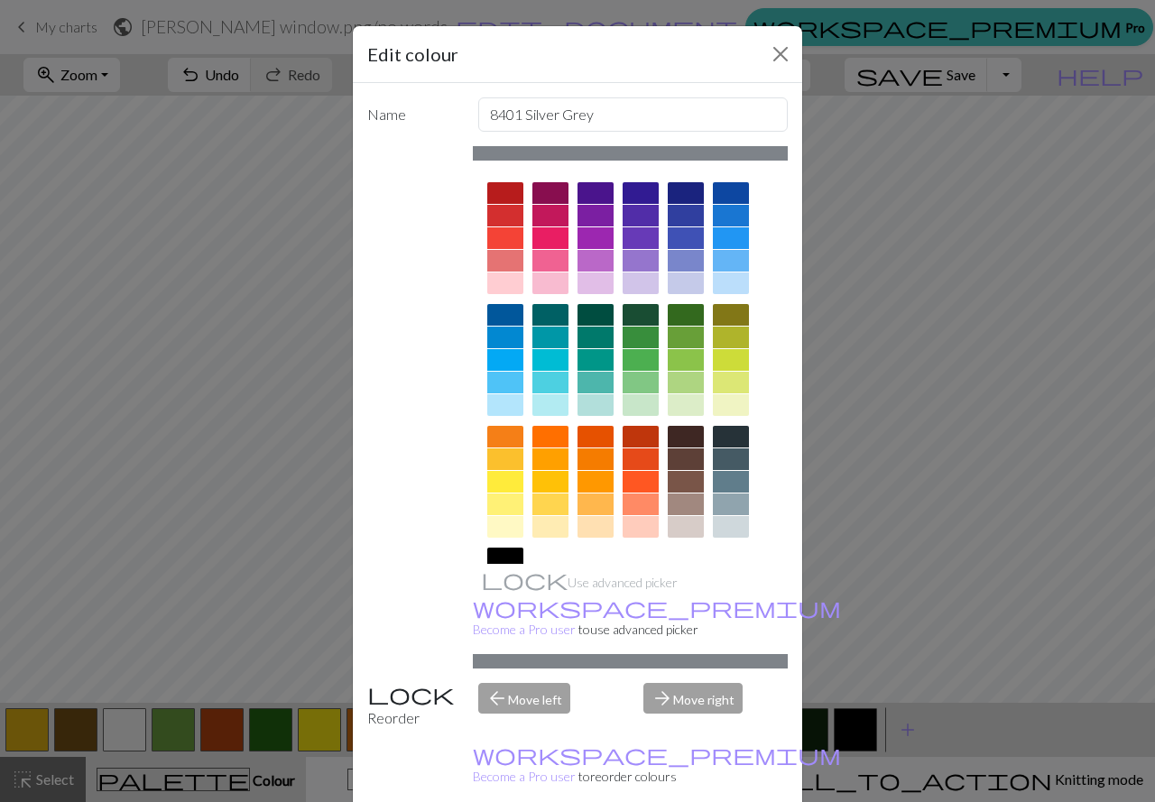
click at [589, 235] on div at bounding box center [595, 238] width 36 height 22
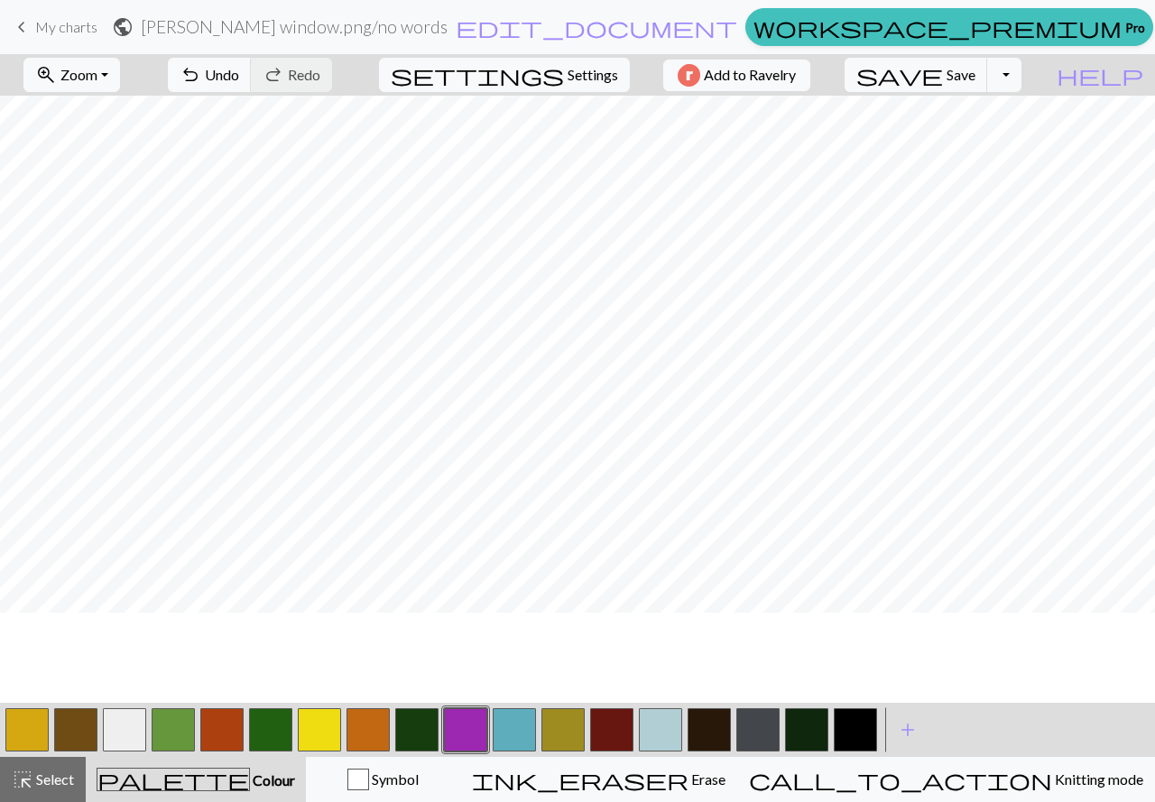
scroll to position [11, 0]
click at [252, 82] on button "undo Undo Undo" at bounding box center [210, 75] width 84 height 34
click at [332, 79] on button "redo Redo Redo" at bounding box center [291, 75] width 81 height 34
click at [239, 70] on span "Undo" at bounding box center [222, 74] width 34 height 17
click at [332, 83] on button "redo Redo Redo" at bounding box center [291, 75] width 81 height 34
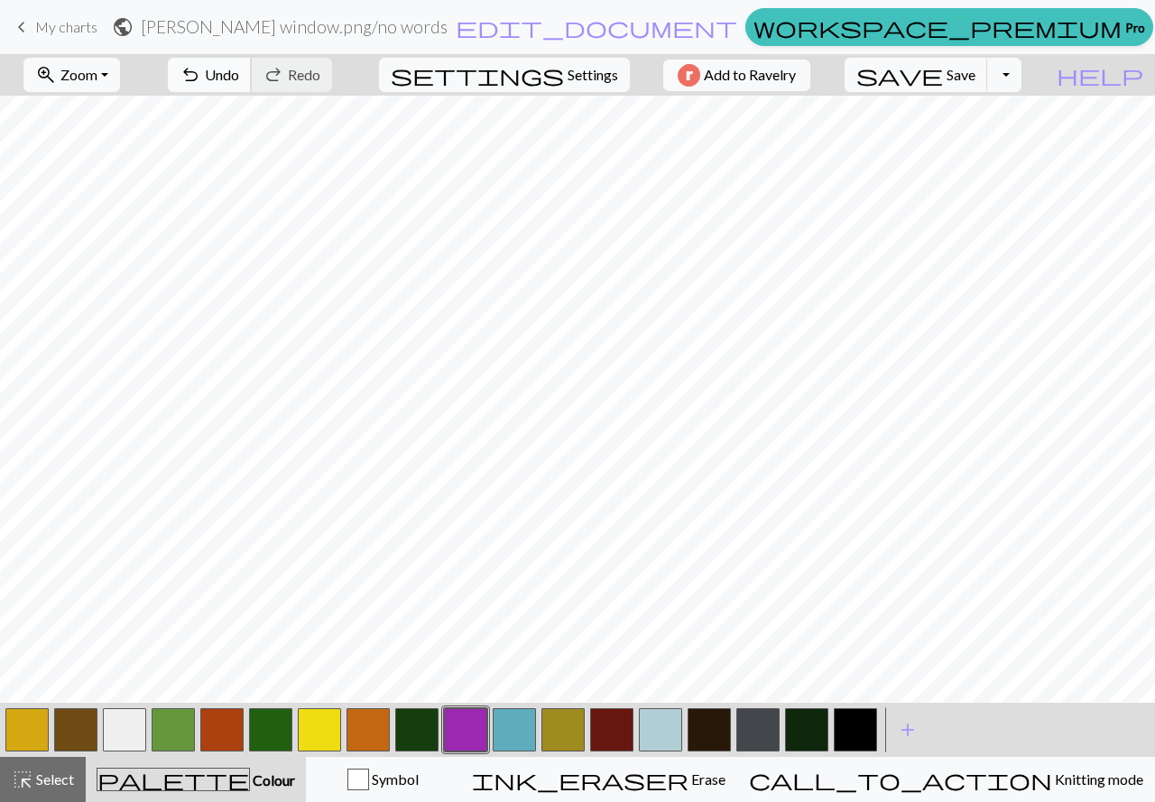
click at [252, 88] on button "undo Undo Undo" at bounding box center [210, 75] width 84 height 34
click at [120, 736] on button "button" at bounding box center [124, 729] width 43 height 43
click at [462, 731] on button "button" at bounding box center [465, 729] width 43 height 43
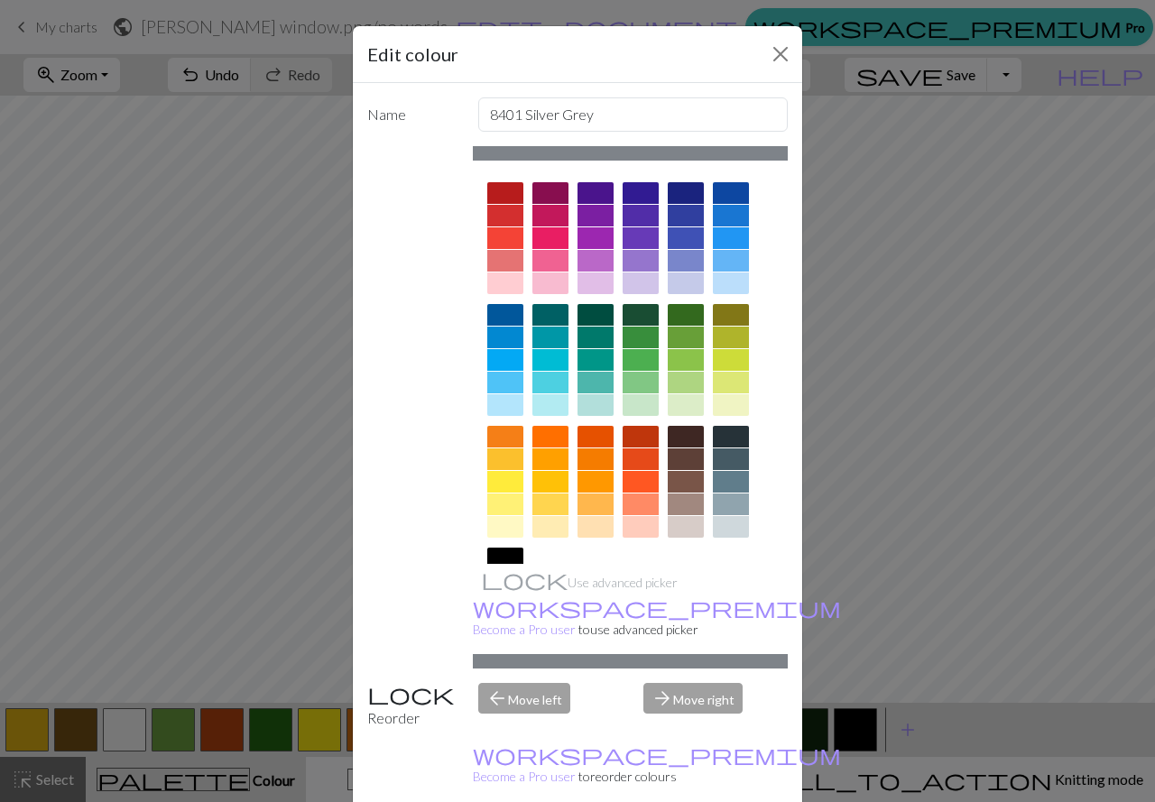
click at [588, 231] on div at bounding box center [595, 238] width 36 height 22
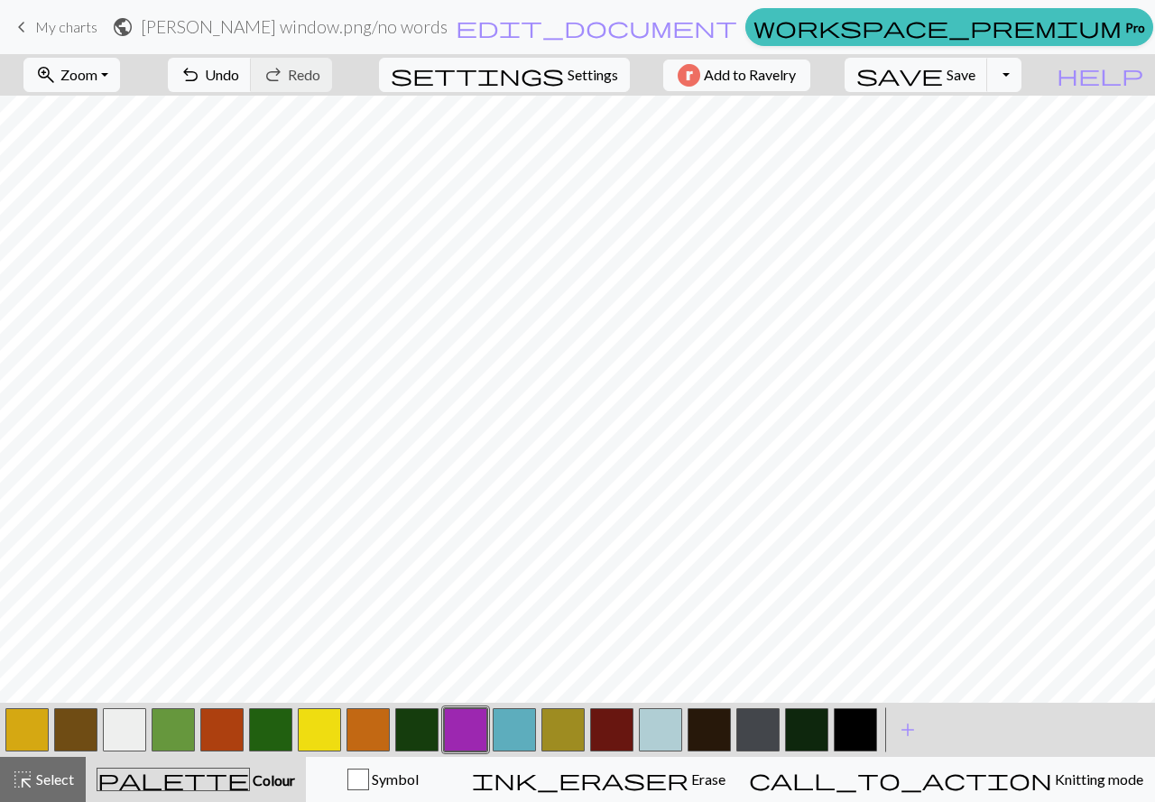
click at [766, 718] on button "button" at bounding box center [757, 729] width 43 height 43
click at [133, 729] on button "button" at bounding box center [124, 729] width 43 height 43
click at [455, 732] on button "button" at bounding box center [465, 729] width 43 height 43
click at [131, 718] on button "button" at bounding box center [124, 729] width 43 height 43
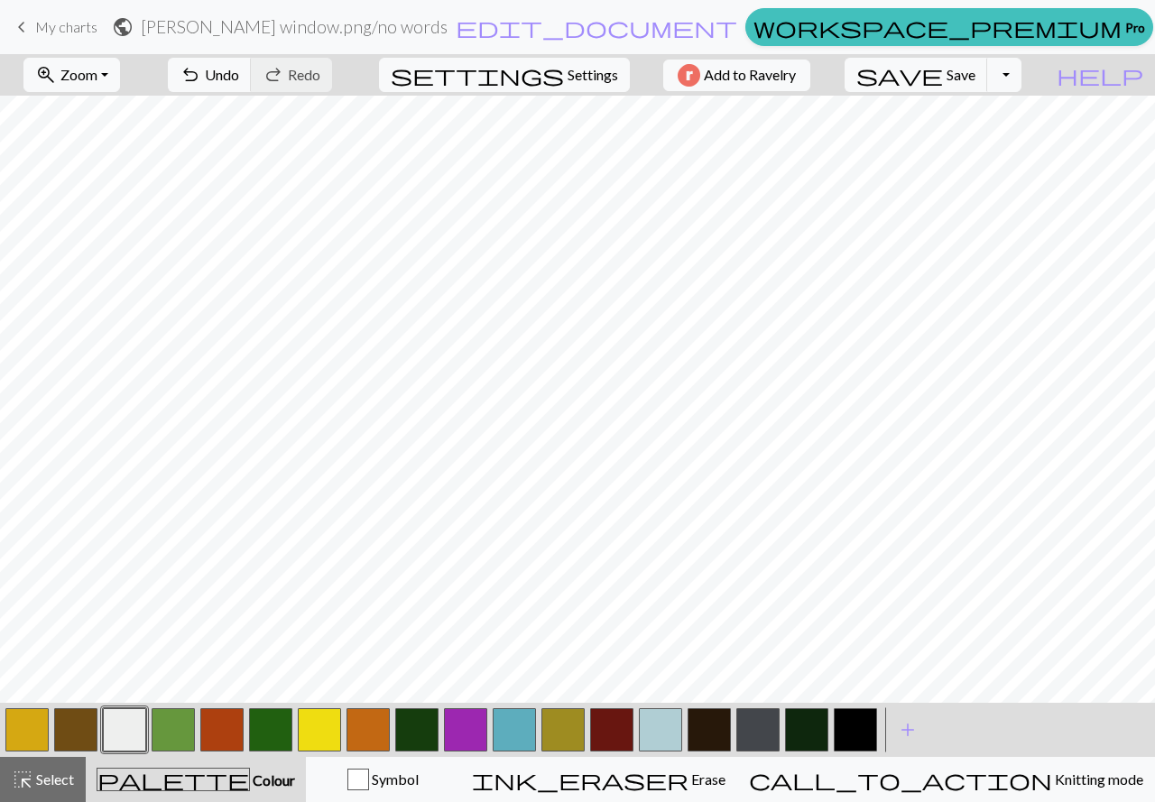
click at [465, 728] on button "button" at bounding box center [465, 729] width 43 height 43
click at [464, 727] on button "button" at bounding box center [465, 729] width 43 height 43
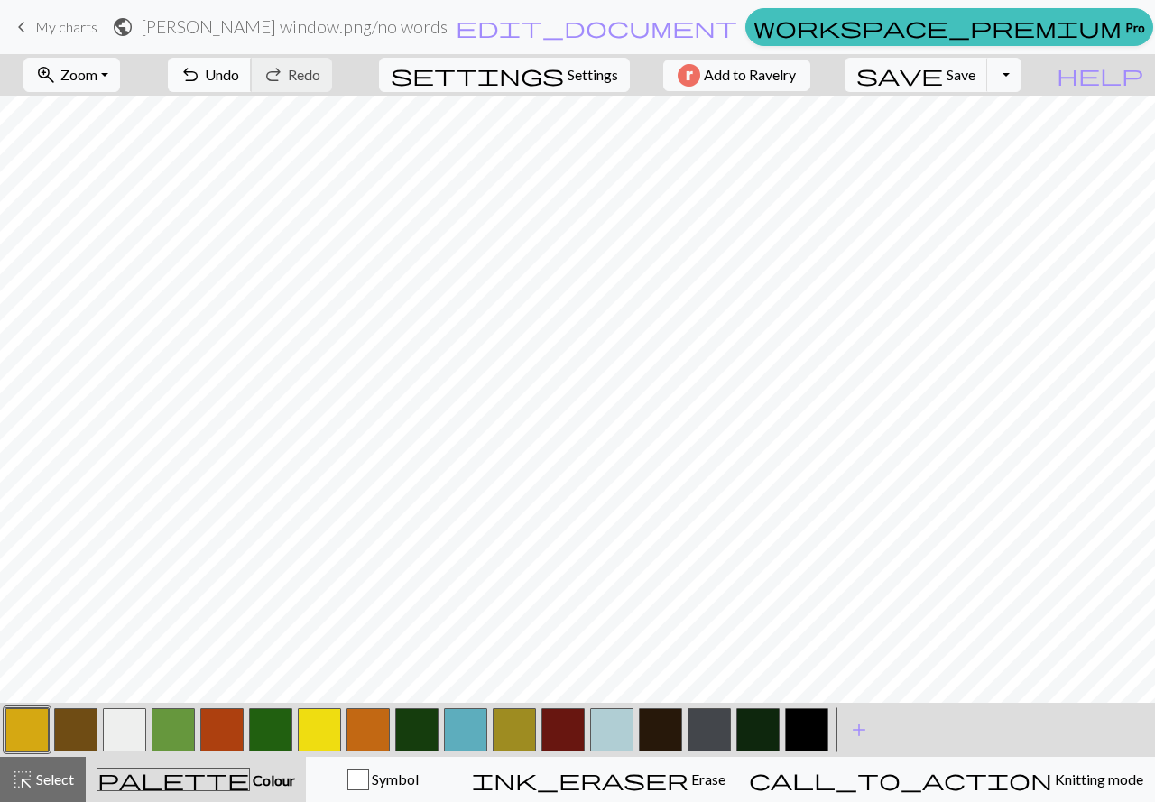
click at [201, 75] on span "undo" at bounding box center [190, 74] width 22 height 25
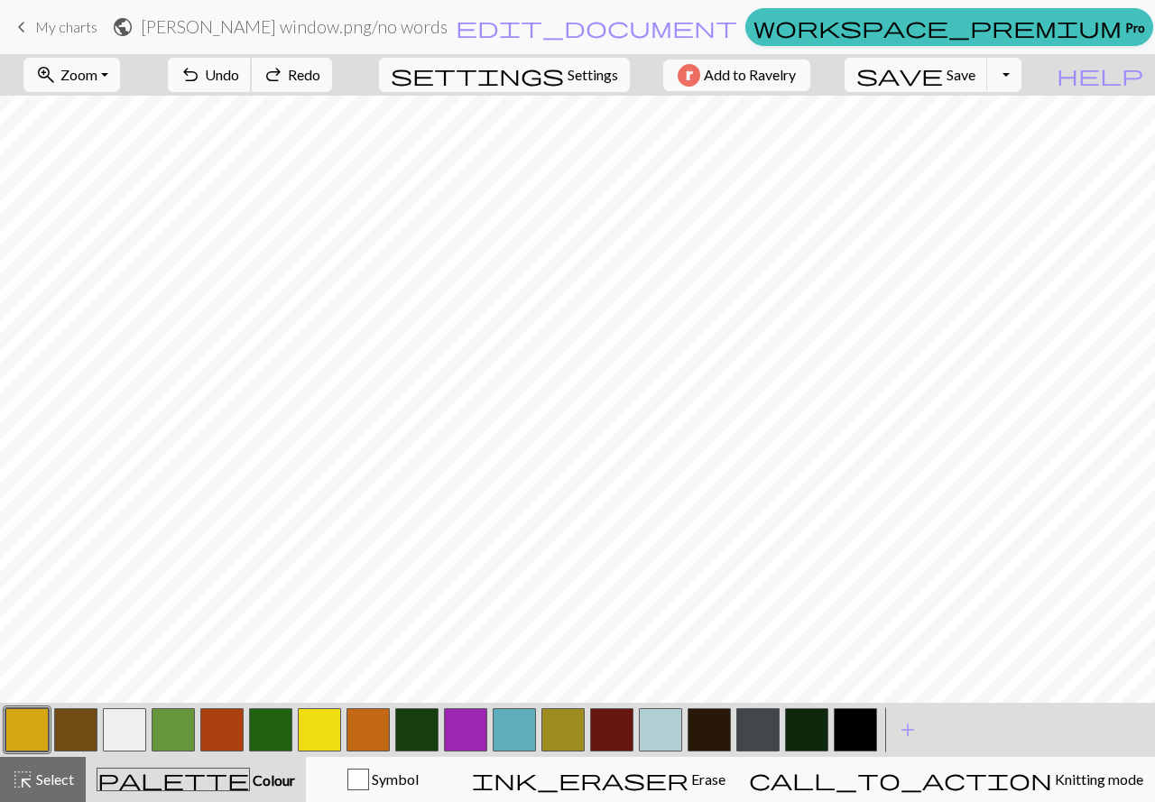
click at [252, 61] on button "undo Undo Undo" at bounding box center [210, 75] width 84 height 34
click at [476, 733] on button "button" at bounding box center [465, 729] width 43 height 43
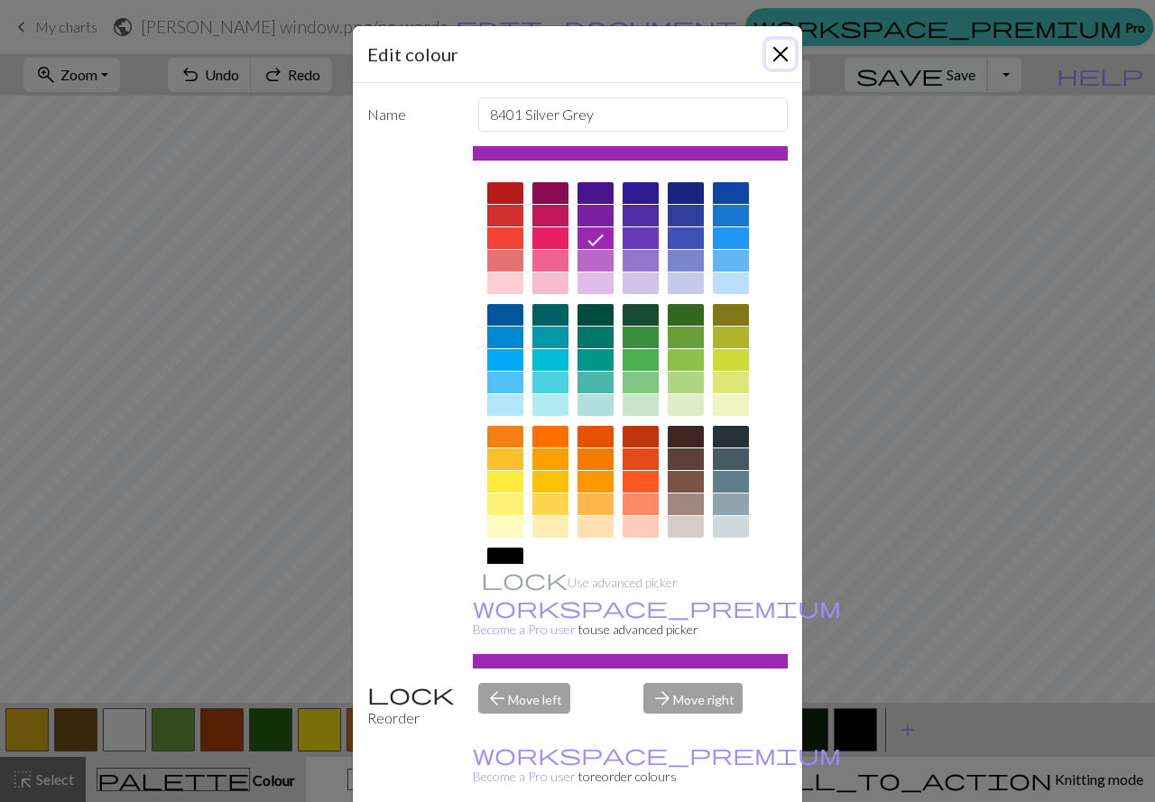
drag, startPoint x: 782, startPoint y: 60, endPoint x: 961, endPoint y: 78, distance: 179.6
click at [782, 60] on button "Close" at bounding box center [780, 54] width 29 height 29
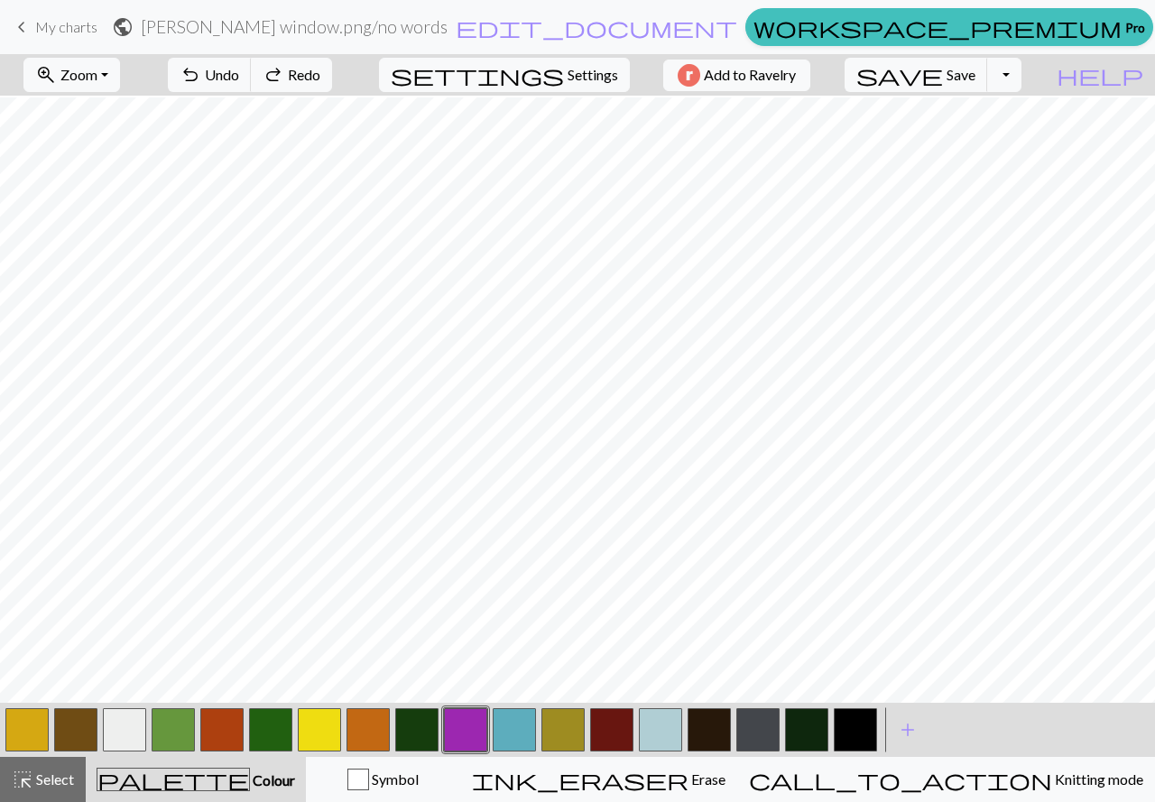
scroll to position [180, 0]
click at [122, 733] on button "button" at bounding box center [124, 729] width 43 height 43
click at [131, 738] on button "button" at bounding box center [124, 729] width 43 height 43
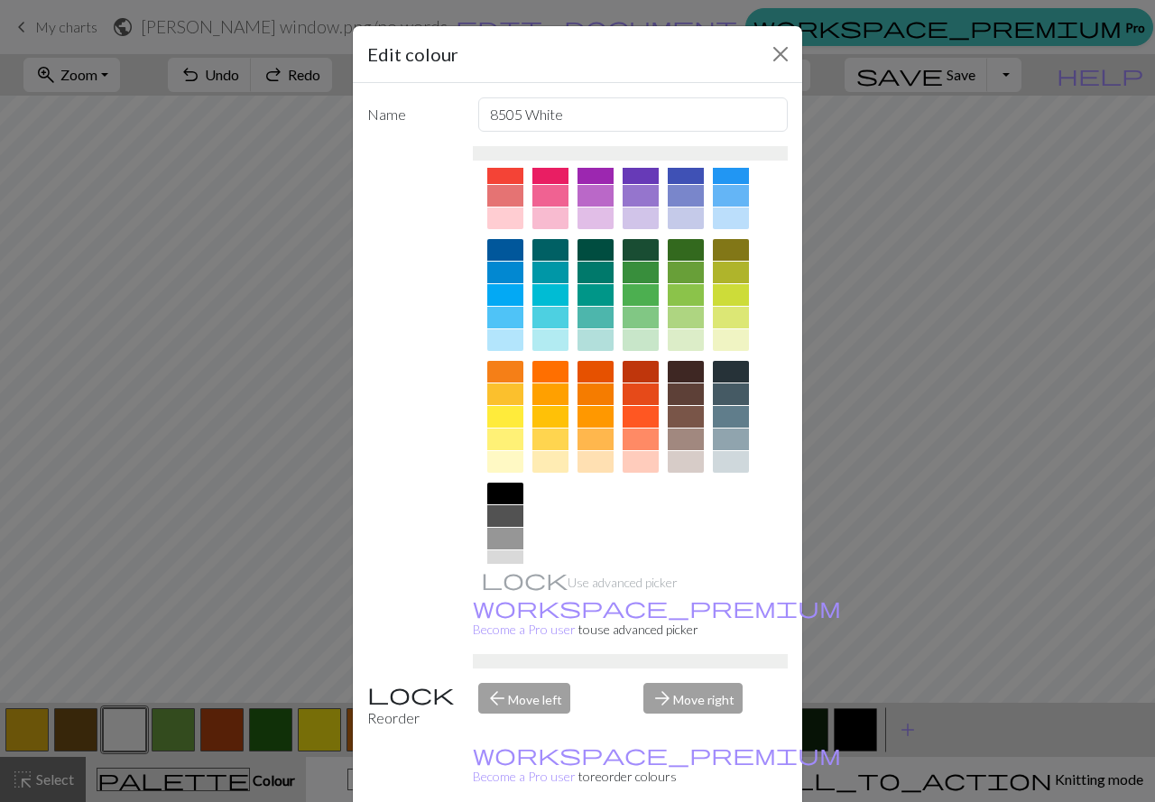
scroll to position [116, 0]
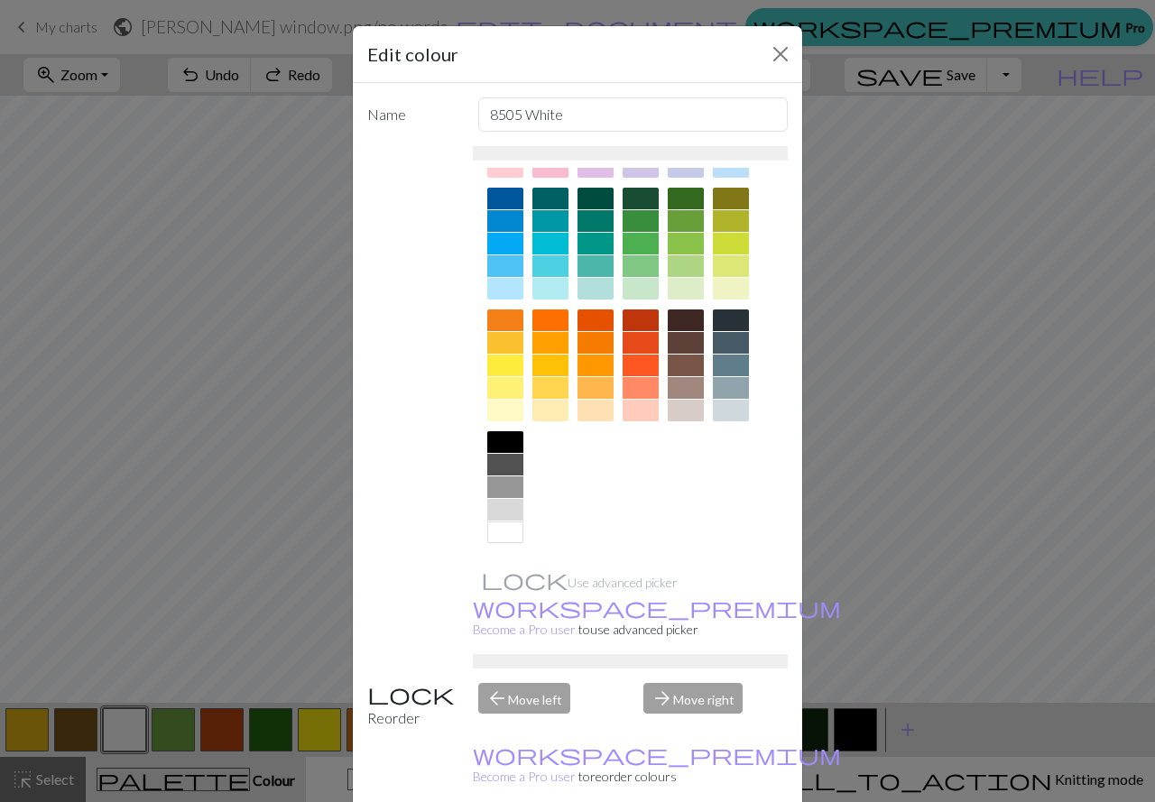
click at [506, 537] on div at bounding box center [505, 532] width 36 height 22
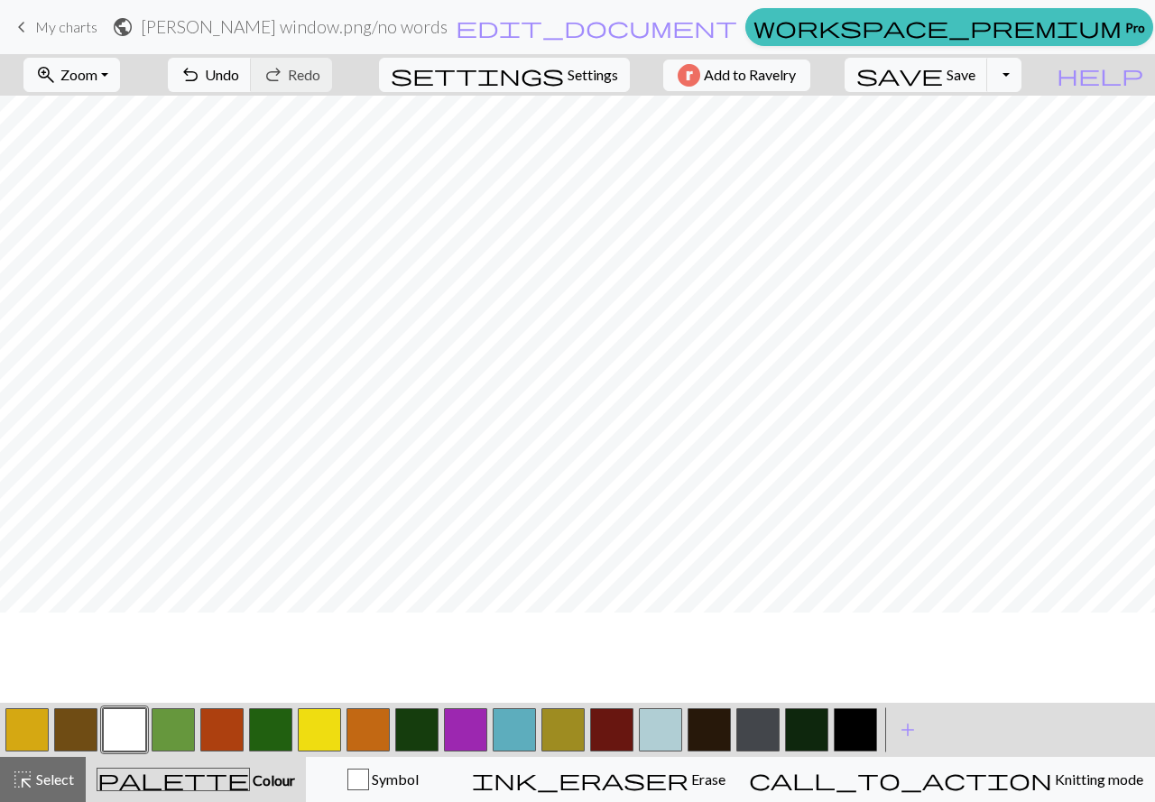
scroll to position [90, 0]
click at [239, 68] on span "Undo" at bounding box center [222, 74] width 34 height 17
click at [320, 66] on span "Redo" at bounding box center [304, 74] width 32 height 17
click at [239, 69] on span "Undo" at bounding box center [222, 74] width 34 height 17
click at [284, 83] on span "redo" at bounding box center [273, 74] width 22 height 25
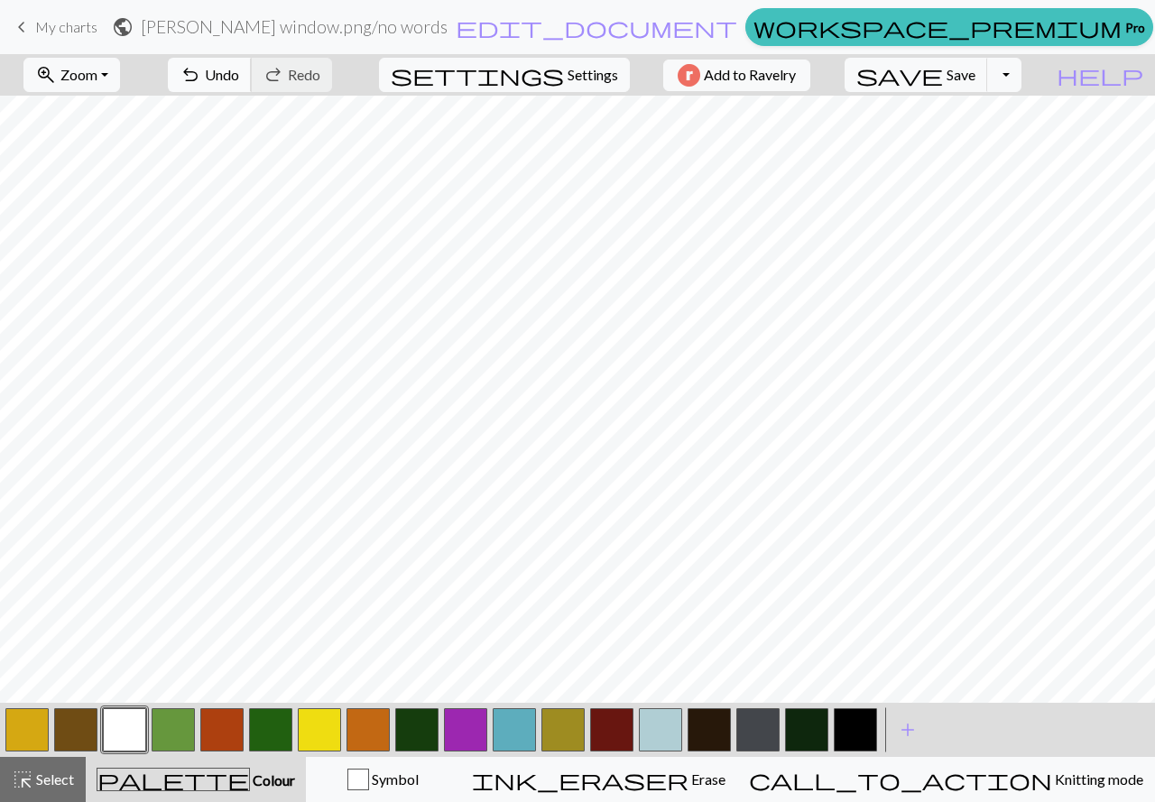
click at [239, 75] on span "Undo" at bounding box center [222, 74] width 34 height 17
click at [320, 79] on span "Redo" at bounding box center [304, 74] width 32 height 17
click at [201, 71] on span "undo" at bounding box center [190, 74] width 22 height 25
click at [320, 72] on span "Redo" at bounding box center [304, 74] width 32 height 17
click at [758, 727] on button "button" at bounding box center [757, 729] width 43 height 43
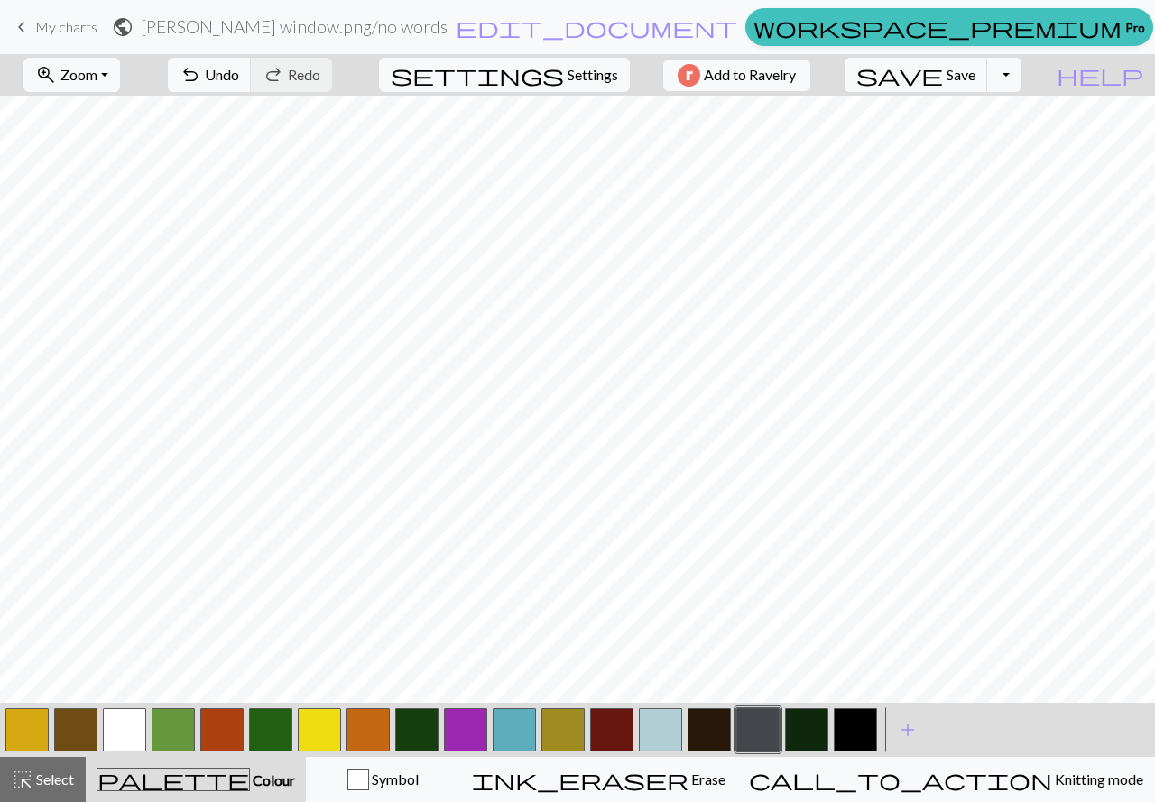
click at [132, 732] on button "button" at bounding box center [124, 729] width 43 height 43
click at [975, 69] on span "Save" at bounding box center [960, 74] width 29 height 17
click at [778, 78] on span "Add to Ravelry" at bounding box center [750, 75] width 92 height 23
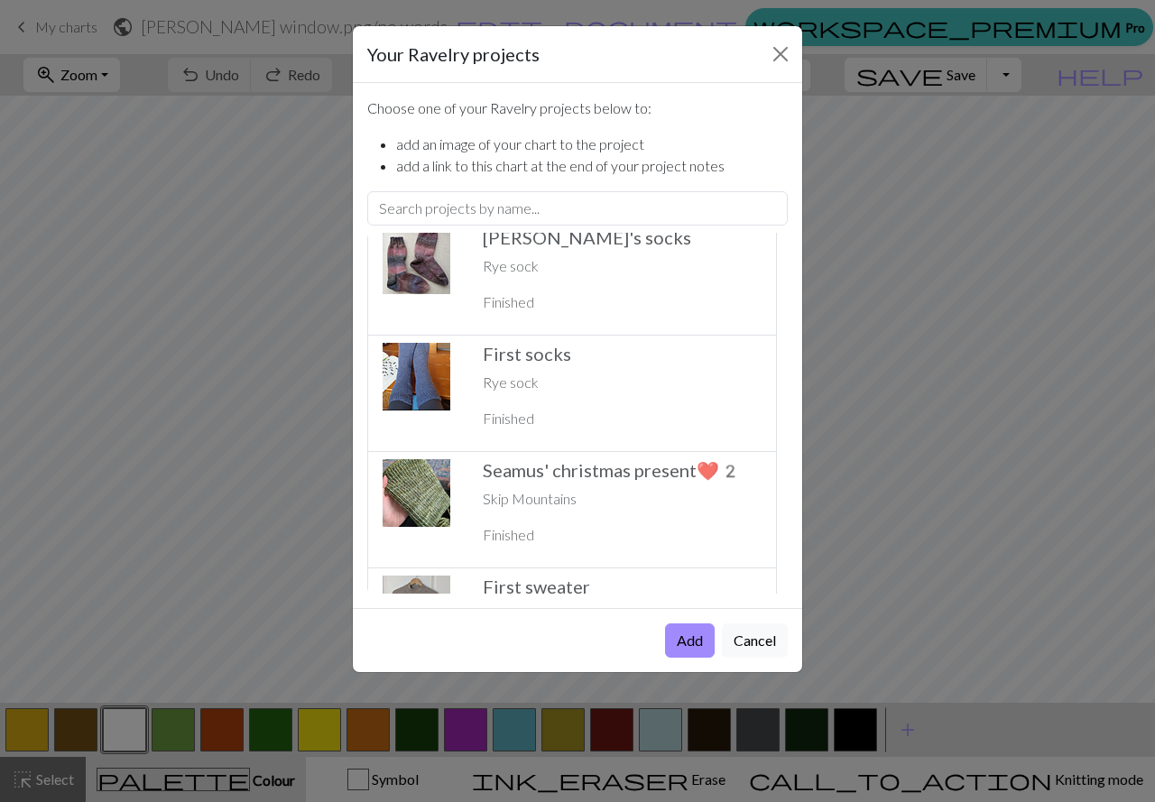
scroll to position [1533, 0]
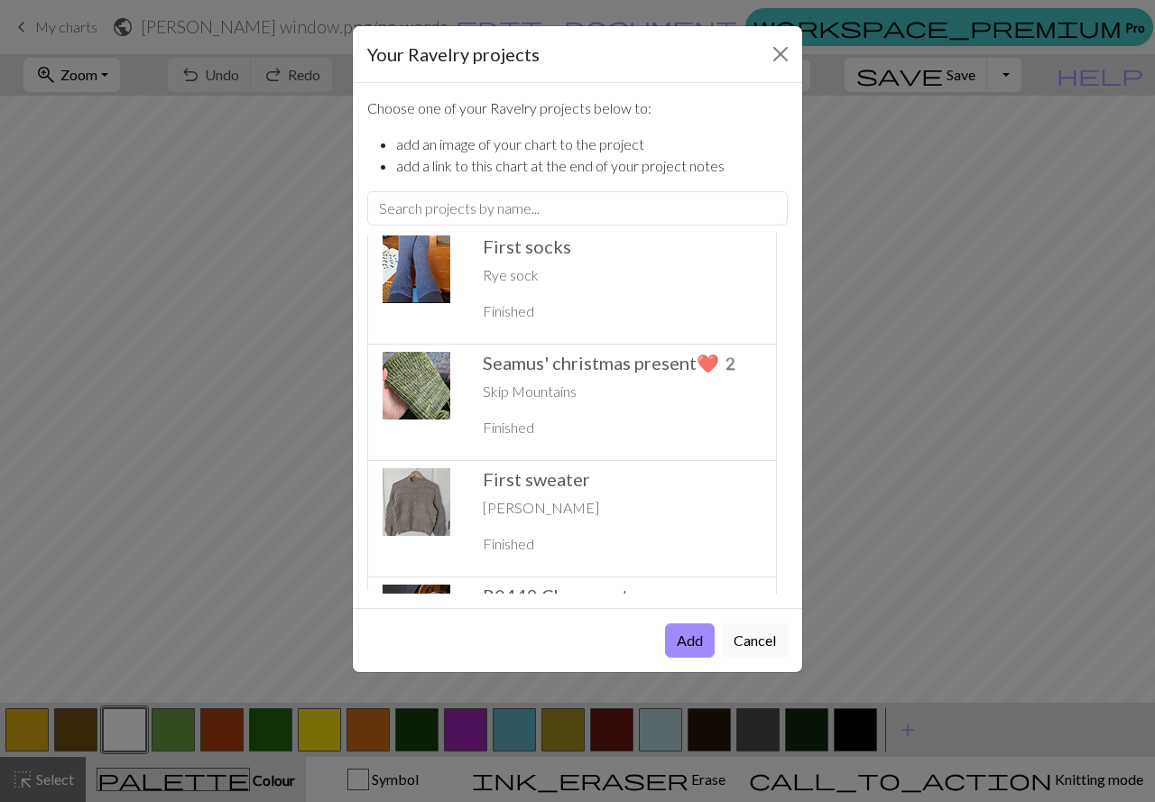
click at [748, 640] on button "Cancel" at bounding box center [755, 640] width 66 height 34
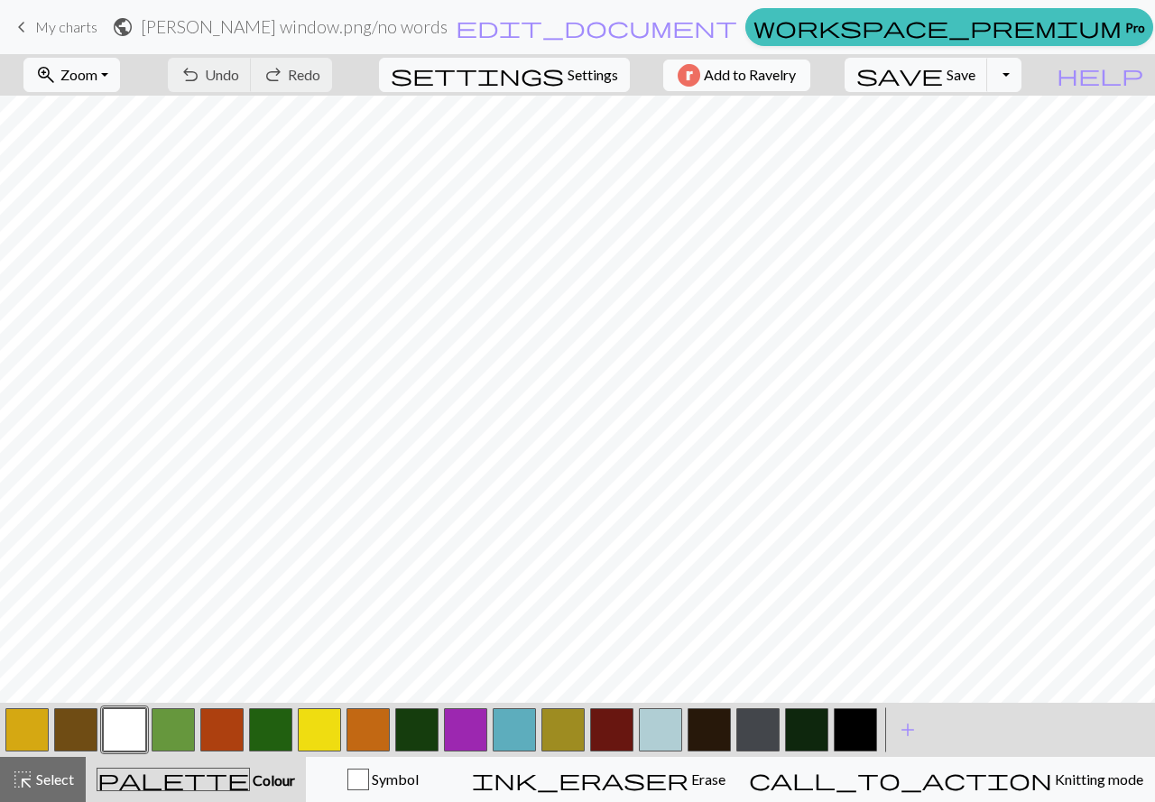
click at [771, 74] on span "Add to Ravelry" at bounding box center [750, 75] width 92 height 23
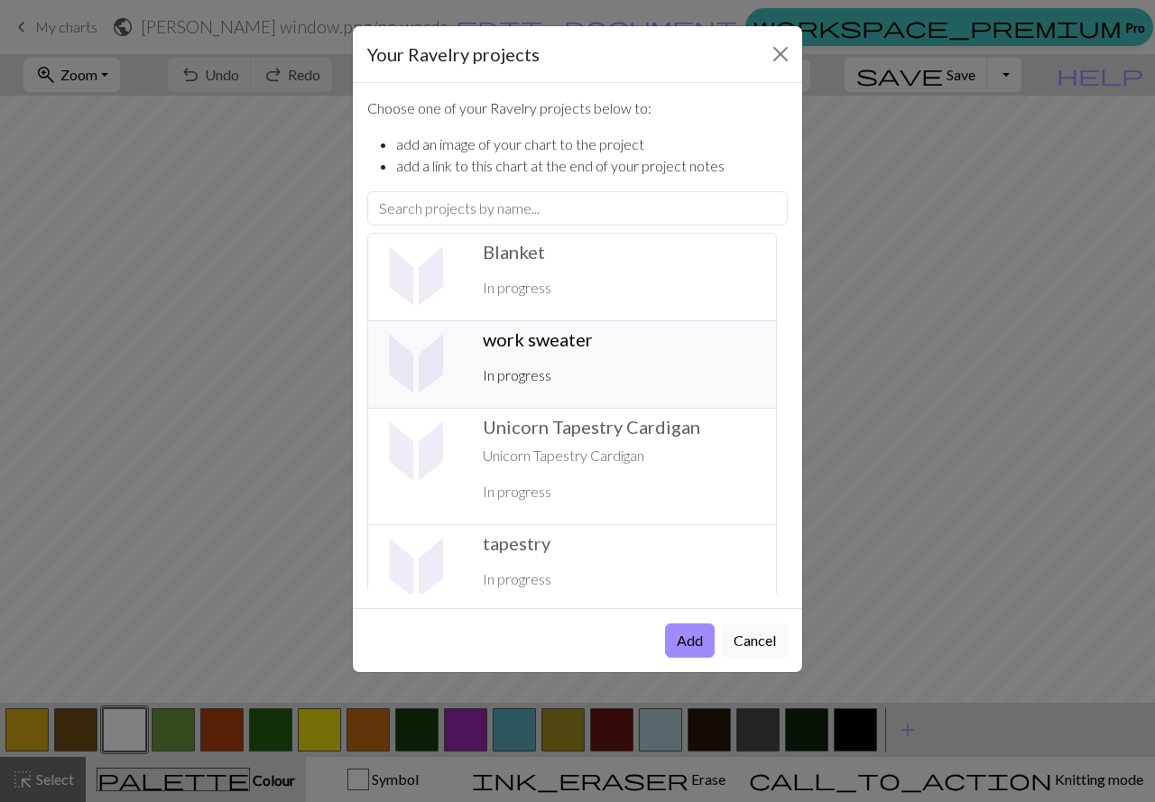
click at [633, 382] on p "In progress" at bounding box center [622, 375] width 279 height 22
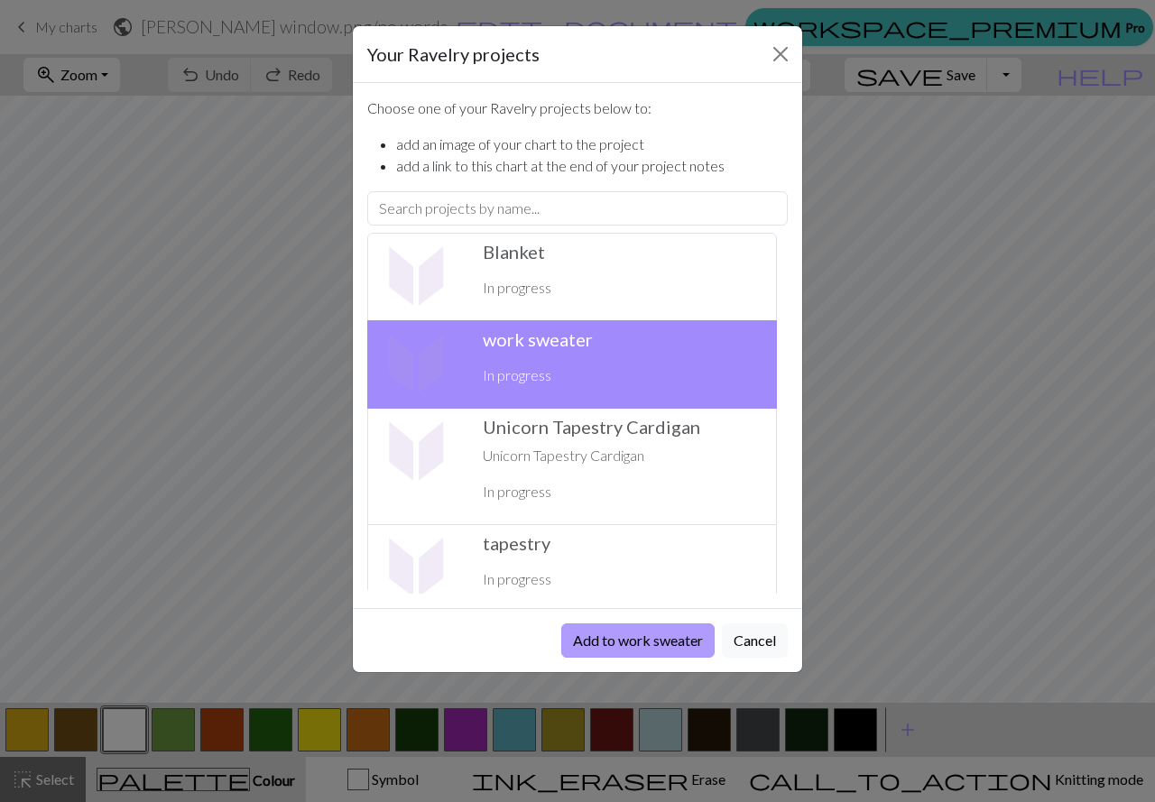
click at [649, 635] on button "Add to work sweater" at bounding box center [637, 640] width 153 height 34
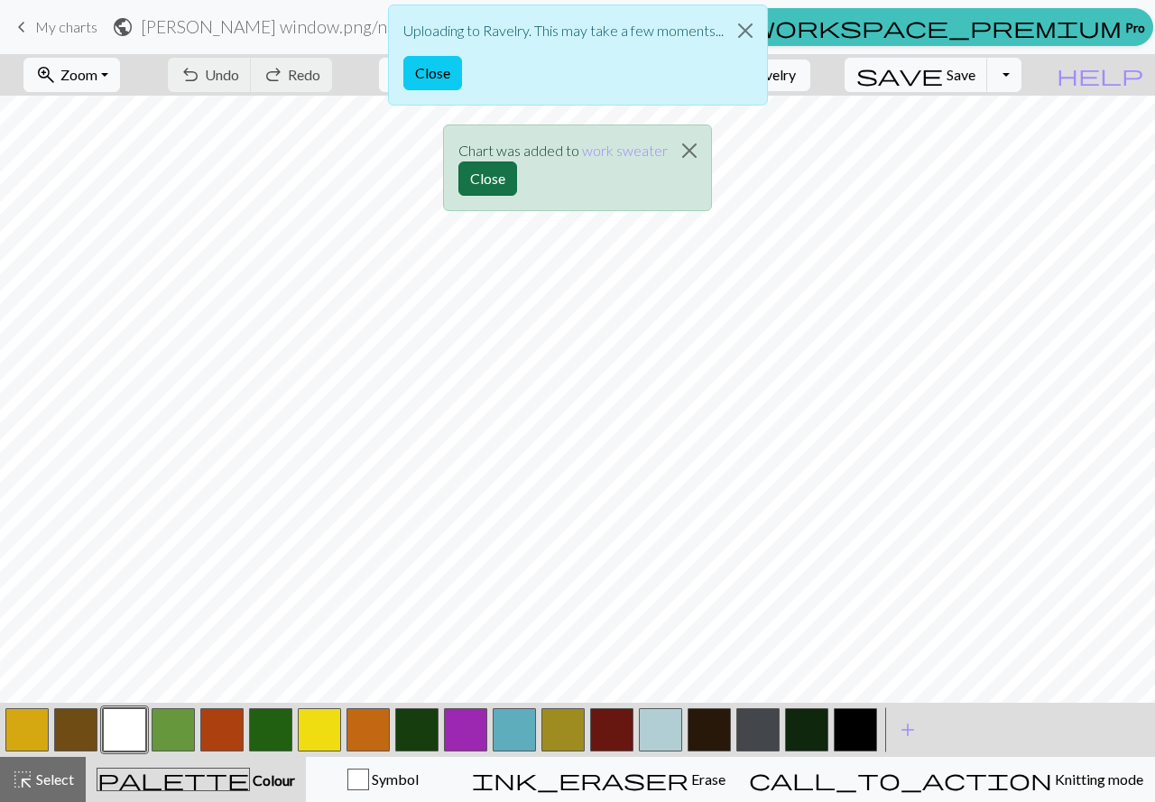
click at [483, 170] on button "Close" at bounding box center [487, 178] width 59 height 34
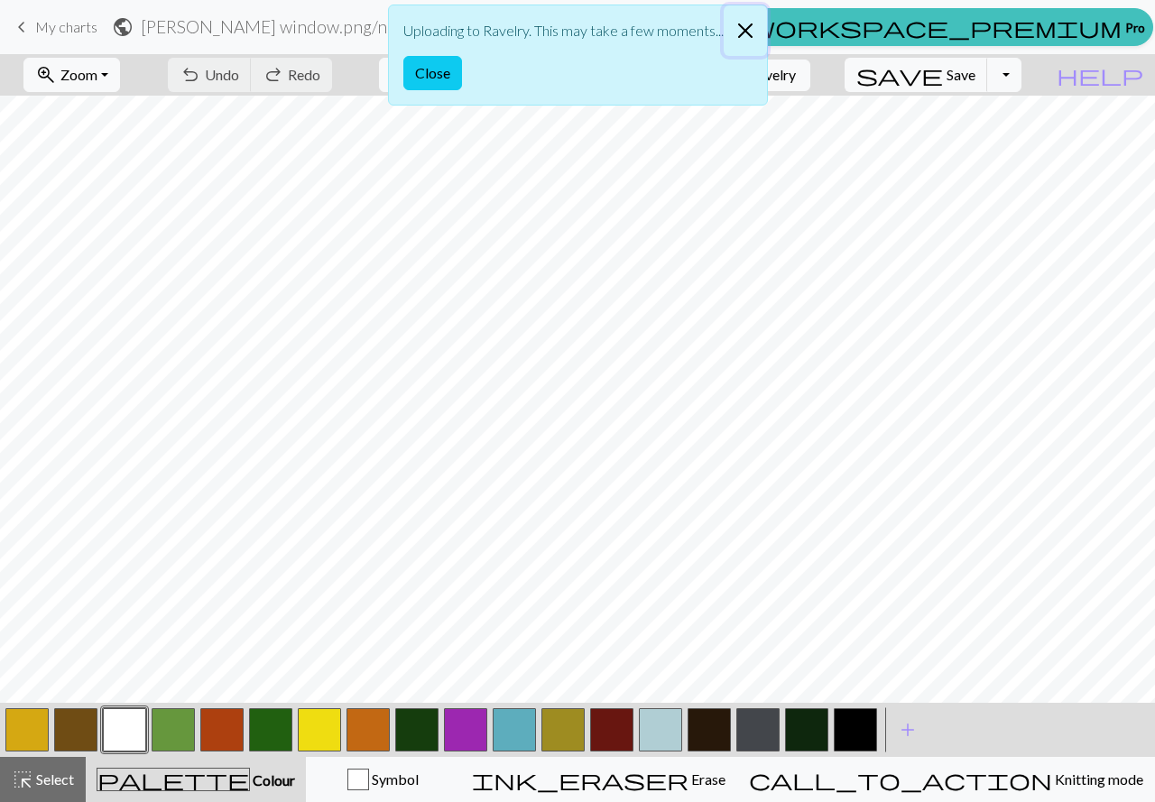
click at [741, 38] on button "Close" at bounding box center [744, 30] width 43 height 51
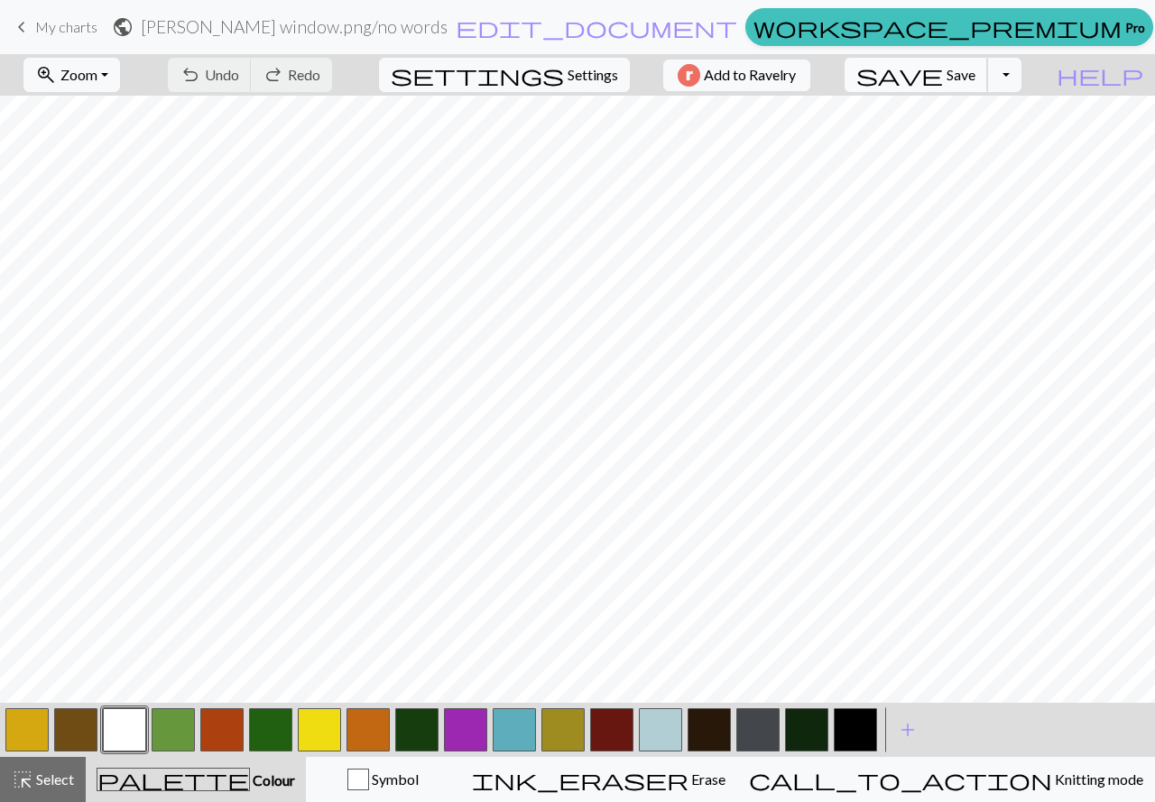
click at [943, 82] on span "save" at bounding box center [899, 74] width 87 height 25
